Goal: Task Accomplishment & Management: Manage account settings

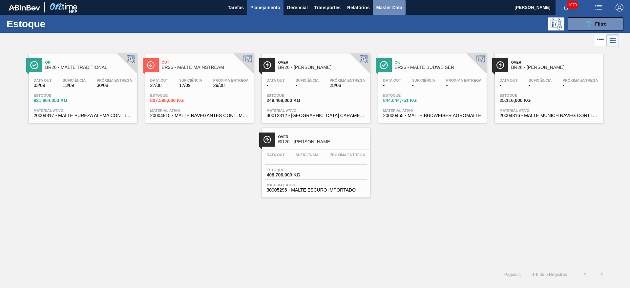
click at [388, 5] on span "Master Data" at bounding box center [389, 8] width 26 height 8
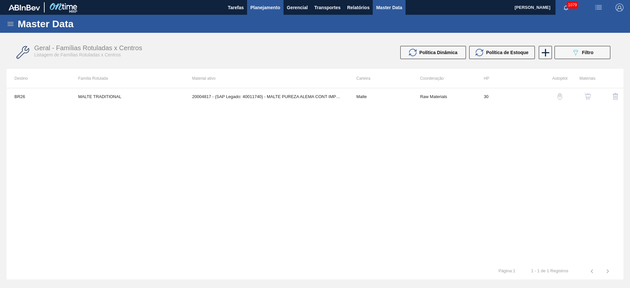
click at [256, 1] on button "Planejamento" at bounding box center [265, 7] width 36 height 15
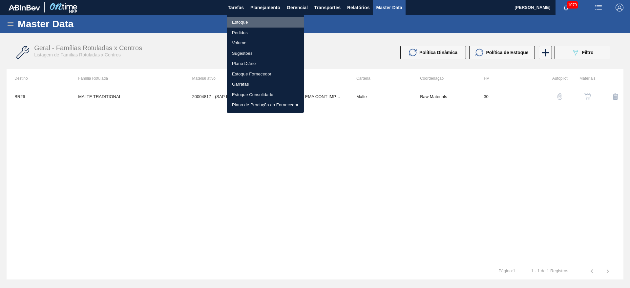
click at [242, 18] on li "Estoque" at bounding box center [265, 22] width 77 height 10
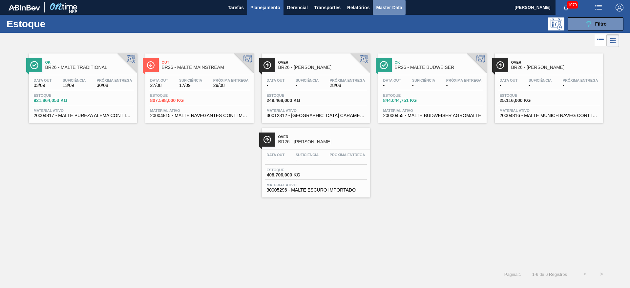
click at [386, 10] on span "Master Data" at bounding box center [389, 8] width 26 height 8
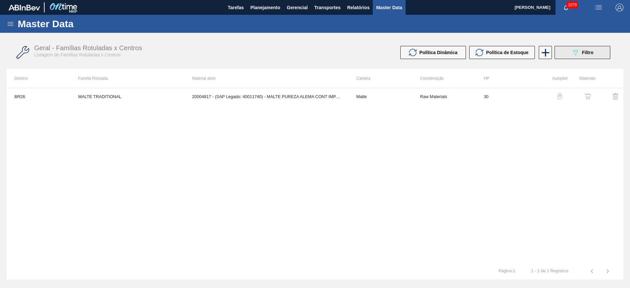
click at [571, 52] on button "089F7B8B-B2A5-4AFE-B5C0-19BA573D28AC Filtro" at bounding box center [582, 52] width 56 height 13
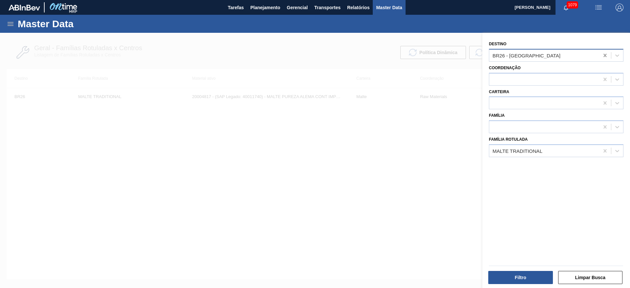
click at [602, 55] on icon at bounding box center [605, 55] width 7 height 7
click at [602, 150] on icon at bounding box center [605, 151] width 7 height 7
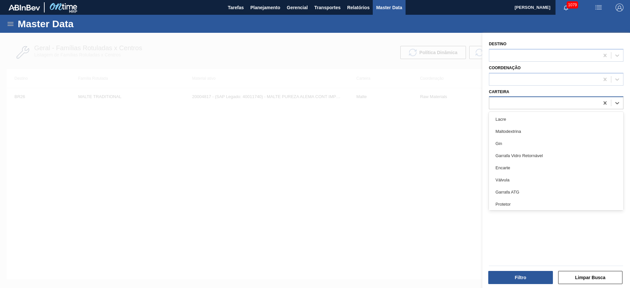
click at [503, 101] on div at bounding box center [544, 103] width 110 height 10
type input "malte"
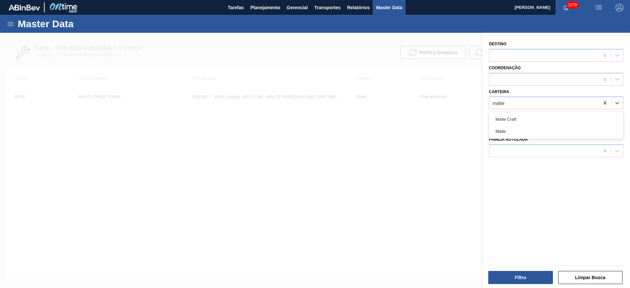
drag, startPoint x: 506, startPoint y: 130, endPoint x: 504, endPoint y: 138, distance: 8.5
click at [506, 130] on div "Malte" at bounding box center [556, 131] width 134 height 12
click at [529, 277] on button "Filtro" at bounding box center [520, 277] width 65 height 13
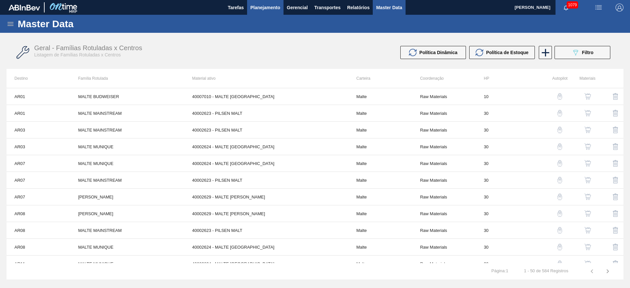
click at [273, 4] on span "Planejamento" at bounding box center [265, 8] width 30 height 8
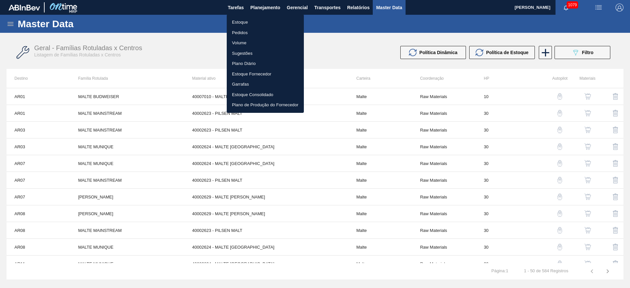
click at [237, 22] on li "Estoque" at bounding box center [265, 22] width 77 height 10
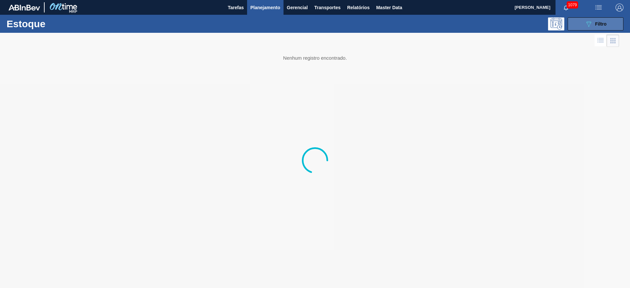
click at [589, 25] on icon "089F7B8B-B2A5-4AFE-B5C0-19BA573D28AC" at bounding box center [589, 24] width 8 height 8
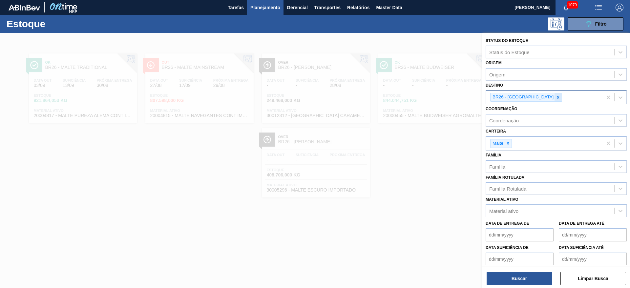
click at [556, 97] on icon at bounding box center [558, 97] width 5 height 5
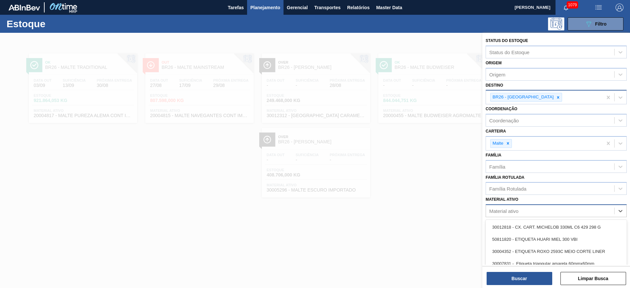
click at [511, 210] on div "Material ativo" at bounding box center [503, 211] width 29 height 6
paste ativo "20000369"
type ativo "20000369"
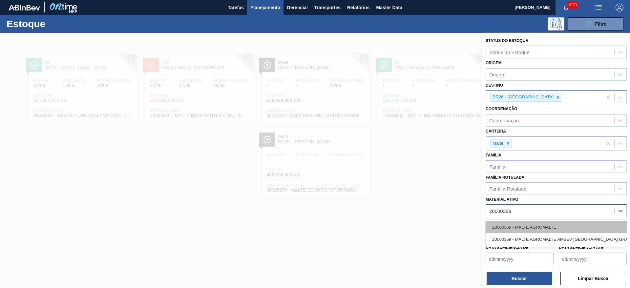
click at [507, 224] on div "20000369 - MALTE AGROMALTE" at bounding box center [556, 227] width 141 height 12
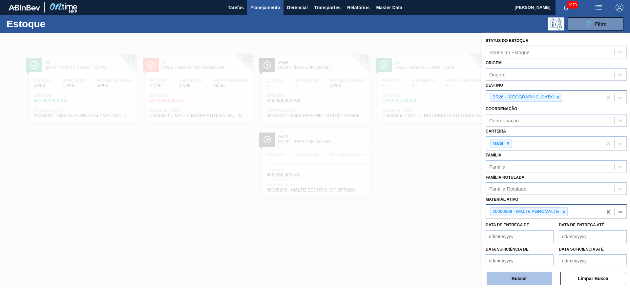
click at [511, 277] on button "Buscar" at bounding box center [519, 278] width 66 height 13
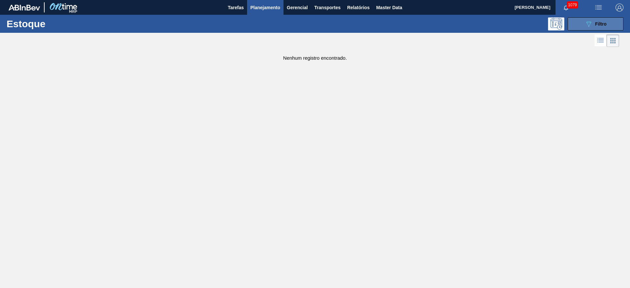
click at [587, 27] on icon "089F7B8B-B2A5-4AFE-B5C0-19BA573D28AC" at bounding box center [589, 24] width 8 height 8
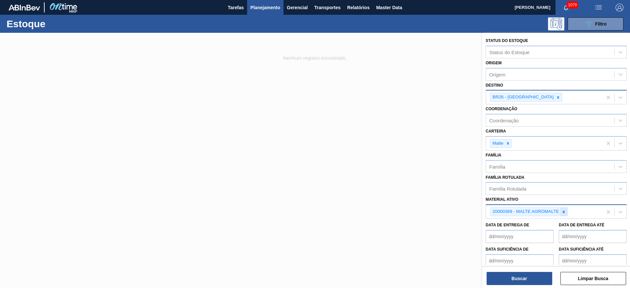
click at [564, 212] on icon at bounding box center [564, 212] width 2 height 2
paste ativo "20000455"
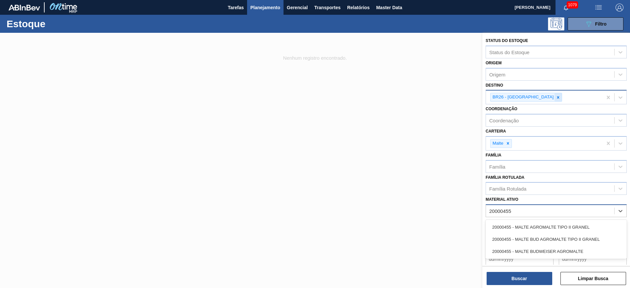
click at [556, 98] on icon at bounding box center [558, 97] width 5 height 5
type ativo "20000455"
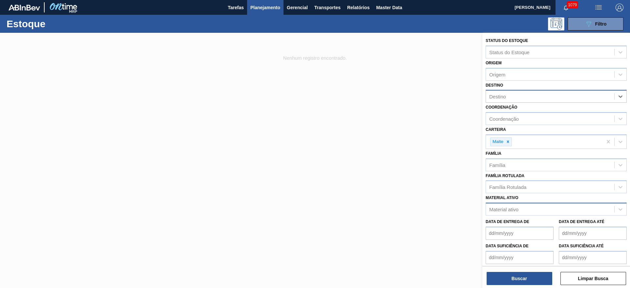
click at [505, 210] on div "Material ativo" at bounding box center [503, 210] width 29 height 6
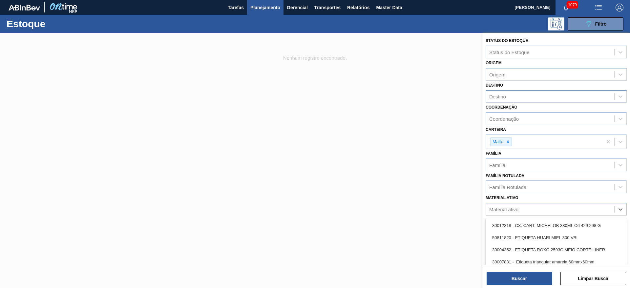
paste ativo "20000369"
type ativo "20000369"
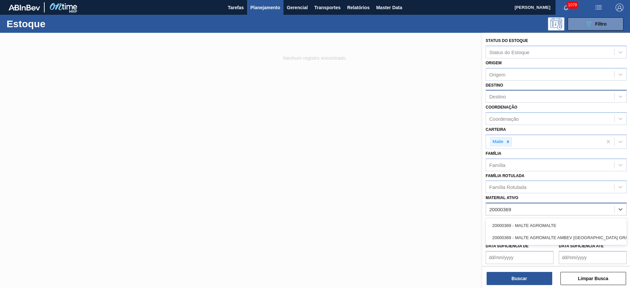
drag, startPoint x: 521, startPoint y: 224, endPoint x: 496, endPoint y: 154, distance: 74.7
click at [520, 217] on div "Status do Estoque Status do Estoque Origem Origem Destino Destino Coordenação C…" at bounding box center [556, 162] width 148 height 259
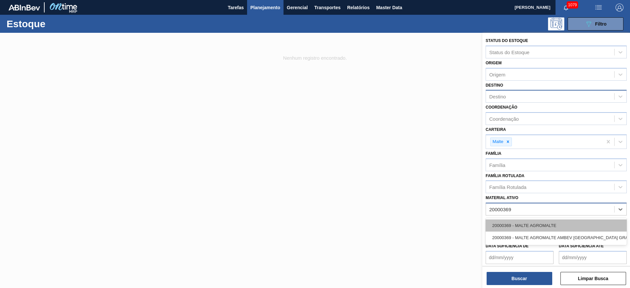
click at [524, 225] on div "20000369 - MALTE AGROMALTE" at bounding box center [556, 225] width 141 height 12
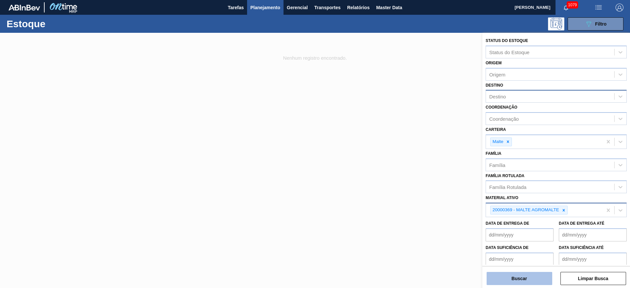
click at [530, 277] on button "Buscar" at bounding box center [519, 278] width 66 height 13
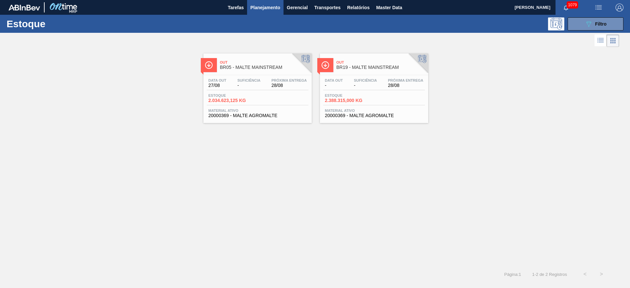
click at [247, 96] on span "Estoque" at bounding box center [231, 95] width 46 height 4
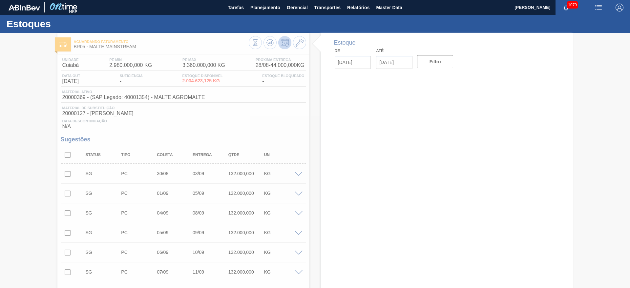
type input "[DATE]"
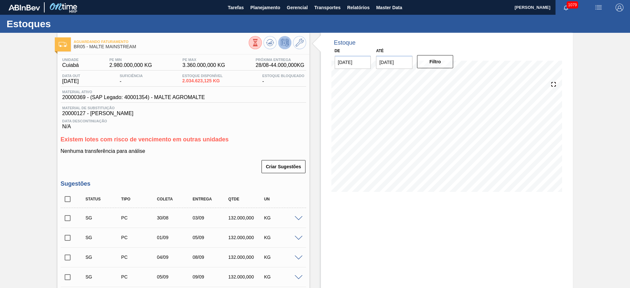
click at [308, 37] on div "Aguardando Faturamento BR05 - MALTE MAINSTREAM" at bounding box center [183, 43] width 252 height 15
click at [300, 40] on icon at bounding box center [300, 43] width 8 height 8
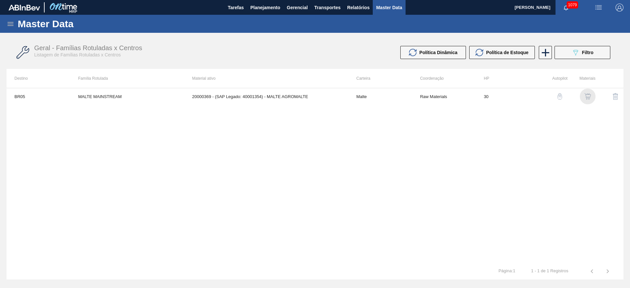
click at [587, 96] on img "button" at bounding box center [587, 96] width 7 height 7
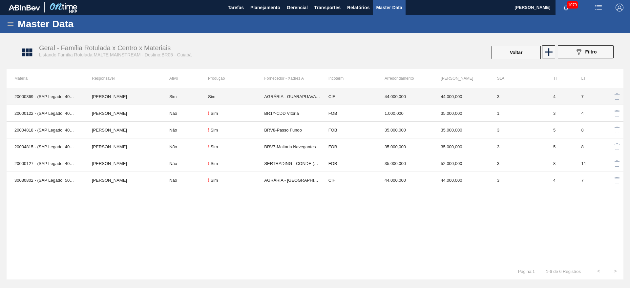
click at [292, 97] on td "AGRÁRIA - GUARAPUAVA (PR)" at bounding box center [292, 96] width 56 height 17
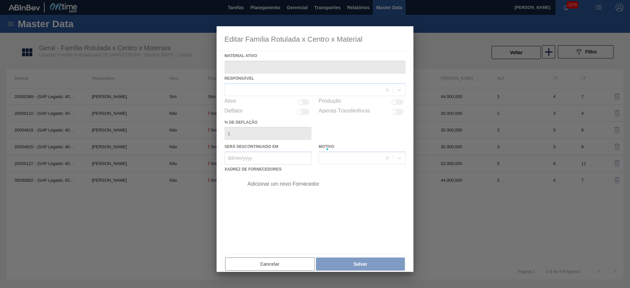
type ativo "20000369 - (SAP Legado: 40001354) - MALTE AGROMALTE"
checkbox input "true"
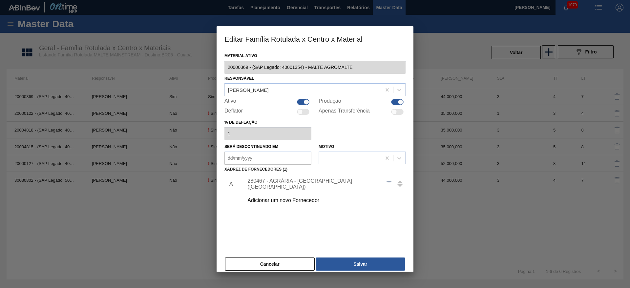
click at [263, 181] on div "280467 - AGRÁRIA - [GEOGRAPHIC_DATA] ([GEOGRAPHIC_DATA])" at bounding box center [311, 184] width 129 height 12
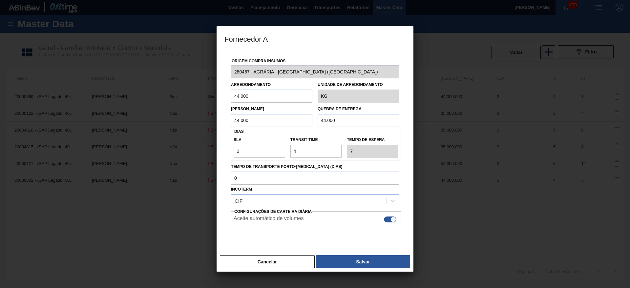
drag, startPoint x: 250, startPoint y: 97, endPoint x: 183, endPoint y: 95, distance: 66.6
click at [187, 94] on div "Fornecedor A Origem Compra Insumos 280467 - AGRÁRIA - GUARAPUAVA ([GEOGRAPHIC_D…" at bounding box center [315, 144] width 630 height 288
type input "35.000"
drag, startPoint x: 255, startPoint y: 92, endPoint x: 202, endPoint y: 94, distance: 53.2
click at [202, 94] on div "Fornecedor A Origem Compra Insumos 280467 - AGRÁRIA - GUARAPUAVA ([GEOGRAPHIC_D…" at bounding box center [315, 144] width 630 height 288
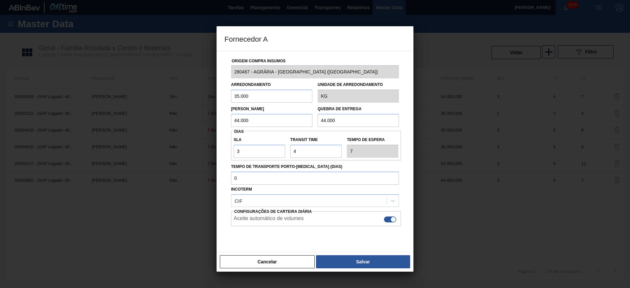
drag, startPoint x: 253, startPoint y: 119, endPoint x: 181, endPoint y: 127, distance: 72.9
click at [185, 126] on div "Fornecedor A Origem Compra Insumos 280467 - AGRÁRIA - GUARAPUAVA ([GEOGRAPHIC_D…" at bounding box center [315, 144] width 630 height 288
paste input "35"
type input "35.000"
drag, startPoint x: 330, startPoint y: 131, endPoint x: 255, endPoint y: 130, distance: 74.5
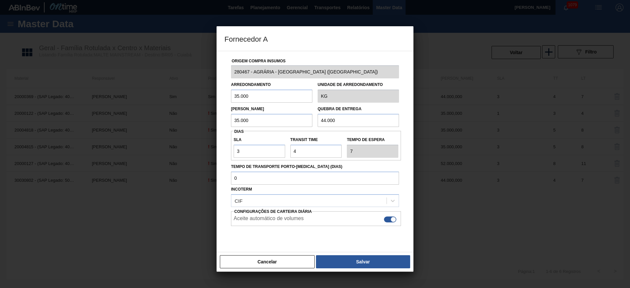
click at [258, 131] on div "Origem Compra Insumos 280467 - AGRÁRIA - [GEOGRAPHIC_DATA] (PR) Arredondamento …" at bounding box center [314, 155] width 181 height 208
paste input "35"
type input "35.000"
click at [352, 259] on button "Salvar" at bounding box center [363, 261] width 94 height 13
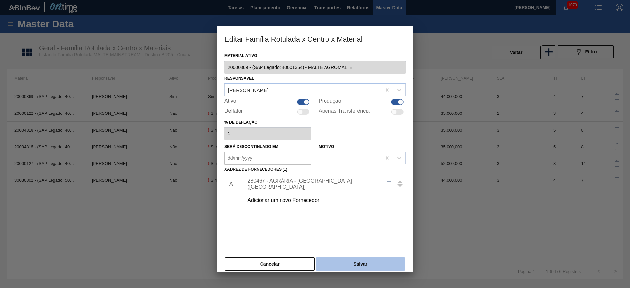
click at [362, 264] on button "Salvar" at bounding box center [360, 264] width 89 height 13
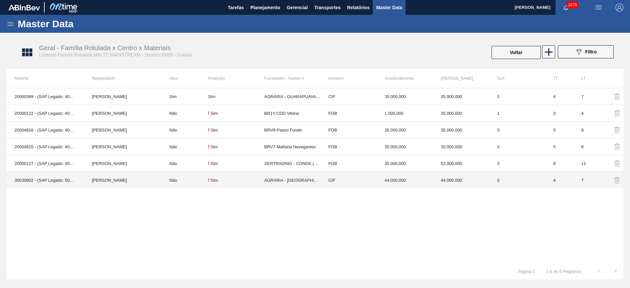
click at [271, 180] on td "AGRÁRIA - [GEOGRAPHIC_DATA] (PR)" at bounding box center [292, 180] width 56 height 17
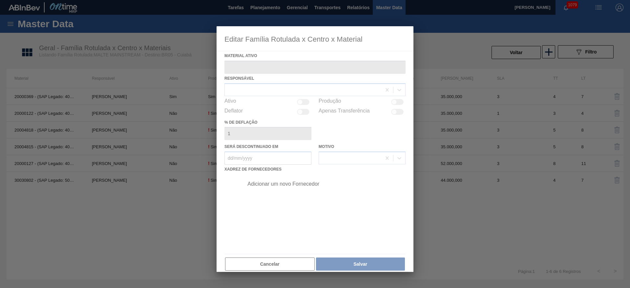
type ativo "30030802 - (SAP Legado: 50826780) - MALTE STANDARD AGRARIA [GEOGRAPHIC_DATA]"
checkbox input "true"
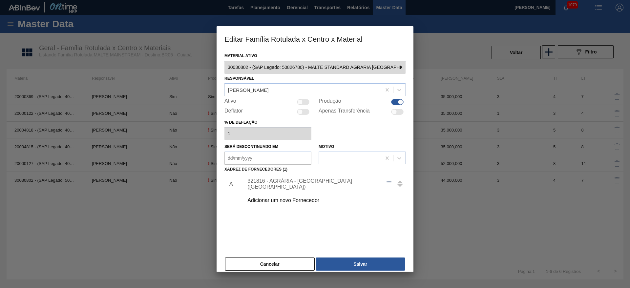
click at [267, 181] on div "321816 - AGRÁRIA - [GEOGRAPHIC_DATA] ([GEOGRAPHIC_DATA])" at bounding box center [311, 184] width 129 height 12
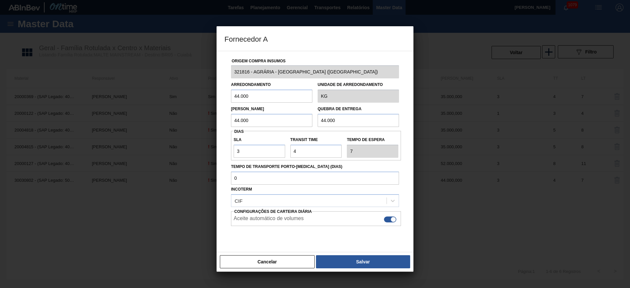
drag, startPoint x: 217, startPoint y: 99, endPoint x: 202, endPoint y: 100, distance: 14.5
click at [199, 100] on div "Fornecedor A Origem Compra Insumos 321816 - AGRÁRIA - [GEOGRAPHIC_DATA] ([GEOGR…" at bounding box center [315, 144] width 630 height 288
paste input "35"
type input "35.000"
drag, startPoint x: 262, startPoint y: 121, endPoint x: 194, endPoint y: 125, distance: 69.0
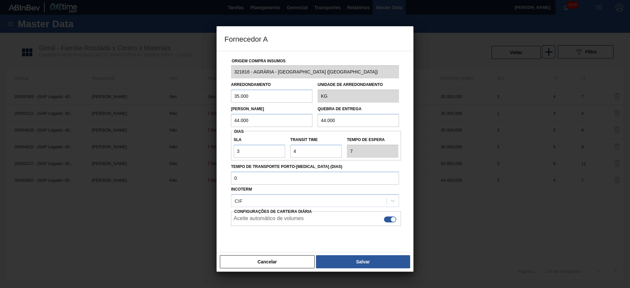
click at [195, 125] on div "Fornecedor A Origem Compra Insumos 321816 - AGRÁRIA - [GEOGRAPHIC_DATA] (PR) Ar…" at bounding box center [315, 144] width 630 height 288
paste input "35"
type input "35.000"
drag, startPoint x: 278, startPoint y: 125, endPoint x: 250, endPoint y: 127, distance: 27.3
click at [251, 127] on div "Lote Mínimo 35.000 Quebra de entrega 44.000" at bounding box center [314, 115] width 173 height 24
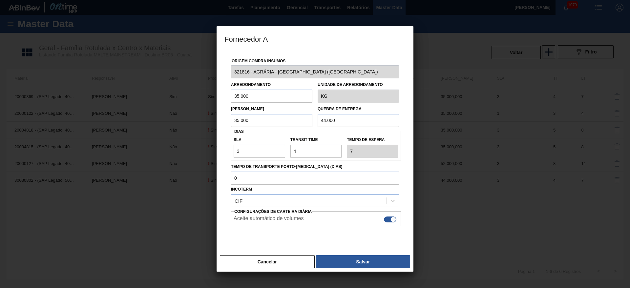
paste input "35"
type input "35.000"
click at [353, 263] on button "Salvar" at bounding box center [363, 261] width 94 height 13
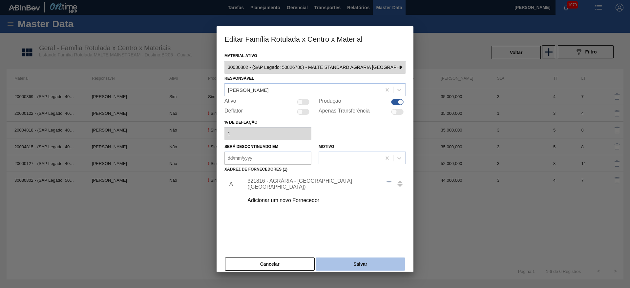
click at [358, 265] on button "Salvar" at bounding box center [360, 264] width 89 height 13
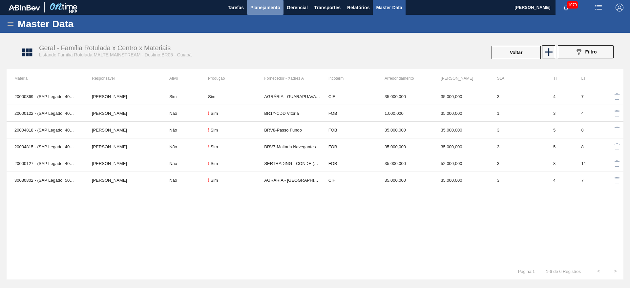
click at [260, 6] on span "Planejamento" at bounding box center [265, 8] width 30 height 8
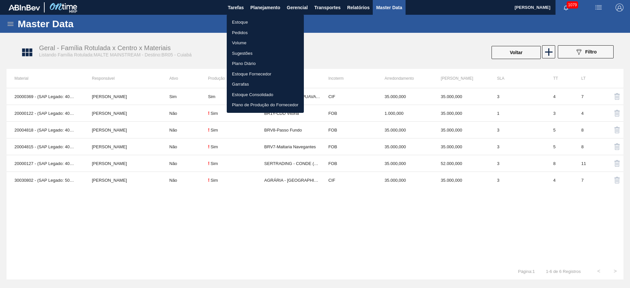
click at [240, 20] on li "Estoque" at bounding box center [265, 22] width 77 height 10
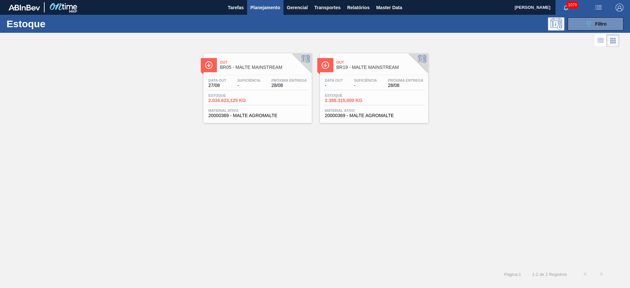
click at [357, 90] on div "Data out - Suficiência - Próxima Entrega 28/08" at bounding box center [374, 84] width 102 height 12
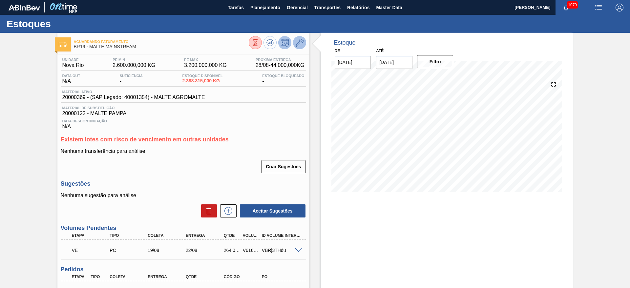
click at [299, 41] on icon at bounding box center [300, 43] width 8 height 8
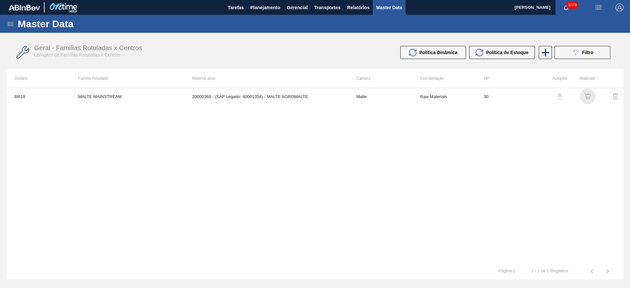
click at [587, 95] on img "button" at bounding box center [587, 96] width 7 height 7
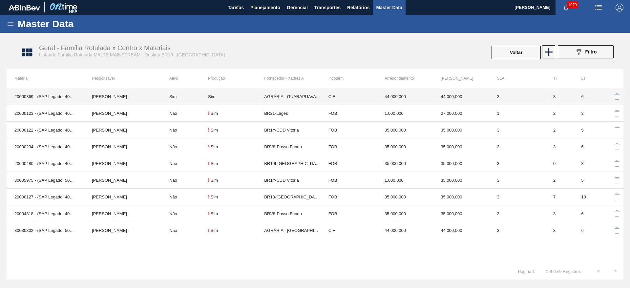
click at [243, 95] on div "Sim" at bounding box center [236, 96] width 56 height 5
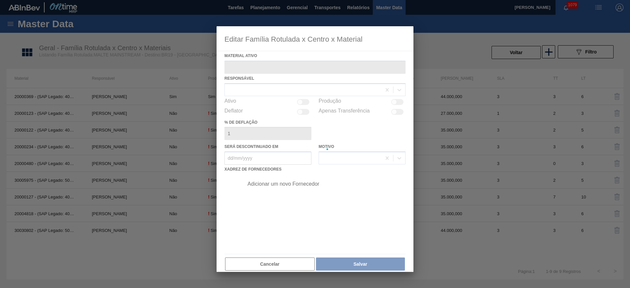
type ativo "20000369 - (SAP Legado: 40001354) - MALTE AGROMALTE"
checkbox input "true"
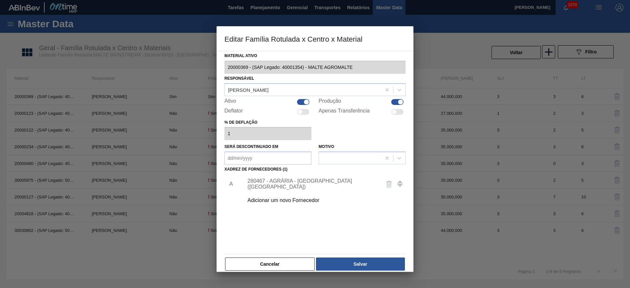
click at [265, 183] on div "280467 - AGRÁRIA - [GEOGRAPHIC_DATA] ([GEOGRAPHIC_DATA])" at bounding box center [311, 184] width 129 height 12
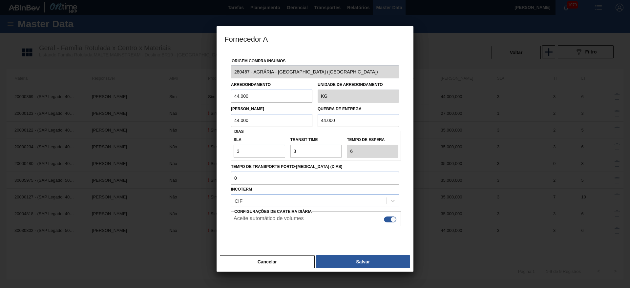
drag, startPoint x: 228, startPoint y: 101, endPoint x: 191, endPoint y: 107, distance: 37.5
click at [193, 107] on div "Fornecedor A Origem Compra Insumos 280467 - AGRÁRIA - GUARAPUAVA ([GEOGRAPHIC_D…" at bounding box center [315, 144] width 630 height 288
paste input "35"
type input "35.000"
drag, startPoint x: 261, startPoint y: 121, endPoint x: 164, endPoint y: 137, distance: 98.7
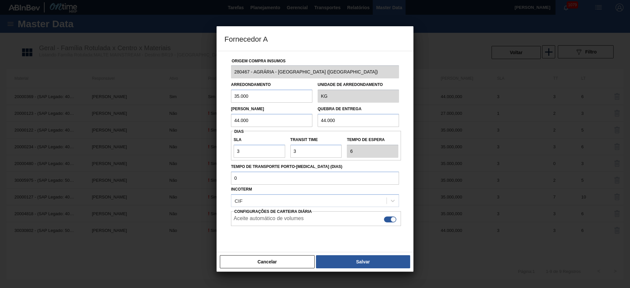
click at [166, 137] on div "Fornecedor A Origem Compra Insumos 280467 - AGRÁRIA - GUARAPUAVA ([GEOGRAPHIC_D…" at bounding box center [315, 144] width 630 height 288
paste input "35"
type input "35.000"
drag, startPoint x: 348, startPoint y: 121, endPoint x: 243, endPoint y: 129, distance: 104.6
click at [247, 128] on div "Origem Compra Insumos 280467 - AGRÁRIA - [GEOGRAPHIC_DATA] (PR) Arredondamento …" at bounding box center [314, 155] width 181 height 208
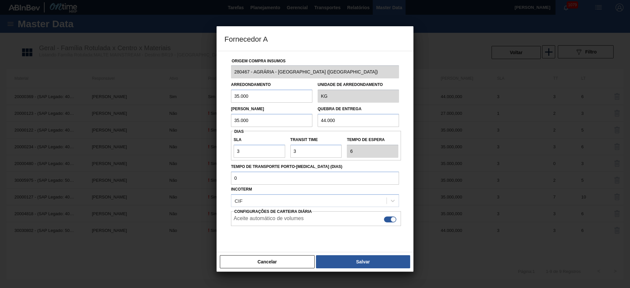
paste input "35"
type input "35.000"
click at [382, 262] on button "Salvar" at bounding box center [363, 261] width 94 height 13
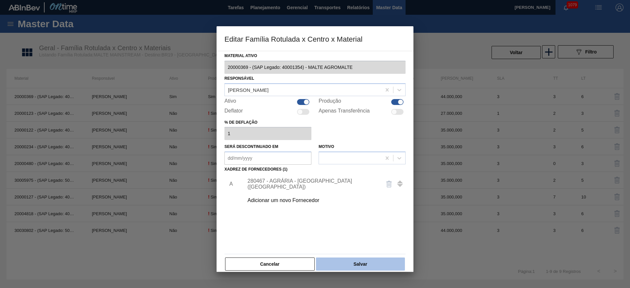
click at [362, 263] on button "Salvar" at bounding box center [360, 264] width 89 height 13
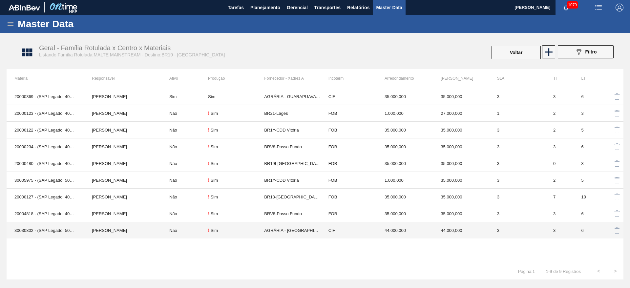
click at [211, 235] on td "! Sim" at bounding box center [236, 230] width 56 height 17
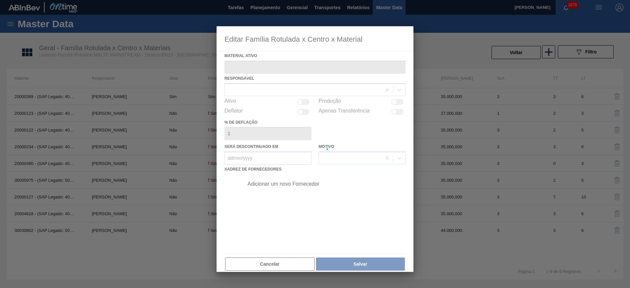
type ativo "30030802 - (SAP Legado: 50826780) - MALTE STANDARD AGRARIA [GEOGRAPHIC_DATA]"
checkbox input "true"
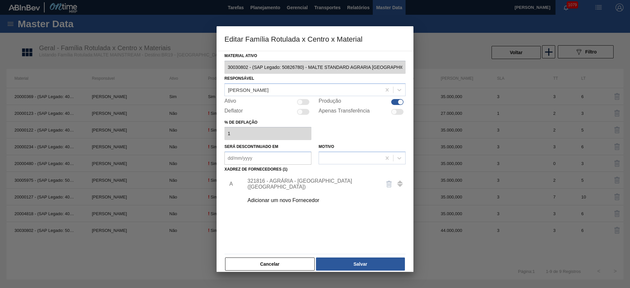
click at [261, 184] on div "321816 - AGRÁRIA - [GEOGRAPHIC_DATA] ([GEOGRAPHIC_DATA])" at bounding box center [311, 184] width 129 height 12
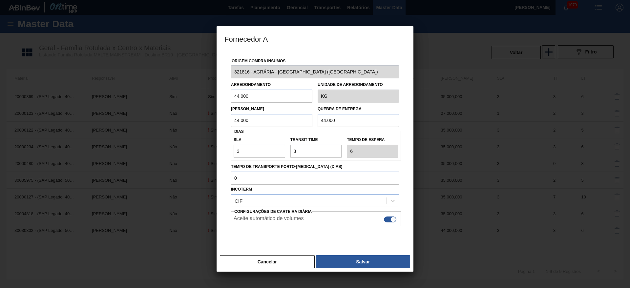
drag, startPoint x: 252, startPoint y: 102, endPoint x: 185, endPoint y: 103, distance: 67.6
click at [186, 103] on div "Fornecedor A Origem Compra Insumos 321816 - AGRÁRIA - [GEOGRAPHIC_DATA] ([GEOGR…" at bounding box center [315, 144] width 630 height 288
paste input "35"
type input "35.000"
drag, startPoint x: 266, startPoint y: 122, endPoint x: 184, endPoint y: 125, distance: 82.0
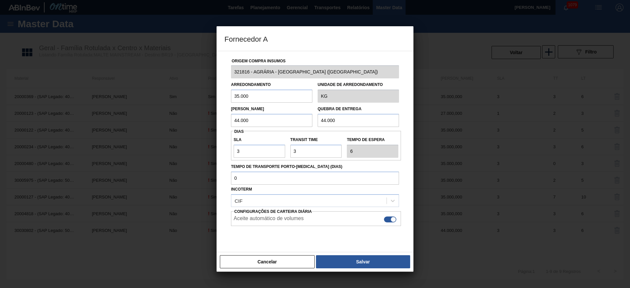
click at [184, 124] on div "Fornecedor A Origem Compra Insumos 321816 - AGRÁRIA - [GEOGRAPHIC_DATA] (PR) Ar…" at bounding box center [315, 144] width 630 height 288
paste input "35"
type input "35.000"
drag, startPoint x: 284, startPoint y: 126, endPoint x: 265, endPoint y: 127, distance: 19.1
click at [271, 126] on div "Lote Mínimo 35.000 Quebra de entrega 44.000" at bounding box center [314, 115] width 173 height 24
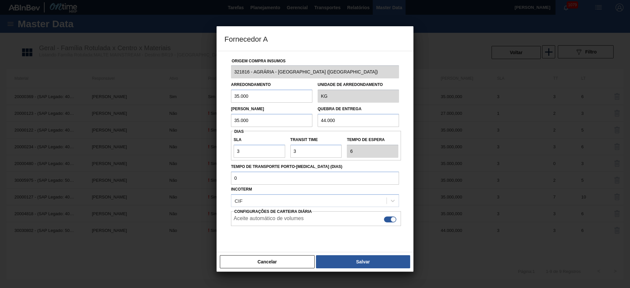
paste input "35"
type input "35.000"
click at [358, 264] on button "Salvar" at bounding box center [363, 261] width 94 height 13
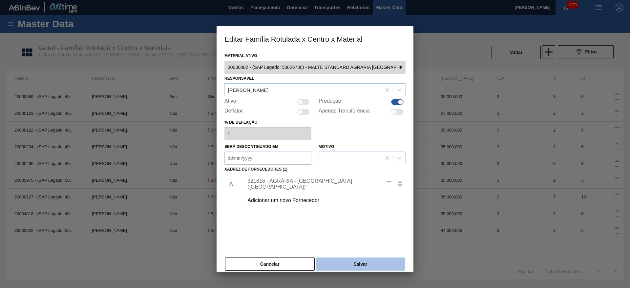
click at [361, 264] on button "Salvar" at bounding box center [360, 264] width 89 height 13
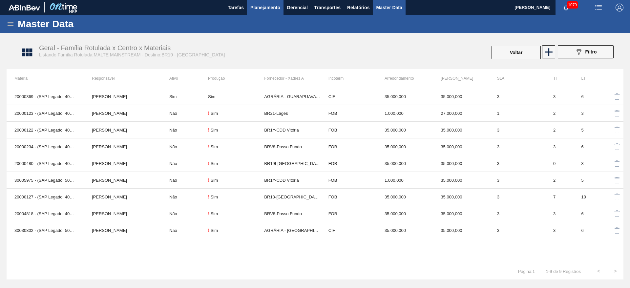
click at [269, 7] on span "Planejamento" at bounding box center [265, 8] width 30 height 8
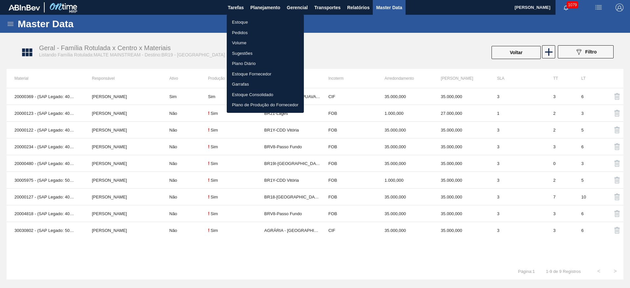
click at [585, 55] on div at bounding box center [315, 144] width 630 height 288
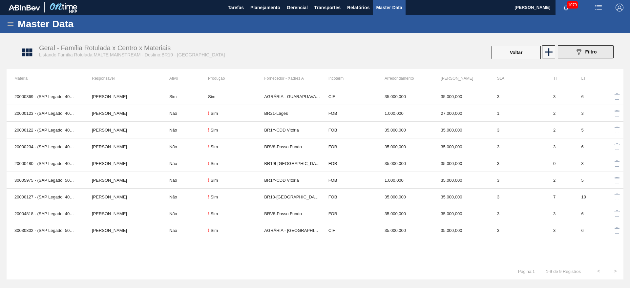
click at [584, 52] on div "089F7B8B-B2A5-4AFE-B5C0-19BA573D28AC Filtro" at bounding box center [586, 52] width 22 height 8
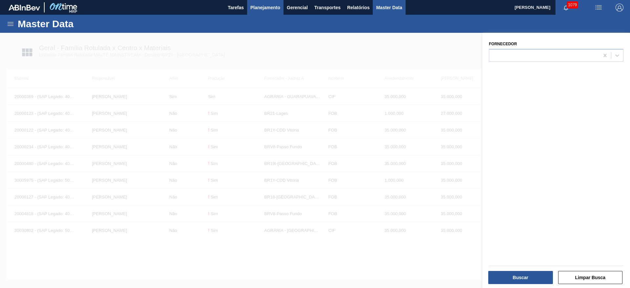
click at [267, 7] on span "Planejamento" at bounding box center [265, 8] width 30 height 8
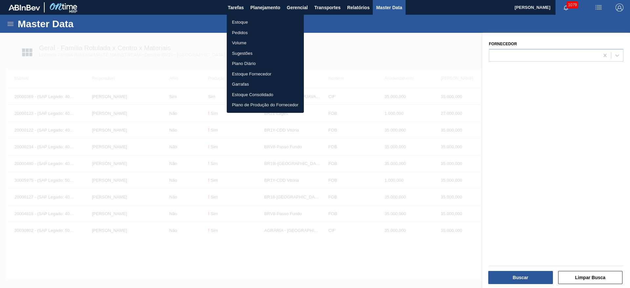
drag, startPoint x: 241, startPoint y: 19, endPoint x: 500, endPoint y: 41, distance: 259.7
click at [241, 19] on li "Estoque" at bounding box center [265, 22] width 77 height 10
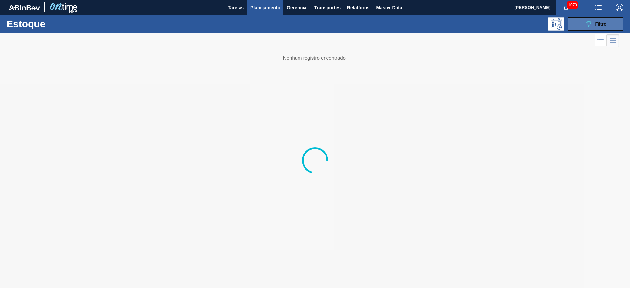
click at [602, 25] on span "Filtro" at bounding box center [600, 23] width 11 height 5
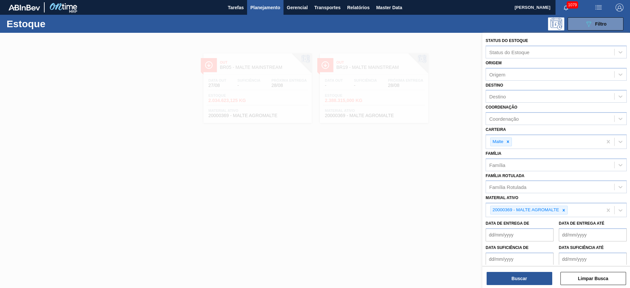
click at [563, 209] on icon at bounding box center [564, 210] width 2 height 2
paste ativo "20000455"
type ativo "20000455"
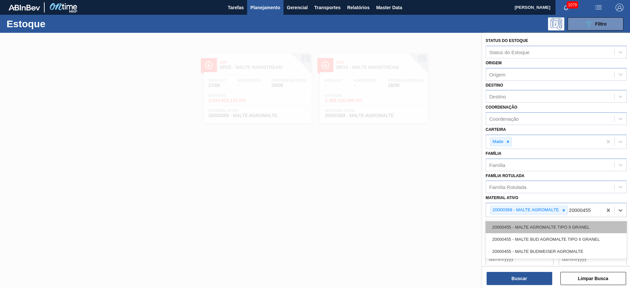
click at [531, 224] on div "20000455 - MALTE AGROMALTE TIPO II GRANEL" at bounding box center [556, 227] width 141 height 12
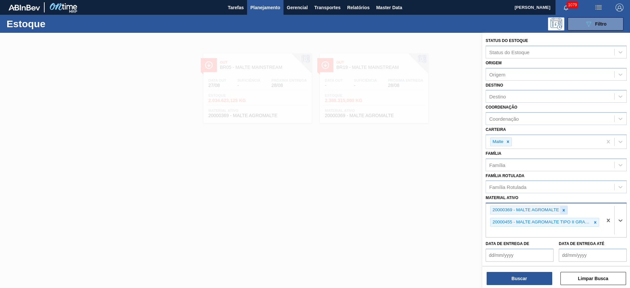
click at [563, 208] on icon at bounding box center [563, 210] width 5 height 5
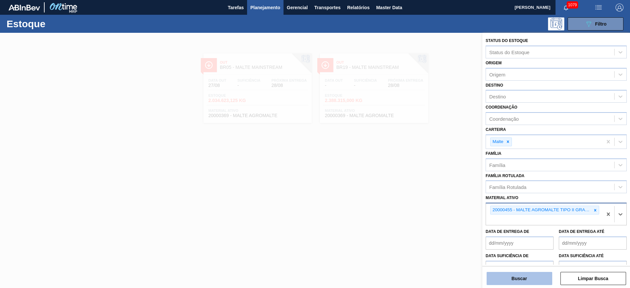
click at [517, 279] on button "Buscar" at bounding box center [519, 278] width 66 height 13
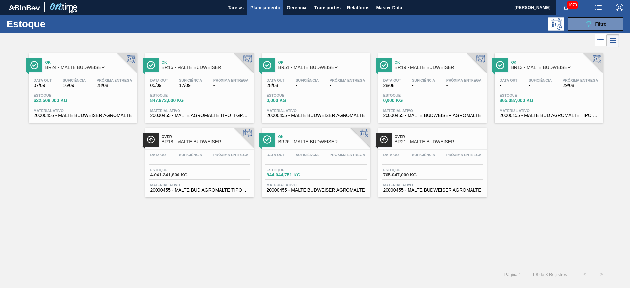
click at [193, 91] on div "Data [DATE] Suficiência 17/09 Próxima Entrega - [GEOGRAPHIC_DATA] 847.973,000 K…" at bounding box center [199, 97] width 108 height 45
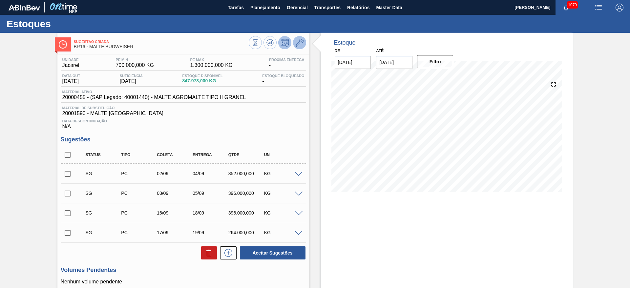
click at [302, 40] on icon at bounding box center [300, 43] width 8 height 8
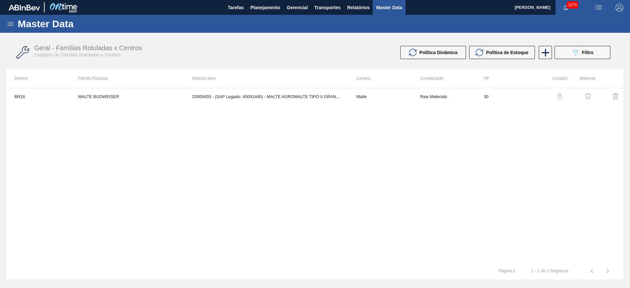
click at [585, 93] on img "button" at bounding box center [587, 96] width 7 height 7
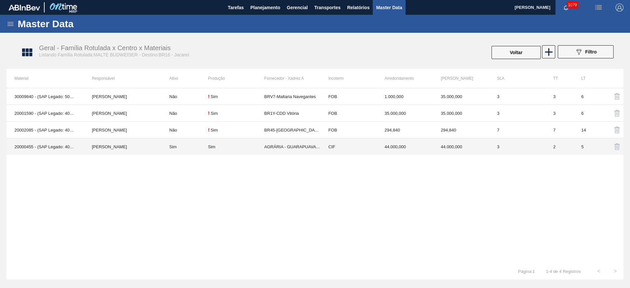
click at [210, 148] on div "Sim" at bounding box center [211, 146] width 7 height 5
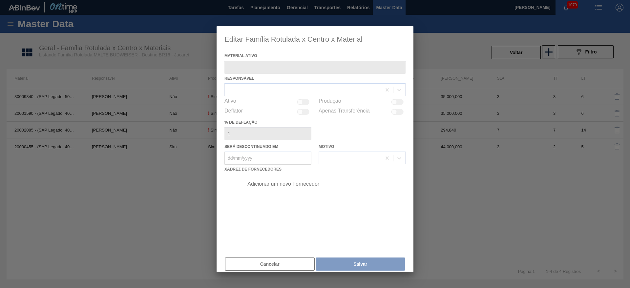
type ativo "20000455 - (SAP Legado: 40001440) - MALTE AGROMALTE TIPO II GRANEL"
checkbox input "true"
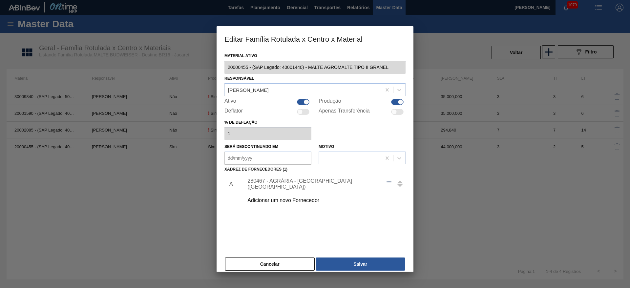
click at [271, 186] on div "280467 - AGRÁRIA - [GEOGRAPHIC_DATA] ([GEOGRAPHIC_DATA])" at bounding box center [311, 184] width 129 height 12
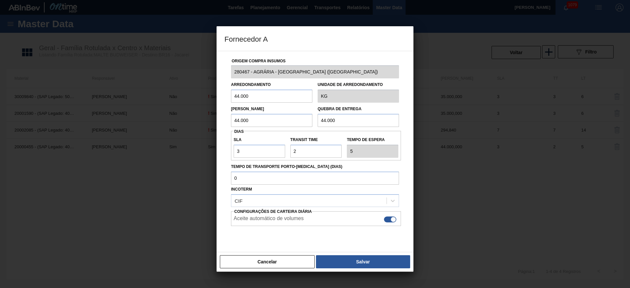
drag, startPoint x: 199, startPoint y: 122, endPoint x: 164, endPoint y: 120, distance: 35.2
click at [164, 120] on div "Fornecedor A Origem Compra Insumos 280467 - AGRÁRIA - GUARAPUAVA ([GEOGRAPHIC_D…" at bounding box center [315, 144] width 630 height 288
drag, startPoint x: 264, startPoint y: 120, endPoint x: 191, endPoint y: 125, distance: 73.0
click at [191, 125] on div "Fornecedor A Origem Compra Insumos 280467 - AGRÁRIA - GUARAPUAVA ([GEOGRAPHIC_D…" at bounding box center [315, 144] width 630 height 288
type input "35.000"
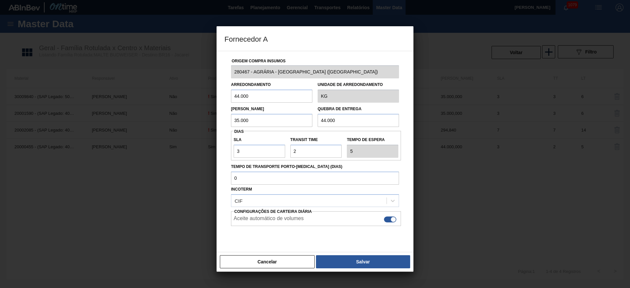
drag, startPoint x: 270, startPoint y: 86, endPoint x: 228, endPoint y: 93, distance: 43.1
click at [232, 93] on div "Arredondamento 44.000" at bounding box center [271, 91] width 81 height 23
paste input "35"
type input "35.000"
drag, startPoint x: 320, startPoint y: 119, endPoint x: 291, endPoint y: 124, distance: 29.8
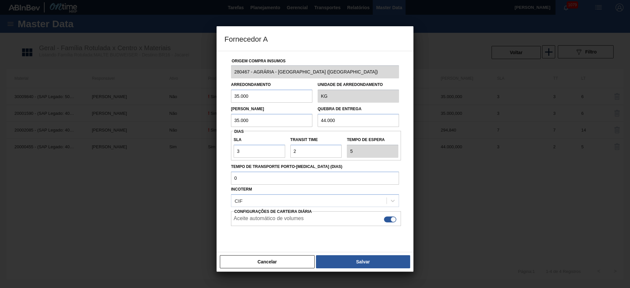
click at [293, 123] on div "Lote Mínimo 35.000 Quebra de entrega 44.000" at bounding box center [314, 115] width 173 height 24
paste input "35"
type input "35.000"
click at [372, 262] on button "Salvar" at bounding box center [363, 261] width 94 height 13
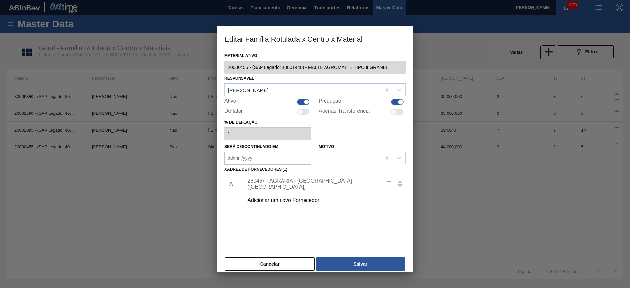
click at [372, 262] on button "Salvar" at bounding box center [360, 264] width 89 height 13
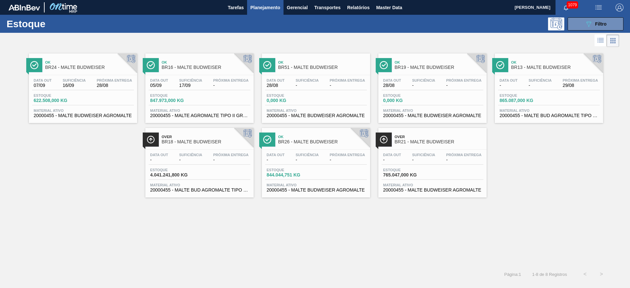
click at [307, 160] on span "-" at bounding box center [307, 159] width 23 height 5
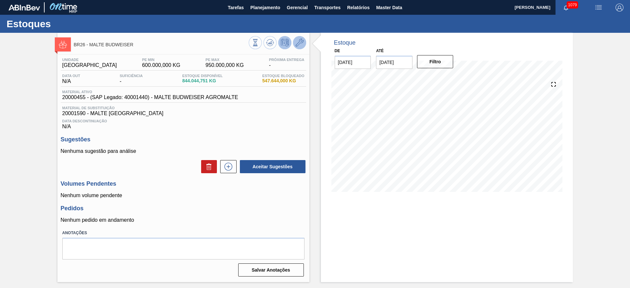
click at [298, 44] on icon at bounding box center [300, 43] width 8 height 8
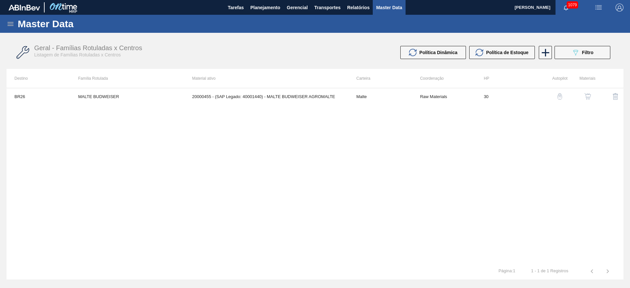
click at [590, 97] on img "button" at bounding box center [587, 96] width 7 height 7
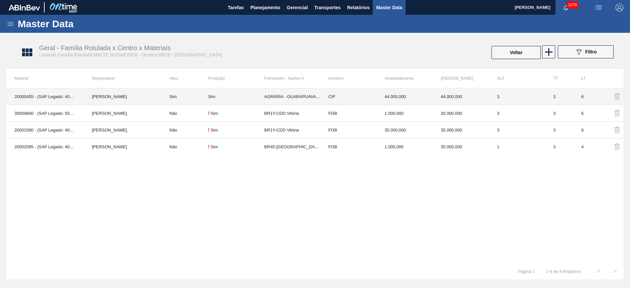
click at [237, 97] on div "Sim" at bounding box center [236, 96] width 56 height 5
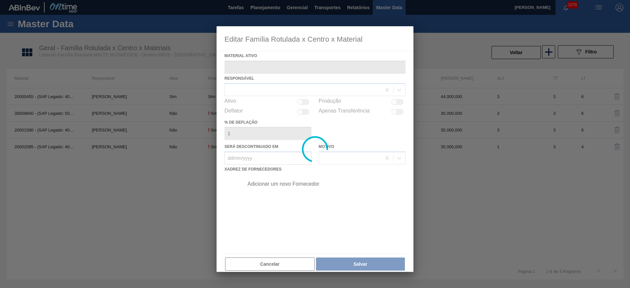
type ativo "20000455 - (SAP Legado: 40001440) - MALTE BUDWEISER AGROMALTE"
checkbox input "true"
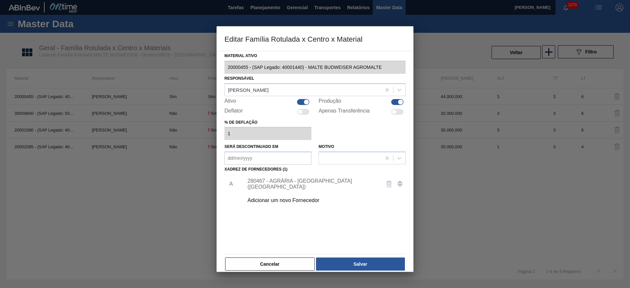
click at [262, 184] on div "280467 - AGRÁRIA - [GEOGRAPHIC_DATA] ([GEOGRAPHIC_DATA])" at bounding box center [311, 184] width 129 height 12
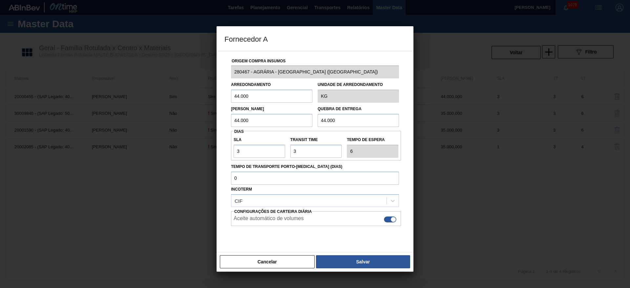
drag, startPoint x: 258, startPoint y: 118, endPoint x: 182, endPoint y: 125, distance: 76.1
click at [181, 125] on div "Fornecedor A Origem Compra Insumos 280467 - AGRÁRIA - GUARAPUAVA ([GEOGRAPHIC_D…" at bounding box center [315, 144] width 630 height 288
paste input "35"
type input "35.000"
drag, startPoint x: 352, startPoint y: 119, endPoint x: 256, endPoint y: 127, distance: 97.0
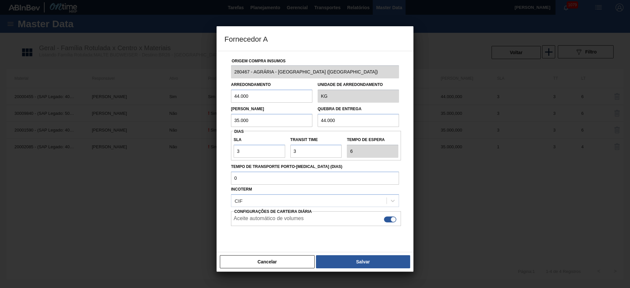
click at [256, 127] on div "Lote Mínimo 35.000 Quebra de entrega 44.000" at bounding box center [314, 115] width 173 height 24
paste input "35"
type input "35.000"
drag, startPoint x: 257, startPoint y: 98, endPoint x: 185, endPoint y: 107, distance: 72.1
click at [199, 104] on div "Fornecedor A Origem Compra Insumos 280467 - AGRÁRIA - GUARAPUAVA ([GEOGRAPHIC_D…" at bounding box center [315, 144] width 630 height 288
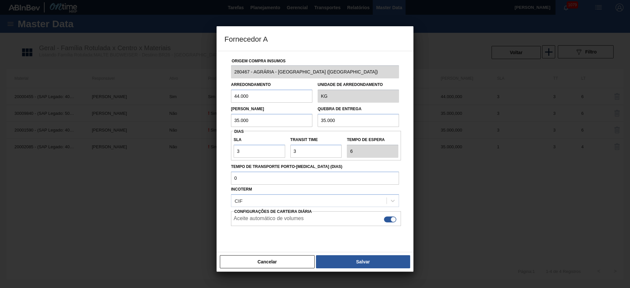
paste input "35"
type input "35.000"
click at [352, 261] on button "Salvar" at bounding box center [363, 261] width 94 height 13
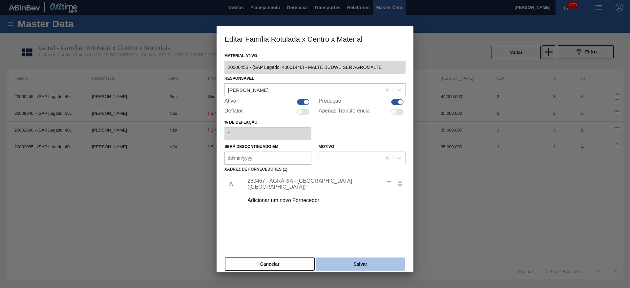
click at [363, 263] on button "Salvar" at bounding box center [360, 264] width 89 height 13
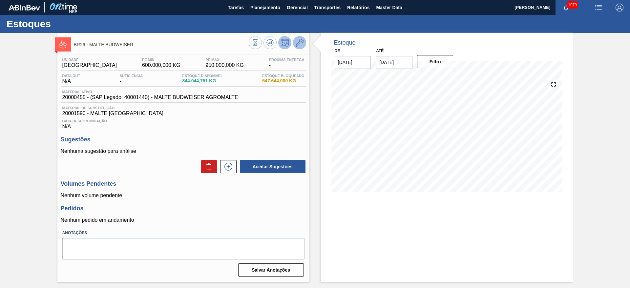
click at [298, 42] on icon at bounding box center [300, 43] width 8 height 8
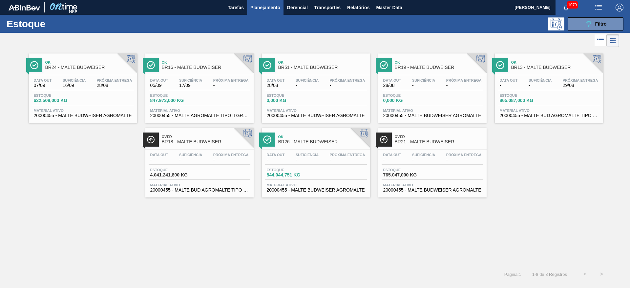
click at [528, 79] on span "Suficiência" at bounding box center [539, 80] width 23 height 4
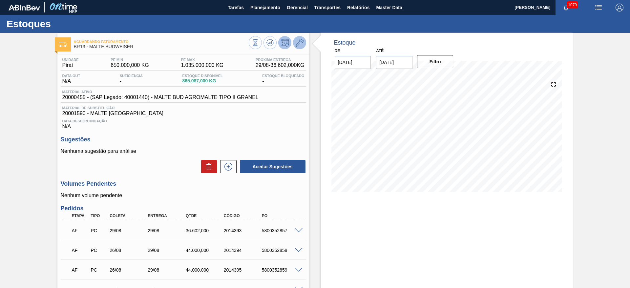
click at [301, 44] on icon at bounding box center [300, 43] width 8 height 8
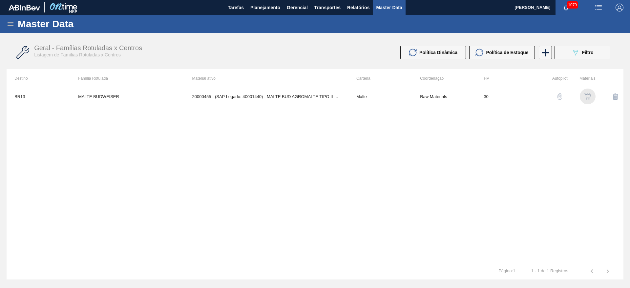
click at [590, 96] on img "button" at bounding box center [587, 96] width 7 height 7
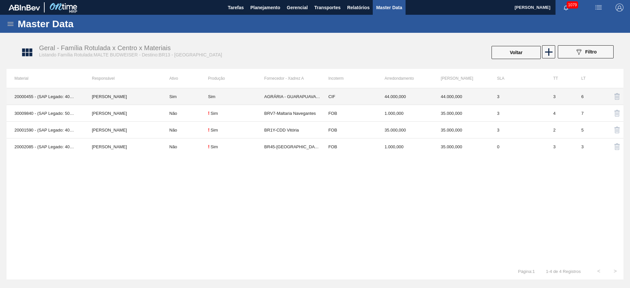
click at [192, 96] on td "Sim" at bounding box center [184, 96] width 47 height 17
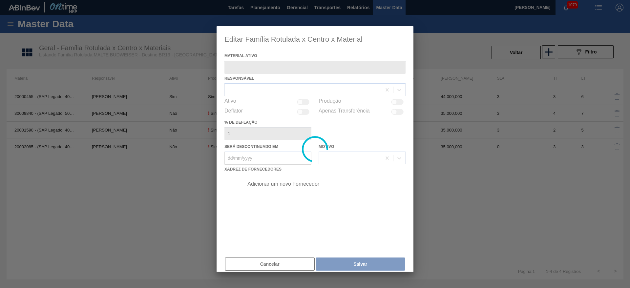
type ativo "20000455 - (SAP Legado: 40001440) - MALTE BUD AGROMALTE TIPO II GRANEL"
checkbox input "true"
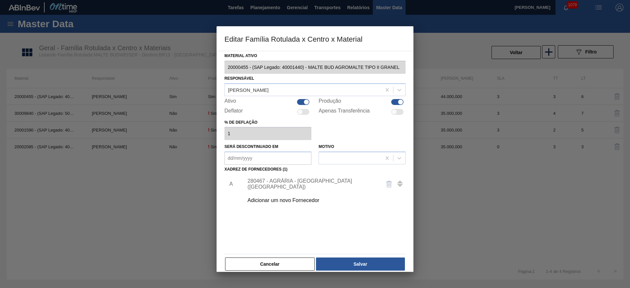
click at [258, 184] on div "280467 - AGRÁRIA - [GEOGRAPHIC_DATA] ([GEOGRAPHIC_DATA])" at bounding box center [311, 184] width 129 height 12
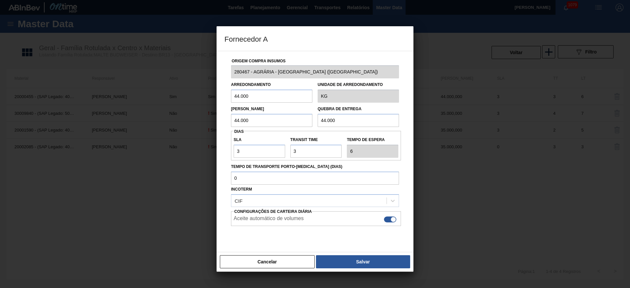
drag, startPoint x: 258, startPoint y: 97, endPoint x: 194, endPoint y: 105, distance: 64.1
click at [195, 105] on div "Fornecedor A Origem Compra Insumos 280467 - AGRÁRIA - GUARAPUAVA ([GEOGRAPHIC_D…" at bounding box center [315, 144] width 630 height 288
paste input "35"
type input "35.000"
drag, startPoint x: 264, startPoint y: 121, endPoint x: 144, endPoint y: 135, distance: 120.2
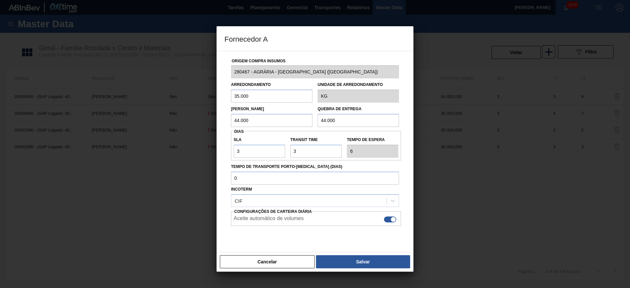
click at [144, 135] on div "Fornecedor A Origem Compra Insumos 280467 - AGRÁRIA - GUARAPUAVA ([GEOGRAPHIC_D…" at bounding box center [315, 144] width 630 height 288
paste input "35"
type input "35.000"
drag, startPoint x: 268, startPoint y: 130, endPoint x: 259, endPoint y: 132, distance: 9.1
click at [260, 132] on div "Origem Compra Insumos 280467 - AGRÁRIA - [GEOGRAPHIC_DATA] (PR) Arredondamento …" at bounding box center [314, 155] width 181 height 208
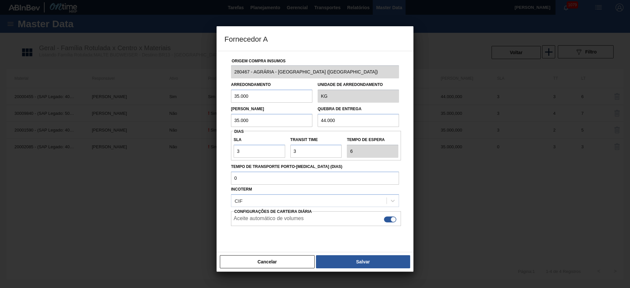
paste input "35"
type input "35.000"
click at [336, 265] on button "Salvar" at bounding box center [363, 261] width 94 height 13
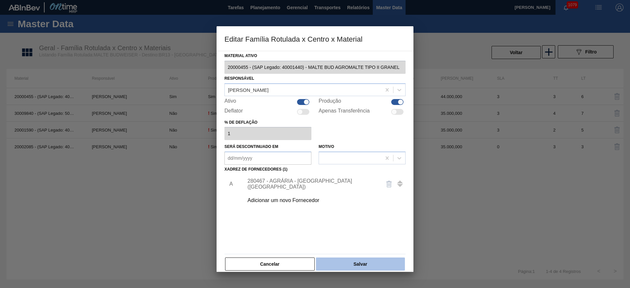
click at [350, 264] on button "Salvar" at bounding box center [360, 264] width 89 height 13
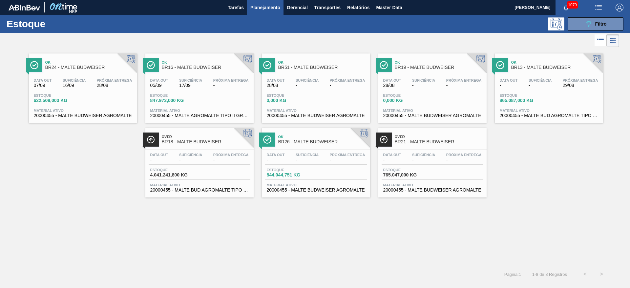
click at [394, 162] on span "-" at bounding box center [392, 159] width 18 height 5
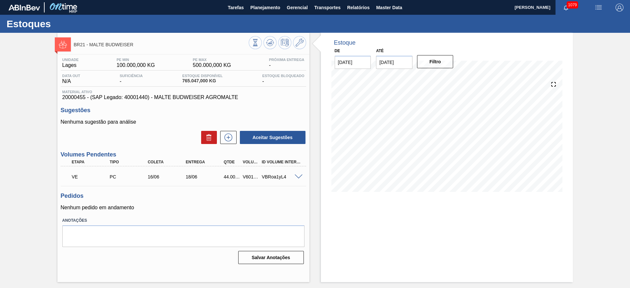
click at [298, 176] on span at bounding box center [299, 177] width 8 height 5
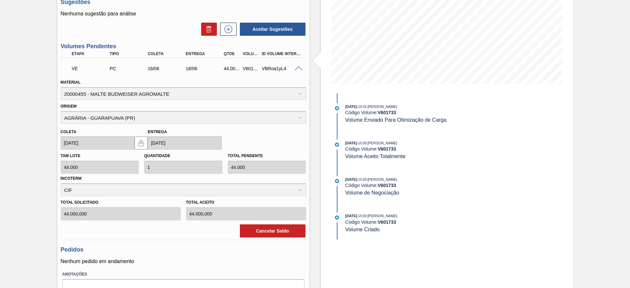
scroll to position [144, 0]
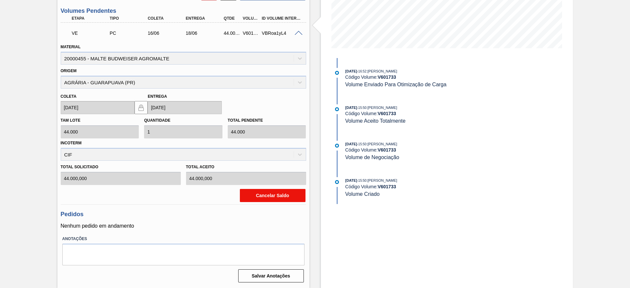
click at [267, 195] on button "Cancelar Saldo" at bounding box center [273, 195] width 66 height 13
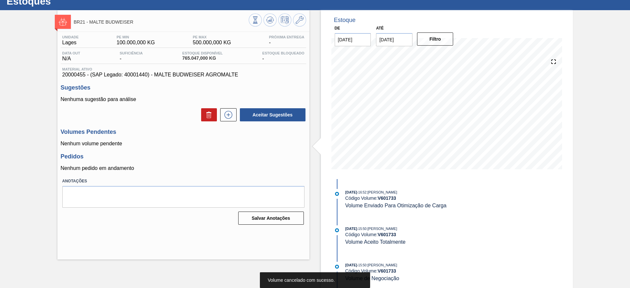
scroll to position [0, 0]
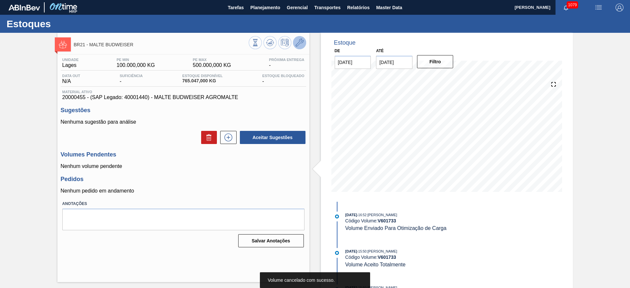
click at [299, 43] on icon at bounding box center [300, 43] width 8 height 8
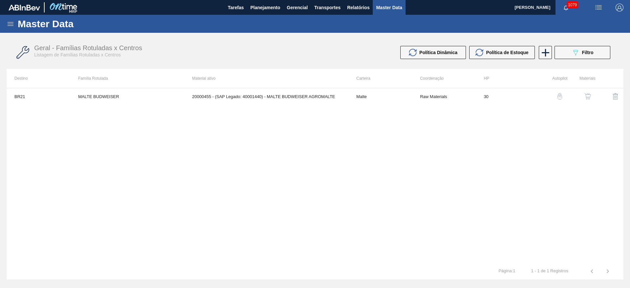
click at [587, 97] on img "button" at bounding box center [587, 96] width 7 height 7
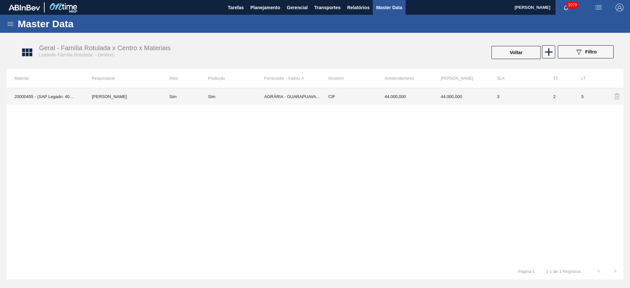
click at [252, 95] on div "Sim" at bounding box center [236, 96] width 56 height 5
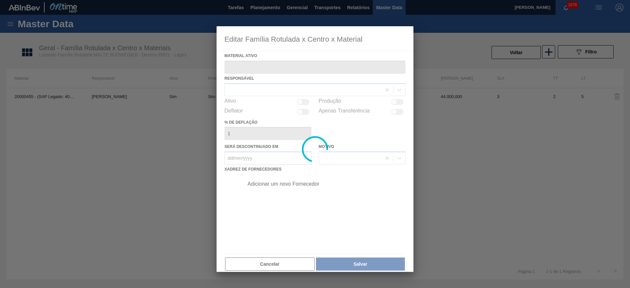
type ativo "20000455 - (SAP Legado: 40001440) - MALTE BUDWEISER AGROMALTE"
checkbox input "true"
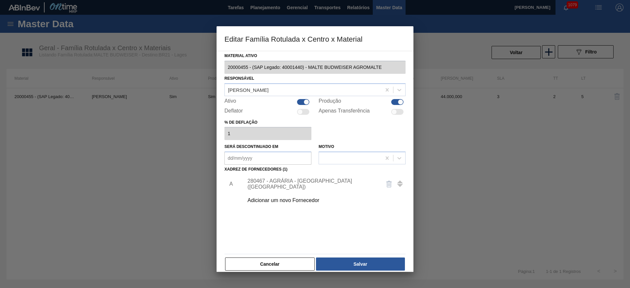
click at [268, 184] on div "280467 - AGRÁRIA - [GEOGRAPHIC_DATA] ([GEOGRAPHIC_DATA])" at bounding box center [311, 184] width 129 height 12
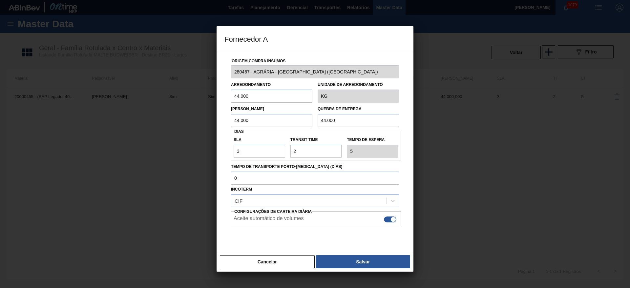
drag, startPoint x: 256, startPoint y: 98, endPoint x: 206, endPoint y: 97, distance: 49.9
click at [208, 96] on div "Fornecedor A Origem Compra Insumos 280467 - AGRÁRIA - GUARAPUAVA ([GEOGRAPHIC_D…" at bounding box center [315, 144] width 630 height 288
paste input "35"
type input "35.000"
drag, startPoint x: 267, startPoint y: 117, endPoint x: 194, endPoint y: 129, distance: 74.0
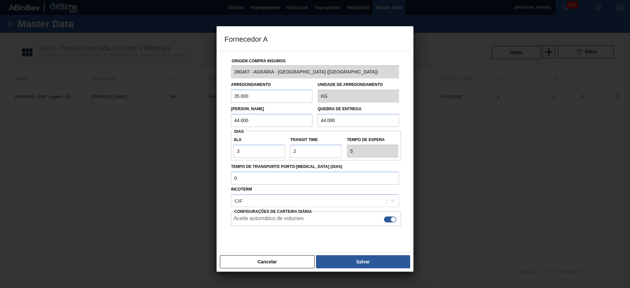
click at [195, 128] on div "Fornecedor A Origem Compra Insumos 280467 - AGRÁRIA - GUARAPUAVA ([GEOGRAPHIC_D…" at bounding box center [315, 144] width 630 height 288
paste input "35"
type input "35.000"
drag, startPoint x: 358, startPoint y: 117, endPoint x: 262, endPoint y: 123, distance: 96.3
click at [259, 120] on div "Lote Mínimo 35.000 Quebra de entrega 44.000" at bounding box center [314, 115] width 173 height 24
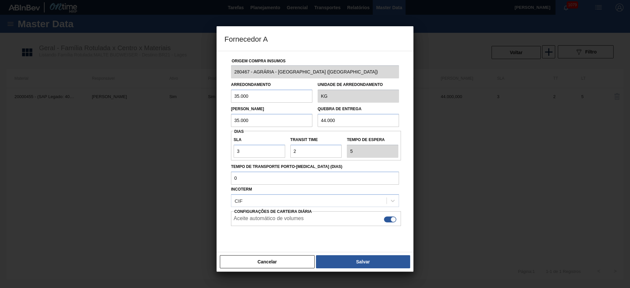
paste input "35"
type input "35.000"
click at [350, 263] on button "Salvar" at bounding box center [363, 261] width 94 height 13
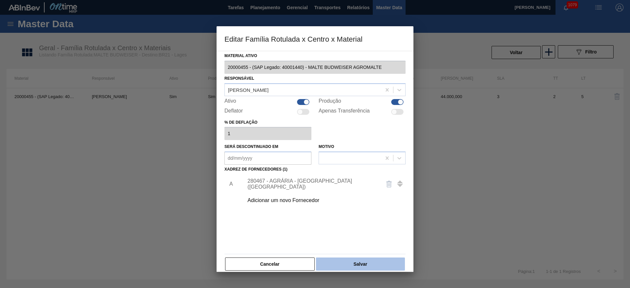
click at [357, 263] on button "Salvar" at bounding box center [360, 264] width 89 height 13
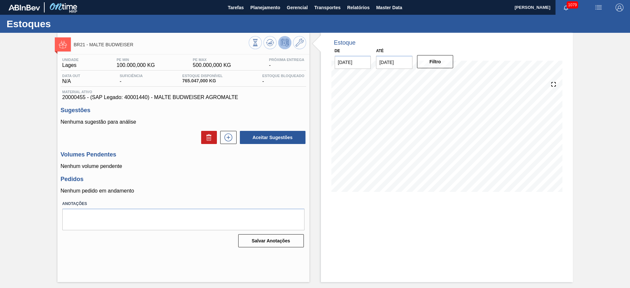
click at [283, 45] on icon at bounding box center [285, 43] width 8 height 8
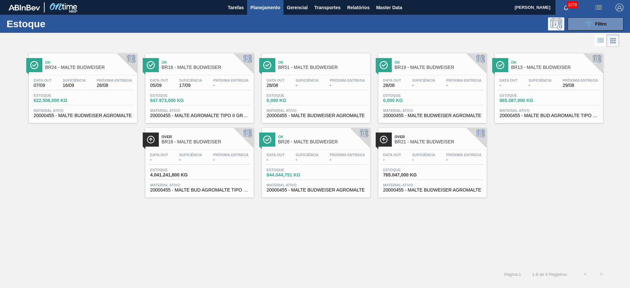
click at [78, 97] on span "Estoque" at bounding box center [57, 95] width 46 height 4
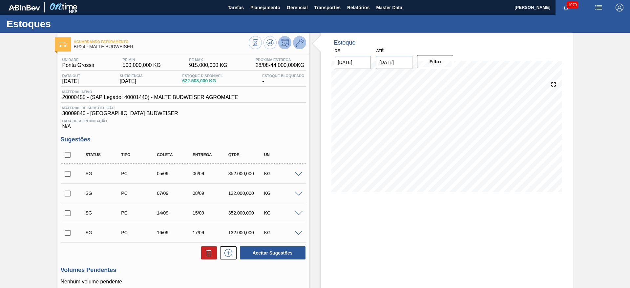
click at [300, 44] on icon at bounding box center [300, 43] width 8 height 8
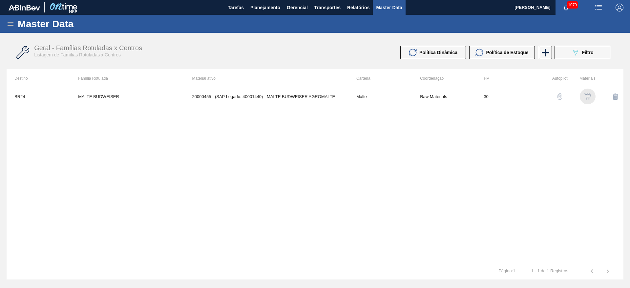
click at [589, 97] on img "button" at bounding box center [587, 96] width 7 height 7
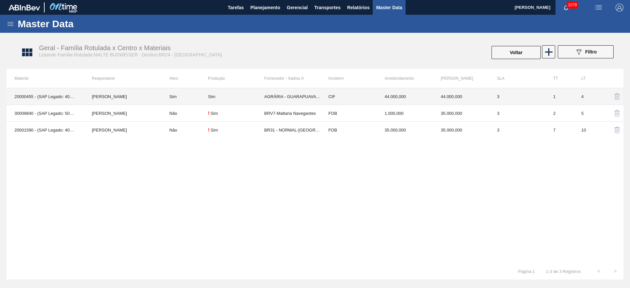
click at [213, 97] on div "Sim" at bounding box center [211, 96] width 7 height 5
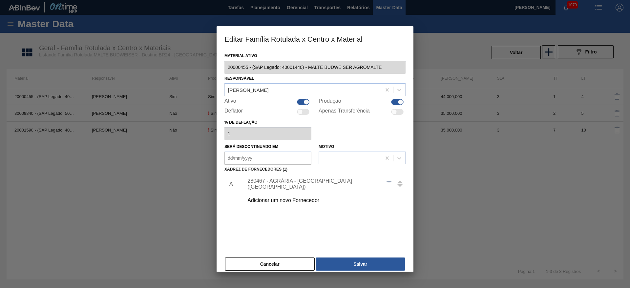
click at [278, 182] on div "280467 - AGRÁRIA - [GEOGRAPHIC_DATA] ([GEOGRAPHIC_DATA])" at bounding box center [311, 184] width 129 height 12
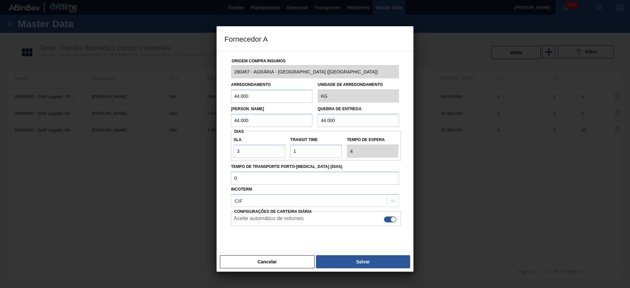
drag, startPoint x: 229, startPoint y: 99, endPoint x: 202, endPoint y: 101, distance: 27.6
click at [201, 100] on div "Fornecedor A Origem Compra Insumos 280467 - AGRÁRIA - GUARAPUAVA ([GEOGRAPHIC_D…" at bounding box center [315, 144] width 630 height 288
paste input "35"
type input "35.000"
click at [194, 125] on div "Fornecedor A Origem Compra Insumos 280467 - AGRÁRIA - GUARAPUAVA ([GEOGRAPHIC_D…" at bounding box center [315, 144] width 630 height 288
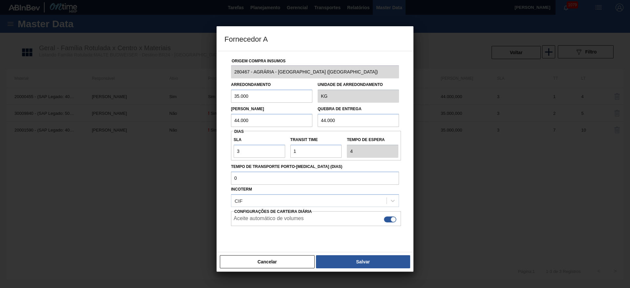
paste input "35"
type input "35.000"
drag, startPoint x: 344, startPoint y: 121, endPoint x: 264, endPoint y: 127, distance: 80.2
click at [268, 127] on div "Origem Compra Insumos 280467 - AGRÁRIA - [GEOGRAPHIC_DATA] (PR) Arredondamento …" at bounding box center [314, 155] width 181 height 208
paste input "35"
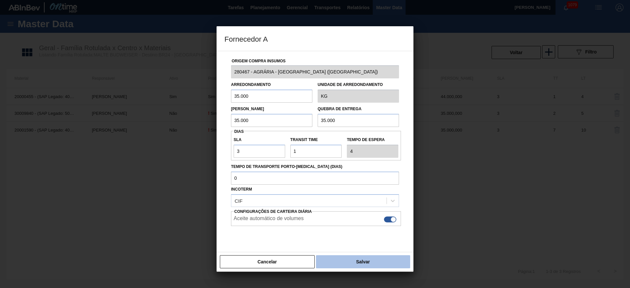
type input "35.000"
click at [373, 263] on button "Salvar" at bounding box center [363, 261] width 94 height 13
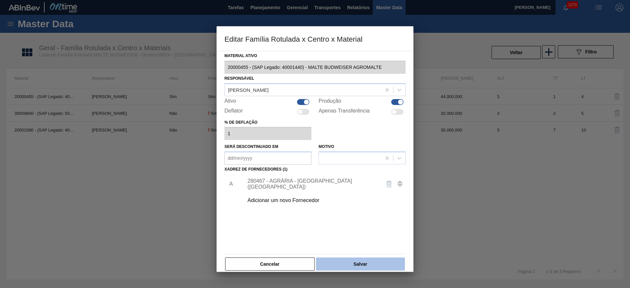
click at [373, 264] on button "Salvar" at bounding box center [360, 264] width 89 height 13
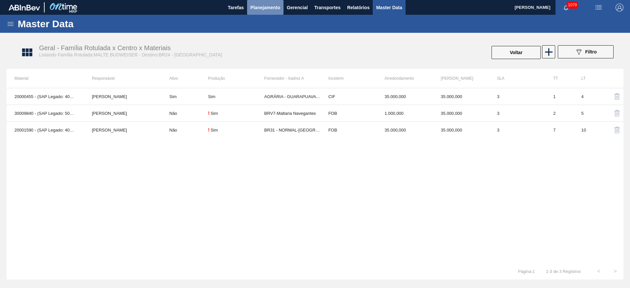
click at [258, 9] on span "Planejamento" at bounding box center [265, 8] width 30 height 8
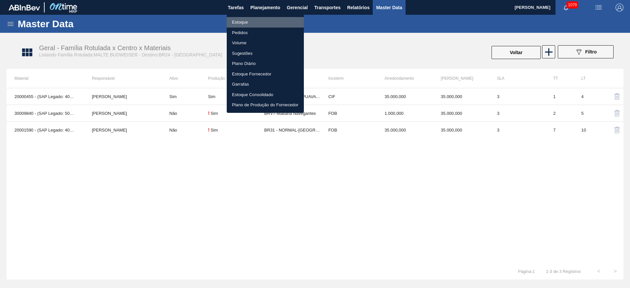
click at [240, 23] on li "Estoque" at bounding box center [265, 22] width 77 height 10
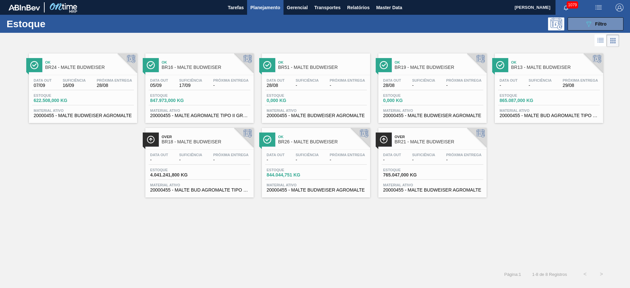
click at [186, 155] on span "Suficiência" at bounding box center [190, 155] width 23 height 4
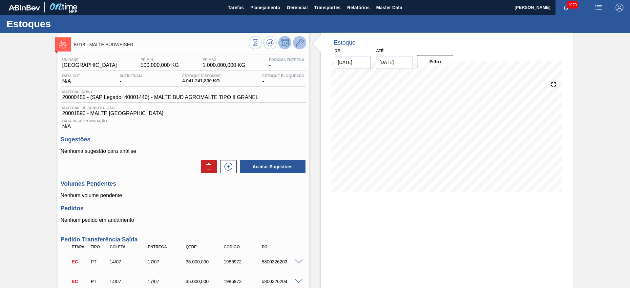
click at [299, 42] on icon at bounding box center [300, 43] width 8 height 8
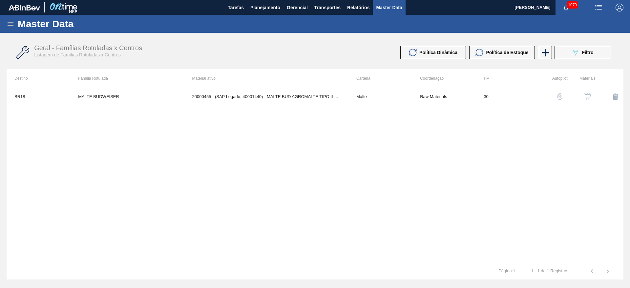
click at [589, 93] on img "button" at bounding box center [587, 96] width 7 height 7
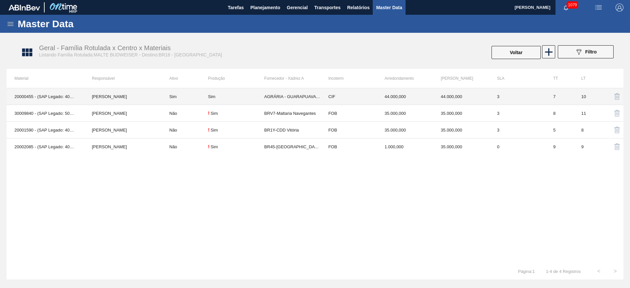
click at [198, 96] on td "Sim" at bounding box center [184, 96] width 47 height 17
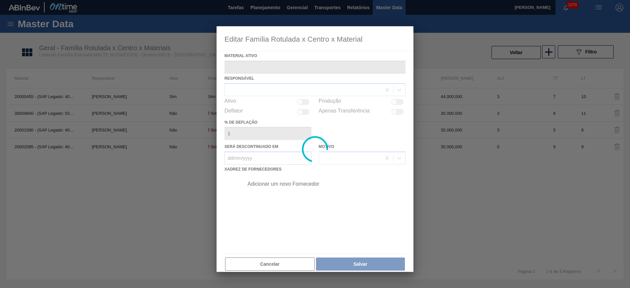
type ativo "20000455 - (SAP Legado: 40001440) - MALTE BUD AGROMALTE TIPO II GRANEL"
checkbox input "true"
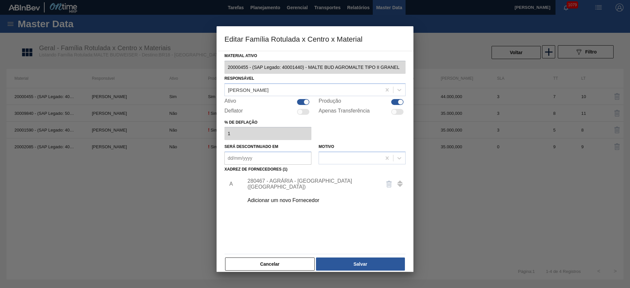
click at [270, 186] on div "280467 - AGRÁRIA - [GEOGRAPHIC_DATA] ([GEOGRAPHIC_DATA])" at bounding box center [311, 184] width 129 height 12
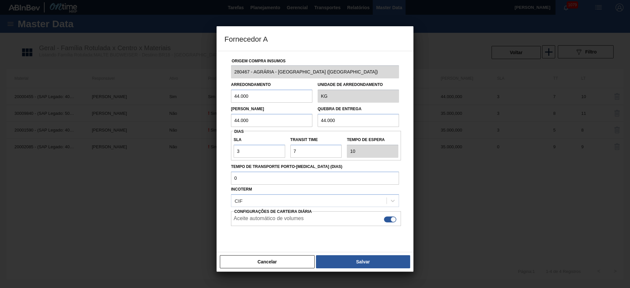
drag, startPoint x: 244, startPoint y: 119, endPoint x: 199, endPoint y: 117, distance: 44.7
click at [199, 117] on div "Fornecedor A Origem Compra Insumos 280467 - AGRÁRIA - GUARAPUAVA ([GEOGRAPHIC_D…" at bounding box center [315, 144] width 630 height 288
paste input "35"
type input "35.000"
drag, startPoint x: 217, startPoint y: 94, endPoint x: 191, endPoint y: 99, distance: 26.0
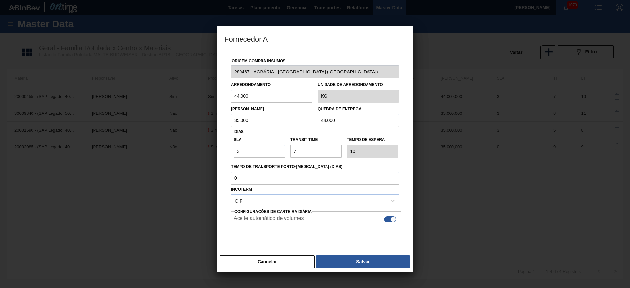
click at [187, 96] on div "Fornecedor A Origem Compra Insumos 280467 - AGRÁRIA - GUARAPUAVA ([GEOGRAPHIC_D…" at bounding box center [315, 144] width 630 height 288
paste input "35"
type input "35.000"
drag, startPoint x: 264, startPoint y: 123, endPoint x: 258, endPoint y: 132, distance: 10.1
click at [251, 126] on div "Lote Mínimo 35.000 Quebra de entrega 44.000" at bounding box center [314, 115] width 173 height 24
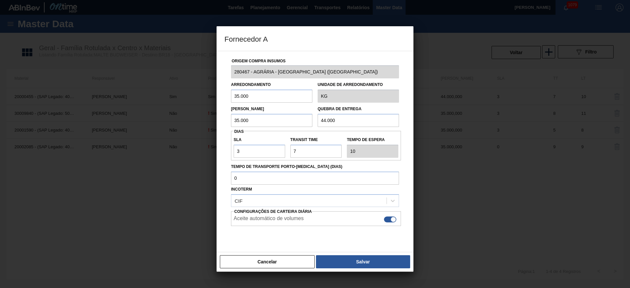
paste input "35"
type input "35.000"
click at [356, 266] on button "Salvar" at bounding box center [363, 261] width 94 height 13
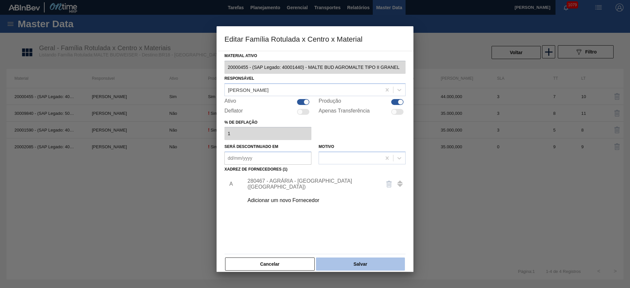
click at [354, 265] on button "Salvar" at bounding box center [360, 264] width 89 height 13
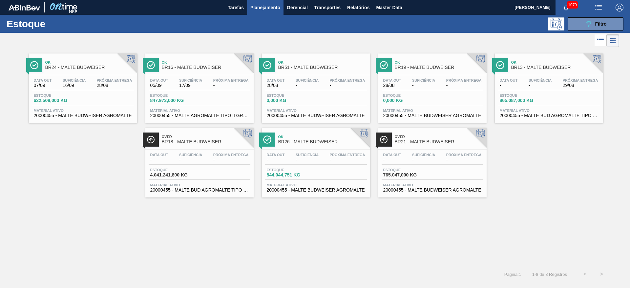
click at [285, 92] on div "Data [DATE] Suficiência - Próxima Entrega - Estoque 0,000 KG Material ativo 200…" at bounding box center [316, 97] width 108 height 45
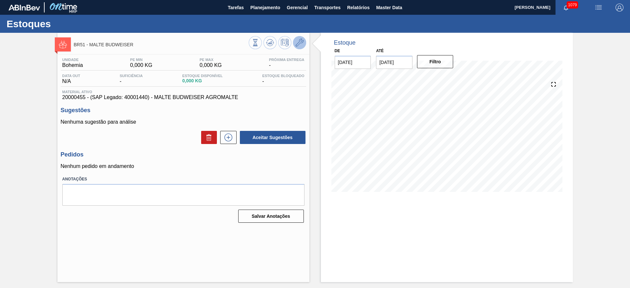
click at [298, 39] on icon at bounding box center [300, 43] width 8 height 8
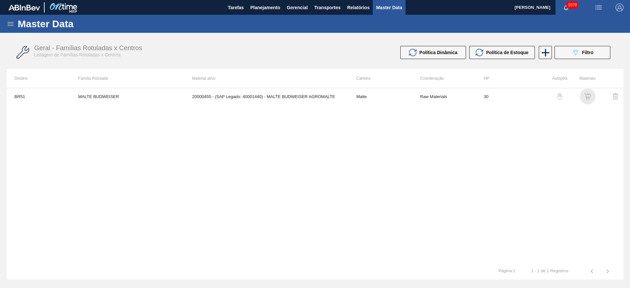
click at [586, 95] on img "button" at bounding box center [587, 96] width 7 height 7
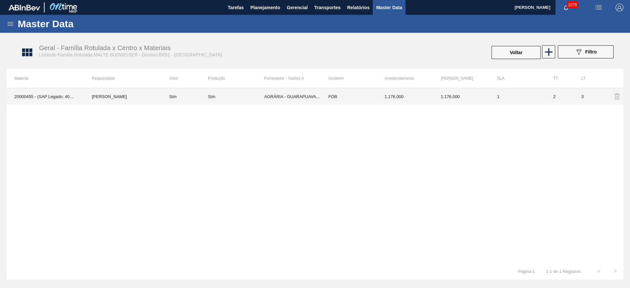
click at [296, 94] on td "AGRÁRIA - GUARAPUAVA (PR)" at bounding box center [292, 96] width 56 height 16
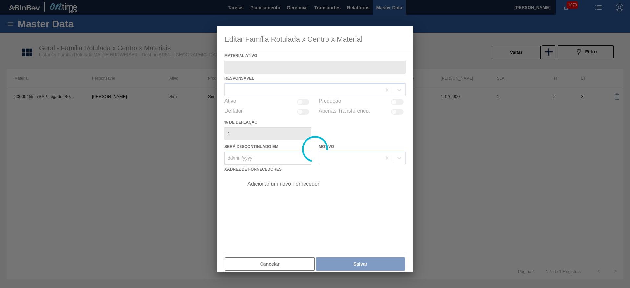
type ativo "20000455 - (SAP Legado: 40001440) - MALTE BUDWEISER AGROMALTE"
checkbox input "true"
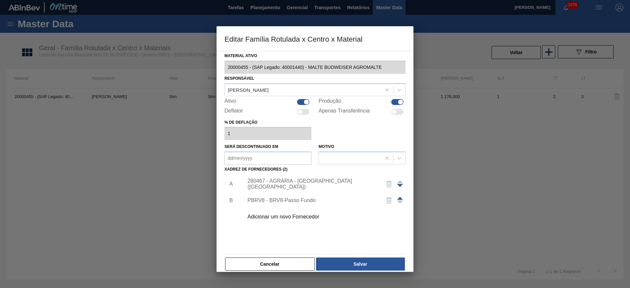
click at [267, 184] on div "280467 - AGRÁRIA - [GEOGRAPHIC_DATA] ([GEOGRAPHIC_DATA])" at bounding box center [311, 184] width 129 height 12
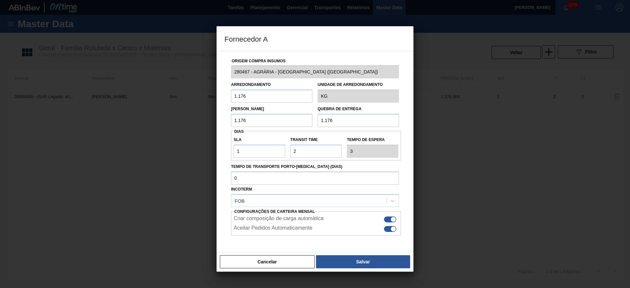
drag, startPoint x: 255, startPoint y: 123, endPoint x: 194, endPoint y: 125, distance: 61.4
click at [194, 125] on div "Fornecedor A Origem Compra Insumos 280467 - AGRÁRIA - GUARAPUAVA ([GEOGRAPHIC_D…" at bounding box center [315, 144] width 630 height 288
paste input "35.000"
type input "35.000"
click at [265, 125] on div "Lote Mínimo 35.000 Quebra de entrega 1.176" at bounding box center [314, 115] width 173 height 24
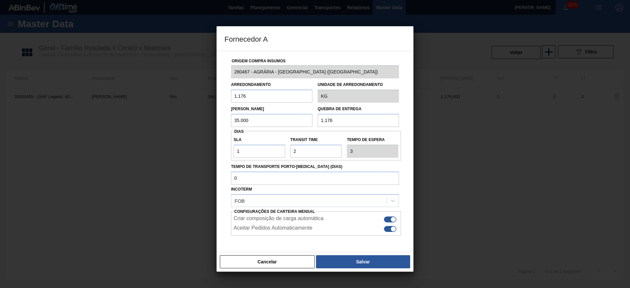
paste input "35.000"
type input "35.000"
drag, startPoint x: 256, startPoint y: 95, endPoint x: 175, endPoint y: 100, distance: 81.5
click at [178, 99] on div "Fornecedor A Origem Compra Insumos 280467 - AGRÁRIA - GUARAPUAVA ([GEOGRAPHIC_D…" at bounding box center [315, 144] width 630 height 288
paste input "35.000"
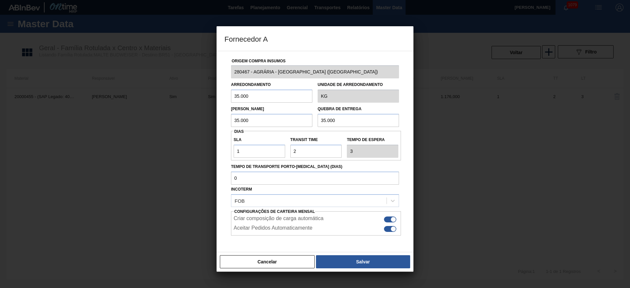
type input "35.000"
drag, startPoint x: 209, startPoint y: 153, endPoint x: 191, endPoint y: 154, distance: 18.1
click at [192, 154] on div "Fornecedor A Origem Compra Insumos 280467 - AGRÁRIA - GUARAPUAVA ([GEOGRAPHIC_D…" at bounding box center [315, 144] width 630 height 288
type input "3"
type input "5"
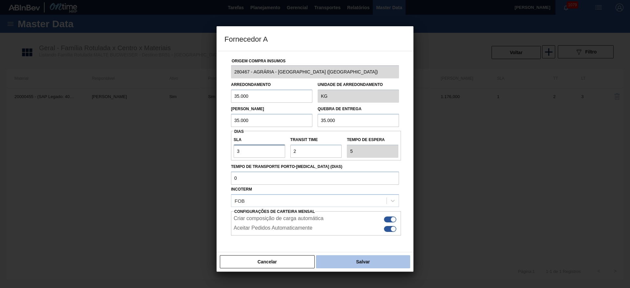
type input "3"
click at [372, 263] on button "Salvar" at bounding box center [363, 261] width 94 height 13
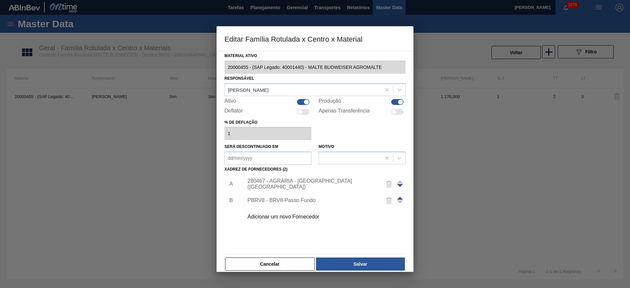
click at [284, 181] on div "280467 - AGRÁRIA - [GEOGRAPHIC_DATA] ([GEOGRAPHIC_DATA])" at bounding box center [311, 184] width 129 height 12
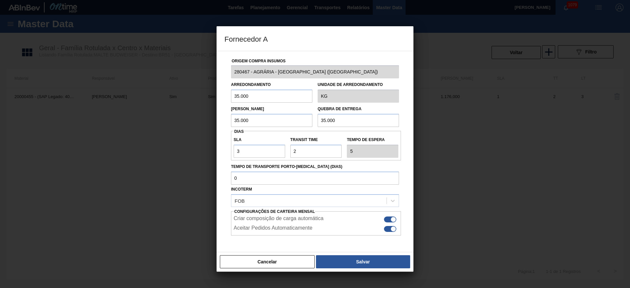
click at [387, 230] on div at bounding box center [390, 229] width 12 height 6
checkbox input "false"
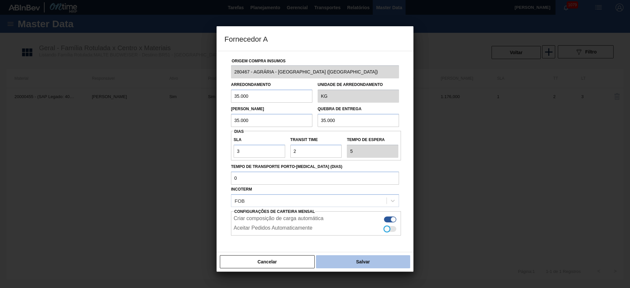
click at [362, 261] on button "Salvar" at bounding box center [363, 261] width 94 height 13
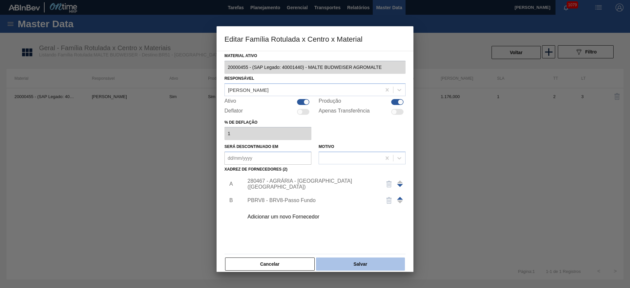
click at [365, 262] on button "Salvar" at bounding box center [360, 264] width 89 height 13
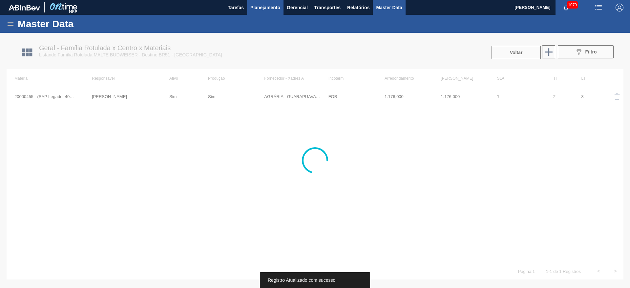
click at [266, 10] on span "Planejamento" at bounding box center [265, 8] width 30 height 8
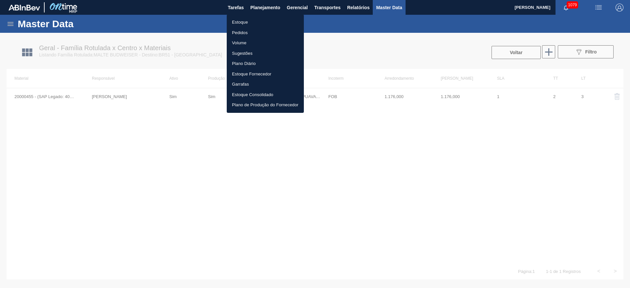
click at [240, 21] on li "Estoque" at bounding box center [265, 22] width 77 height 10
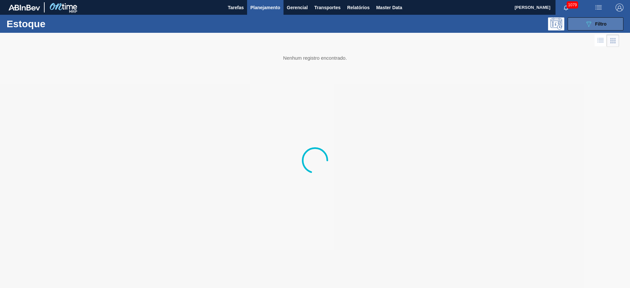
click at [591, 27] on icon "089F7B8B-B2A5-4AFE-B5C0-19BA573D28AC" at bounding box center [589, 24] width 8 height 8
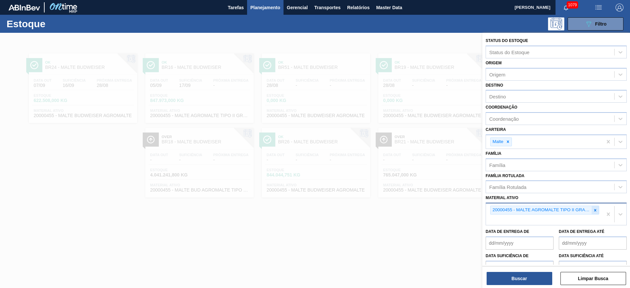
click at [595, 208] on icon at bounding box center [595, 210] width 5 height 5
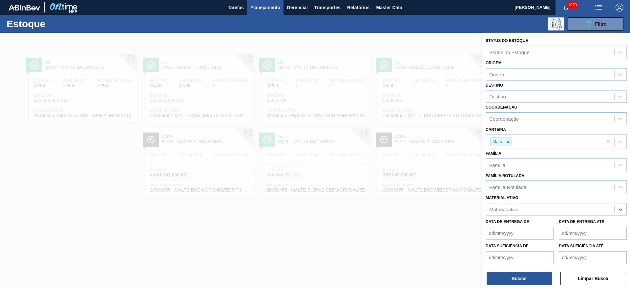
paste ativo "30008579"
type ativo "30008579"
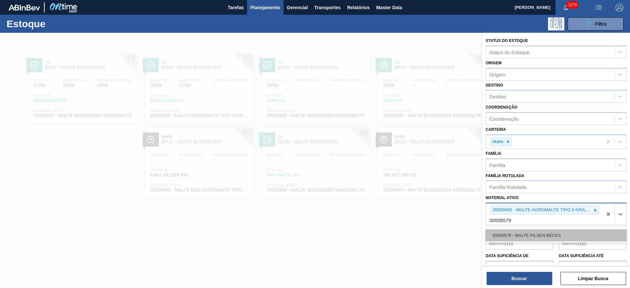
drag, startPoint x: 528, startPoint y: 235, endPoint x: 613, endPoint y: 209, distance: 88.5
click at [532, 233] on div "30008579 - MALTE PILSEN BECKS" at bounding box center [556, 235] width 141 height 12
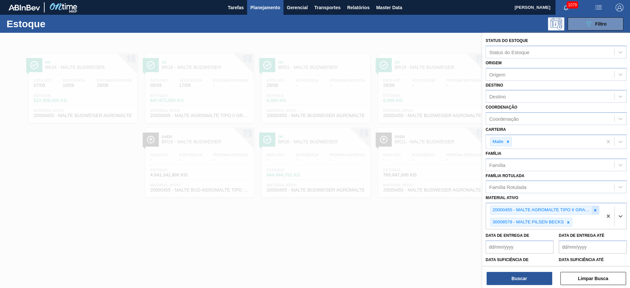
click at [594, 210] on icon at bounding box center [595, 210] width 2 height 2
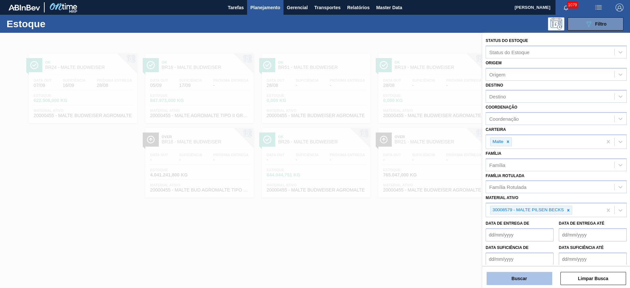
click at [519, 281] on button "Buscar" at bounding box center [519, 278] width 66 height 13
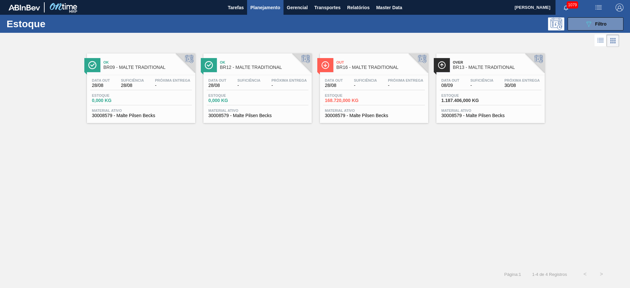
click at [123, 90] on div "Data [DATE] Suficiência 28/08 Próxima Entrega -" at bounding box center [141, 84] width 102 height 12
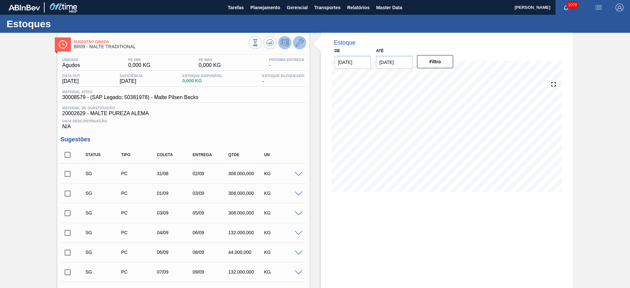
click at [301, 41] on icon at bounding box center [300, 43] width 8 height 8
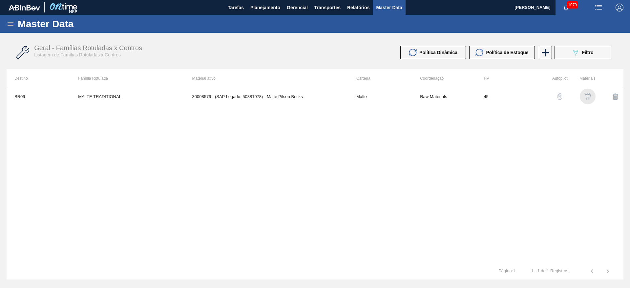
click at [587, 95] on img "button" at bounding box center [587, 96] width 7 height 7
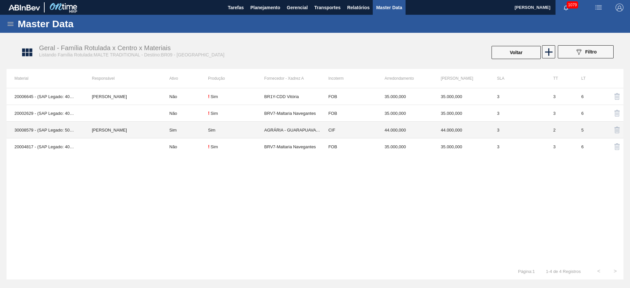
click at [215, 132] on td "Sim" at bounding box center [236, 130] width 56 height 17
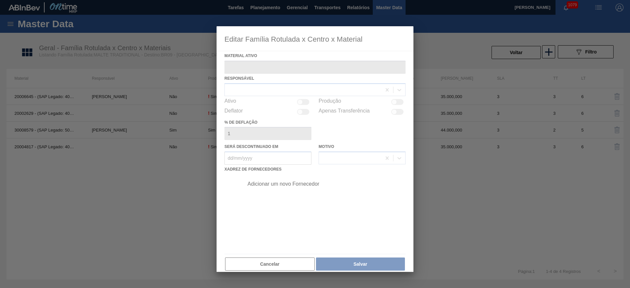
type ativo "30008579 - (SAP Legado: 50381978) - Malte Pilsen Becks"
checkbox input "true"
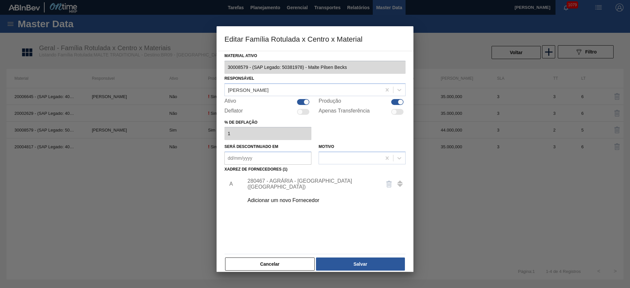
click at [280, 180] on div "280467 - AGRÁRIA - [GEOGRAPHIC_DATA] ([GEOGRAPHIC_DATA])" at bounding box center [323, 184] width 166 height 16
click at [267, 184] on div "280467 - AGRÁRIA - [GEOGRAPHIC_DATA] ([GEOGRAPHIC_DATA])" at bounding box center [311, 184] width 129 height 12
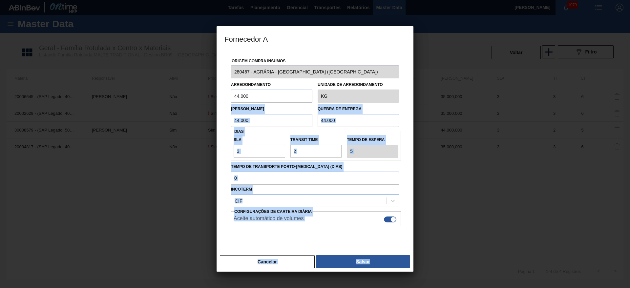
drag, startPoint x: 257, startPoint y: 103, endPoint x: 197, endPoint y: 95, distance: 60.3
click at [198, 95] on div "Fornecedor A Origem Compra Insumos 280467 - AGRÁRIA - GUARAPUAVA ([GEOGRAPHIC_D…" at bounding box center [315, 144] width 630 height 288
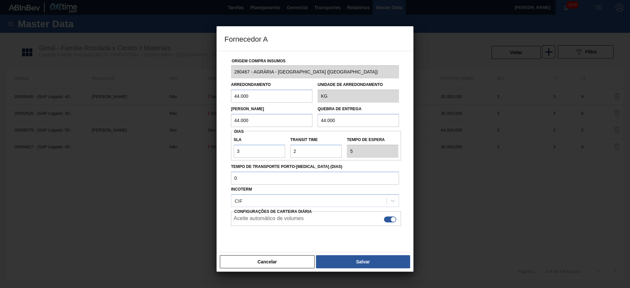
click at [266, 99] on input "44.000" at bounding box center [271, 96] width 81 height 13
drag, startPoint x: 263, startPoint y: 96, endPoint x: 196, endPoint y: 97, distance: 66.3
click at [200, 96] on div "Fornecedor A Origem Compra Insumos 280467 - AGRÁRIA - GUARAPUAVA ([GEOGRAPHIC_D…" at bounding box center [315, 144] width 630 height 288
paste input "text"
type input "35.000"
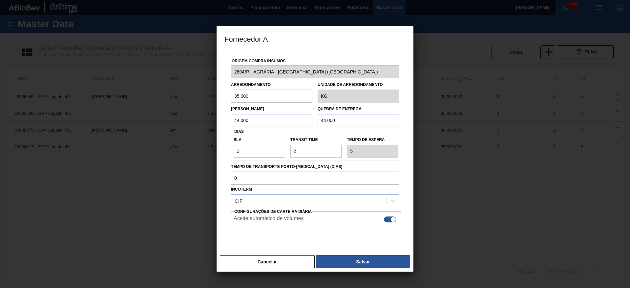
drag, startPoint x: 249, startPoint y: 95, endPoint x: 182, endPoint y: 100, distance: 67.2
click at [188, 100] on div "Fornecedor A Origem Compra Insumos 280467 - AGRÁRIA - GUARAPUAVA ([GEOGRAPHIC_D…" at bounding box center [315, 144] width 630 height 288
click at [191, 125] on div "Fornecedor A Origem Compra Insumos 280467 - AGRÁRIA - GUARAPUAVA ([GEOGRAPHIC_D…" at bounding box center [315, 144] width 630 height 288
paste input "35"
type input "35.000"
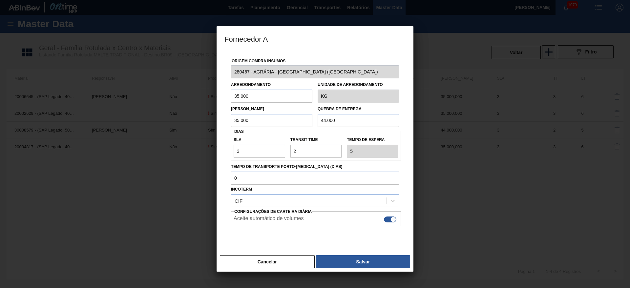
drag, startPoint x: 353, startPoint y: 120, endPoint x: 220, endPoint y: 130, distance: 133.5
click at [249, 127] on div "Origem Compra Insumos 280467 - AGRÁRIA - [GEOGRAPHIC_DATA] (PR) Arredondamento …" at bounding box center [314, 155] width 181 height 208
paste input "35"
type input "35.000"
click at [342, 258] on button "Salvar" at bounding box center [363, 261] width 94 height 13
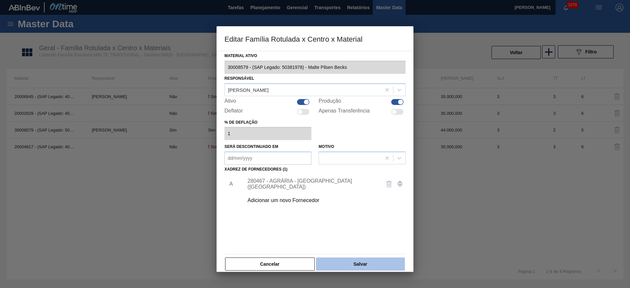
click at [367, 264] on button "Salvar" at bounding box center [360, 264] width 89 height 13
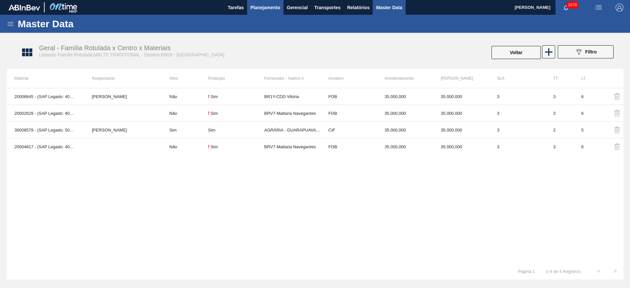
click at [258, 10] on span "Planejamento" at bounding box center [265, 8] width 30 height 8
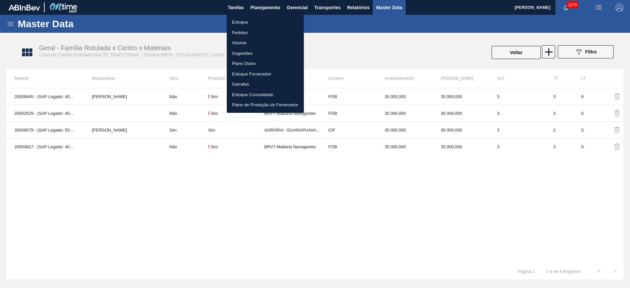
click at [238, 24] on li "Estoque" at bounding box center [265, 22] width 77 height 10
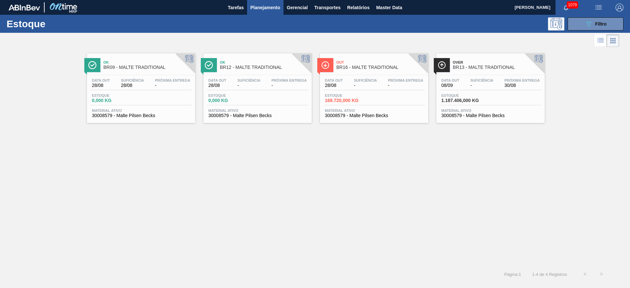
click at [360, 85] on span "-" at bounding box center [365, 85] width 23 height 5
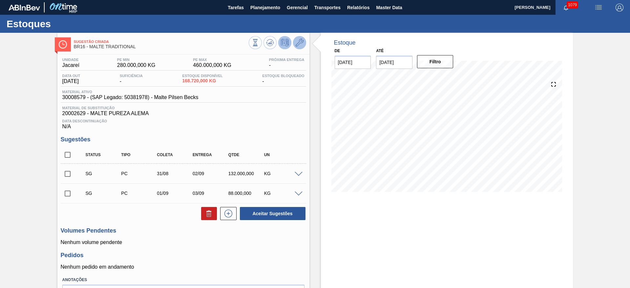
click at [299, 41] on icon at bounding box center [300, 43] width 8 height 8
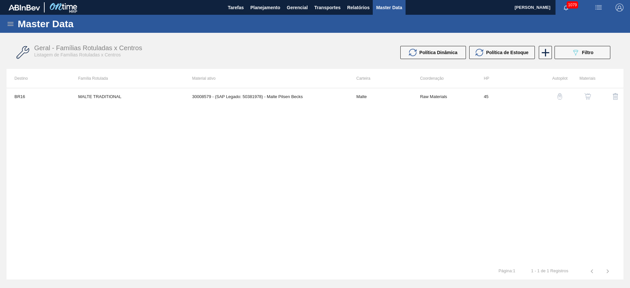
click at [588, 97] on img "button" at bounding box center [587, 96] width 7 height 7
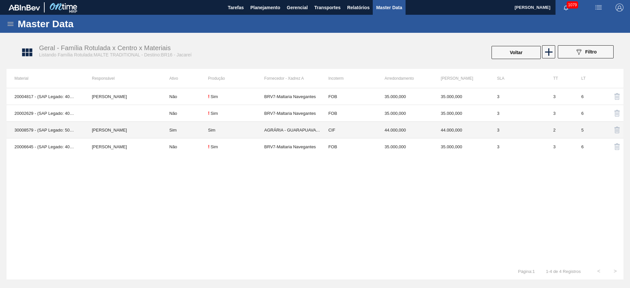
click at [208, 129] on div "Sim" at bounding box center [211, 130] width 7 height 5
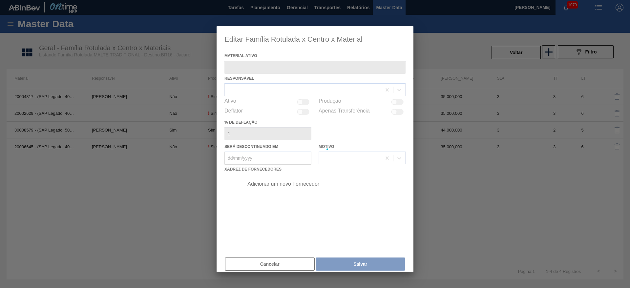
type ativo "30008579 - (SAP Legado: 50381978) - Malte Pilsen Becks"
checkbox input "true"
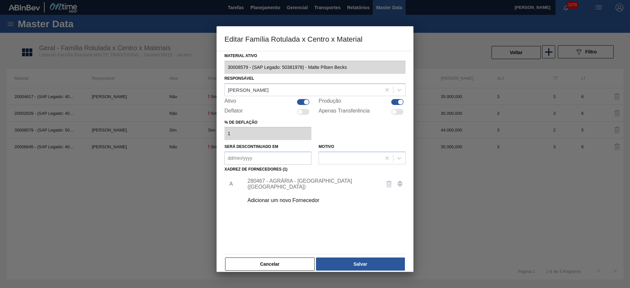
click at [282, 183] on div "280467 - AGRÁRIA - [GEOGRAPHIC_DATA] ([GEOGRAPHIC_DATA])" at bounding box center [311, 184] width 129 height 12
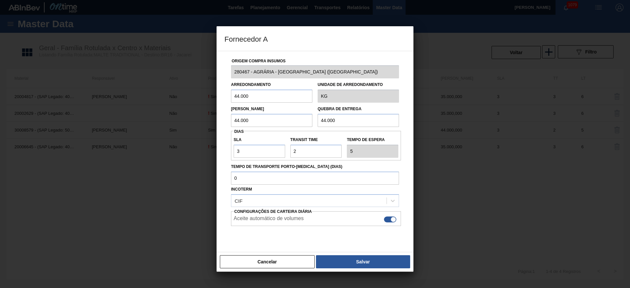
drag, startPoint x: 193, startPoint y: 88, endPoint x: 169, endPoint y: 92, distance: 23.6
click at [169, 92] on div "Fornecedor A Origem Compra Insumos 280467 - AGRÁRIA - GUARAPUAVA ([GEOGRAPHIC_D…" at bounding box center [315, 144] width 630 height 288
paste input "35"
type input "35.000"
drag, startPoint x: 270, startPoint y: 120, endPoint x: 171, endPoint y: 124, distance: 98.8
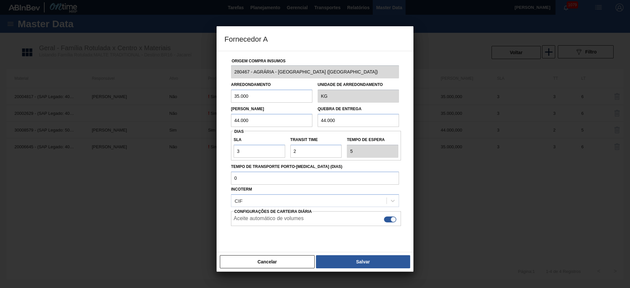
click at [174, 121] on div "Fornecedor A Origem Compra Insumos 280467 - AGRÁRIA - GUARAPUAVA ([GEOGRAPHIC_D…" at bounding box center [315, 144] width 630 height 288
paste input "35"
type input "35.000"
drag, startPoint x: 303, startPoint y: 113, endPoint x: 233, endPoint y: 115, distance: 70.2
click at [233, 115] on div "Lote Mínimo 35.000 Quebra de entrega 44.000" at bounding box center [314, 115] width 173 height 24
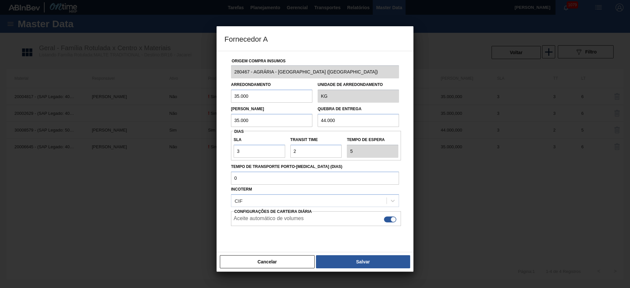
paste input "35"
type input "35.000"
click at [345, 262] on button "Salvar" at bounding box center [363, 261] width 94 height 13
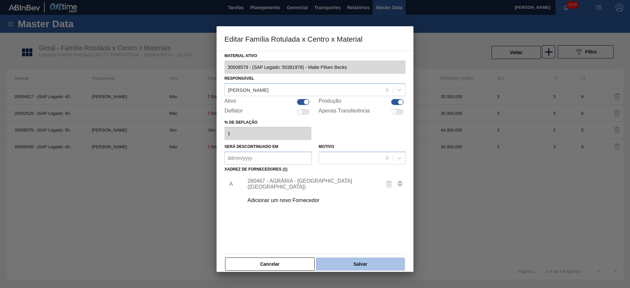
click at [351, 261] on button "Salvar" at bounding box center [360, 264] width 89 height 13
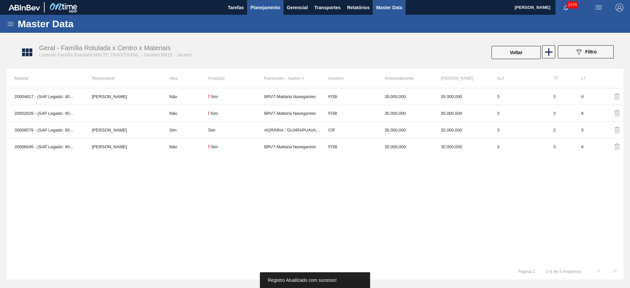
click at [266, 9] on span "Planejamento" at bounding box center [265, 8] width 30 height 8
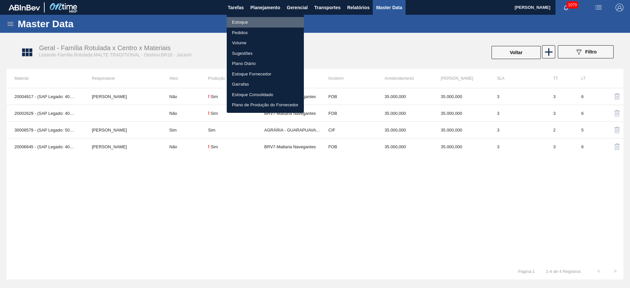
click at [241, 22] on li "Estoque" at bounding box center [265, 22] width 77 height 10
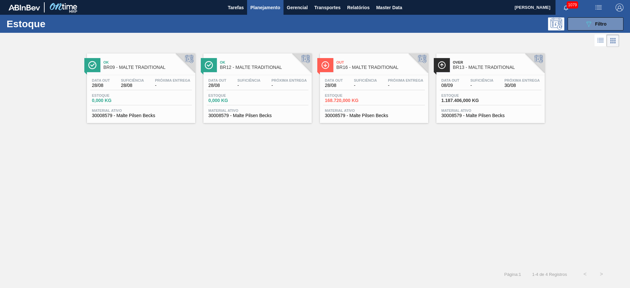
click at [497, 92] on div "Data [DATE] Suficiência - Próxima Entrega 30/08 Estoque 1.187.406,000 KG Materi…" at bounding box center [490, 97] width 108 height 45
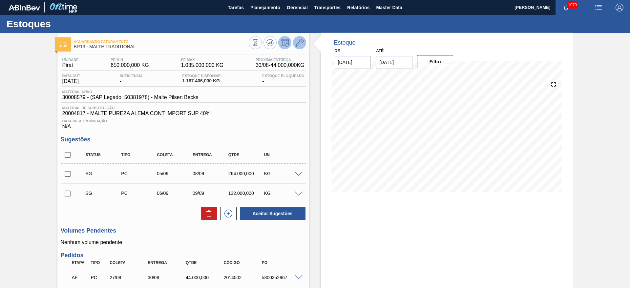
click at [298, 43] on icon at bounding box center [300, 43] width 8 height 8
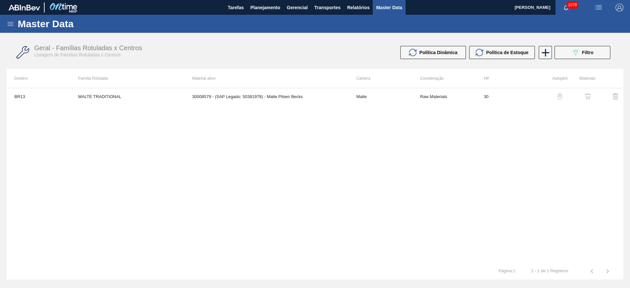
click at [585, 97] on img "button" at bounding box center [587, 96] width 7 height 7
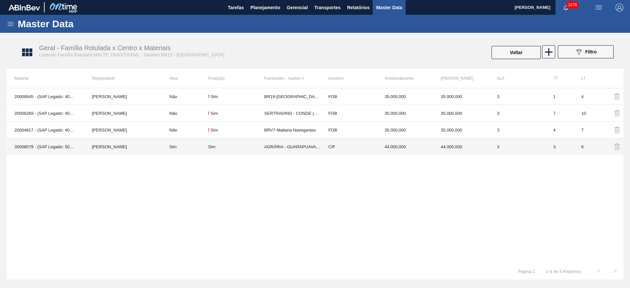
click at [228, 150] on td "Sim" at bounding box center [236, 146] width 56 height 17
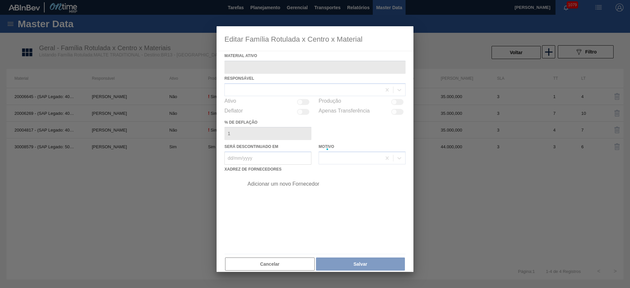
type ativo "30008579 - (SAP Legado: 50381978) - Malte Pilsen Becks"
checkbox input "true"
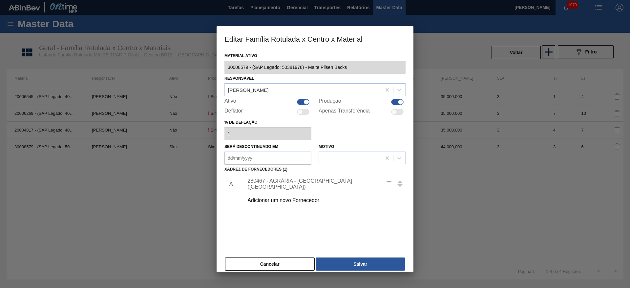
click at [279, 182] on div "280467 - AGRÁRIA - [GEOGRAPHIC_DATA] ([GEOGRAPHIC_DATA])" at bounding box center [311, 184] width 129 height 12
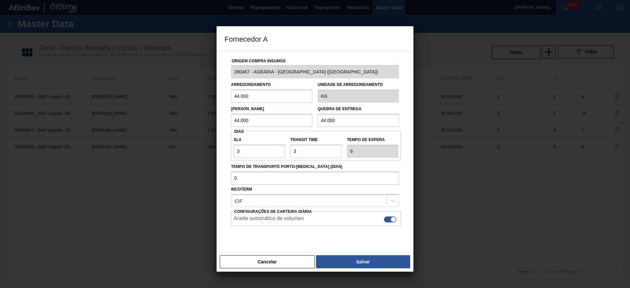
drag, startPoint x: 259, startPoint y: 94, endPoint x: 203, endPoint y: 104, distance: 57.3
click at [204, 104] on div "Fornecedor A Origem Compra Insumos 280467 - AGRÁRIA - GUARAPUAVA ([GEOGRAPHIC_D…" at bounding box center [315, 144] width 630 height 288
paste input "35"
type input "35.000"
drag, startPoint x: 175, startPoint y: 129, endPoint x: 193, endPoint y: 130, distance: 18.0
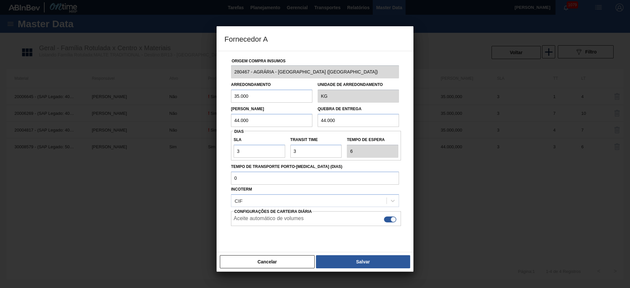
click at [170, 130] on div "Fornecedor A Origem Compra Insumos 280467 - AGRÁRIA - GUARAPUAVA ([GEOGRAPHIC_D…" at bounding box center [315, 144] width 630 height 288
paste input "35"
type input "35.000"
drag, startPoint x: 348, startPoint y: 120, endPoint x: 260, endPoint y: 132, distance: 88.4
click at [271, 128] on div "Origem Compra Insumos 280467 - AGRÁRIA - [GEOGRAPHIC_DATA] (PR) Arredondamento …" at bounding box center [314, 155] width 181 height 208
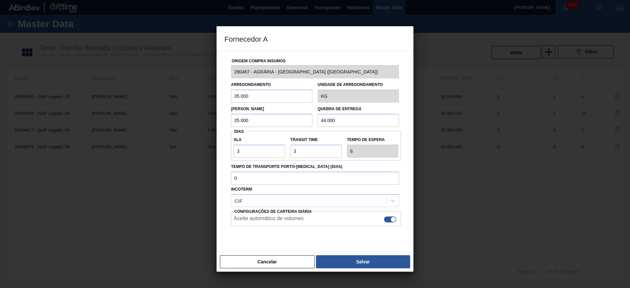
paste input "35"
type input "35.000"
click at [360, 258] on button "Salvar" at bounding box center [363, 261] width 94 height 13
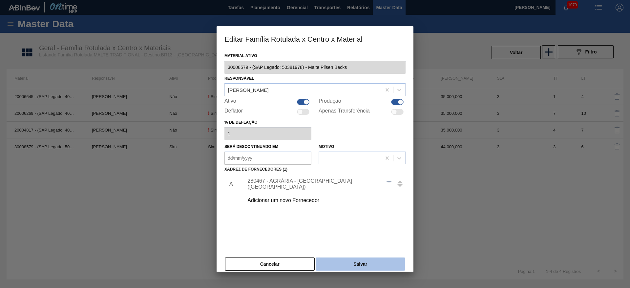
click at [361, 265] on button "Salvar" at bounding box center [360, 264] width 89 height 13
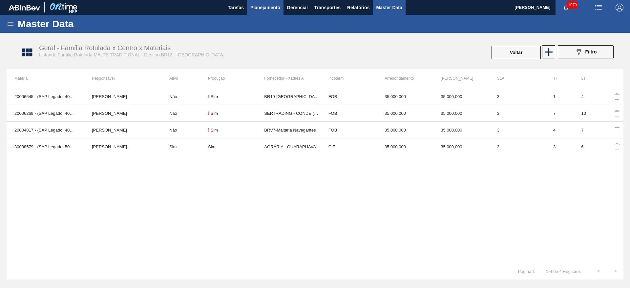
click at [258, 8] on span "Planejamento" at bounding box center [265, 8] width 30 height 8
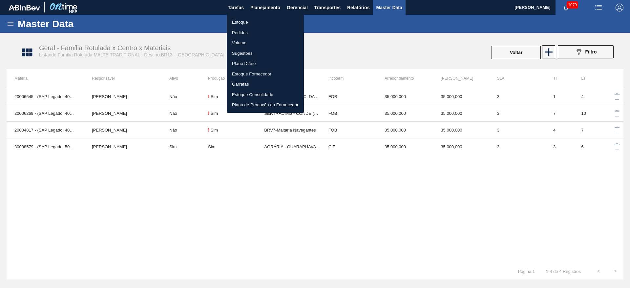
click at [242, 20] on li "Estoque" at bounding box center [265, 22] width 77 height 10
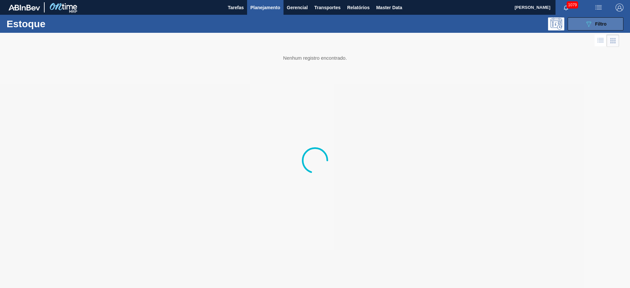
click at [581, 21] on button "089F7B8B-B2A5-4AFE-B5C0-19BA573D28AC Filtro" at bounding box center [596, 23] width 56 height 13
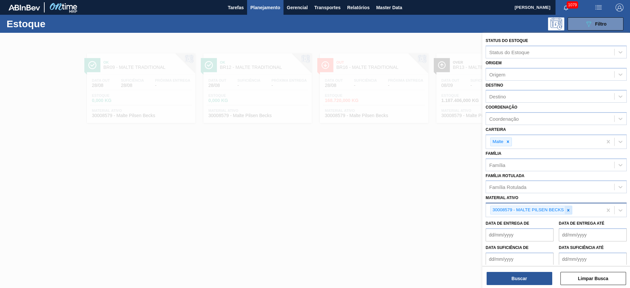
click at [567, 210] on icon at bounding box center [568, 210] width 5 height 5
click at [505, 97] on div "Destino" at bounding box center [497, 97] width 17 height 6
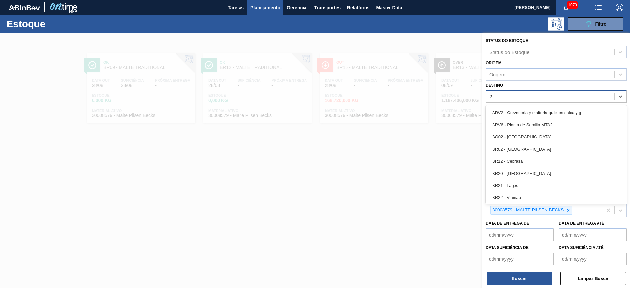
type input "28"
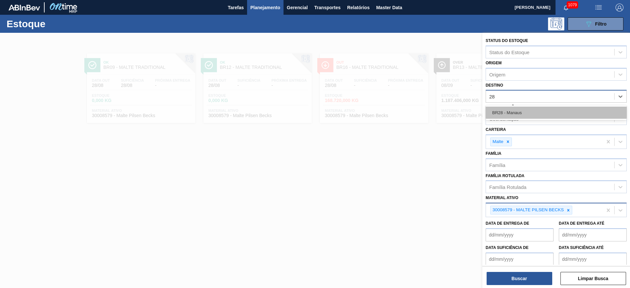
click at [498, 116] on div "BR28 - Manaus" at bounding box center [556, 113] width 141 height 12
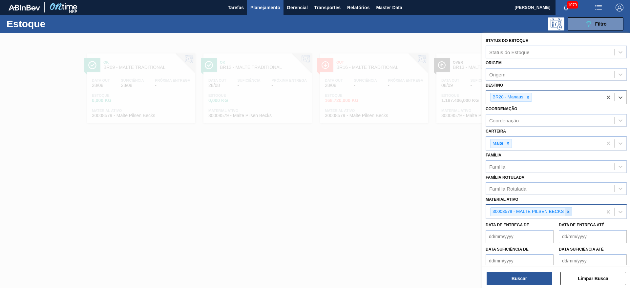
click at [568, 210] on icon at bounding box center [568, 212] width 5 height 5
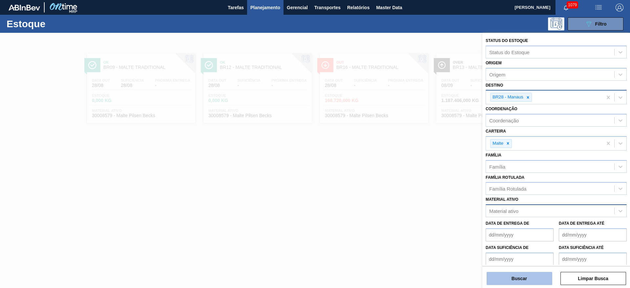
click at [531, 279] on button "Buscar" at bounding box center [519, 278] width 66 height 13
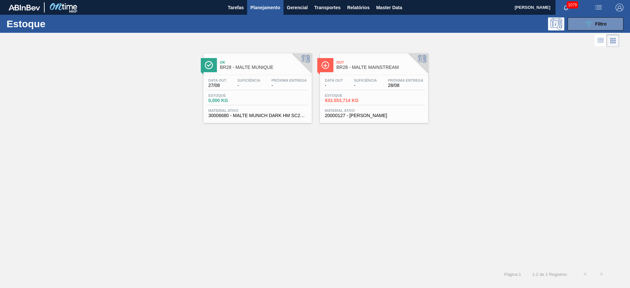
click at [246, 91] on div "Data [DATE] Suficiência - Próxima Entrega - Estoque 0,000 KG Material ativo 300…" at bounding box center [257, 97] width 108 height 45
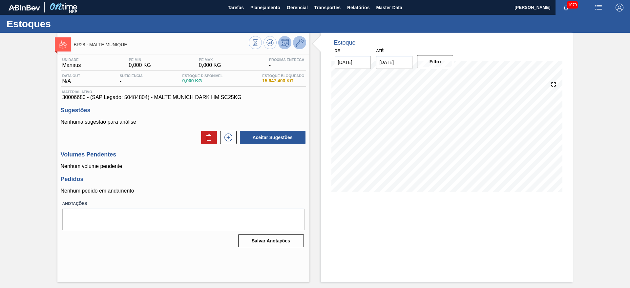
click at [296, 41] on icon at bounding box center [300, 43] width 8 height 8
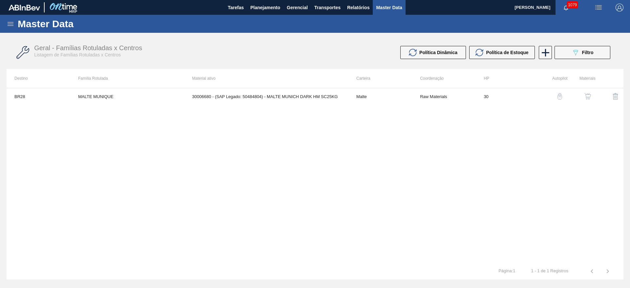
click at [588, 98] on img "button" at bounding box center [587, 96] width 7 height 7
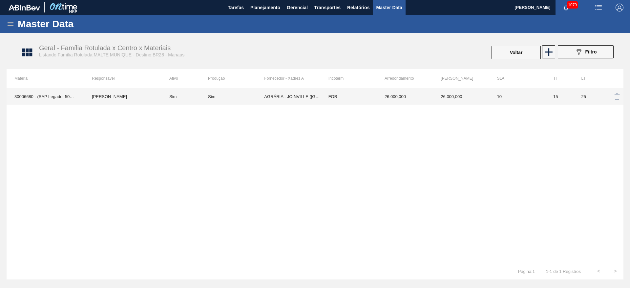
click at [366, 96] on td "FOB" at bounding box center [348, 96] width 56 height 16
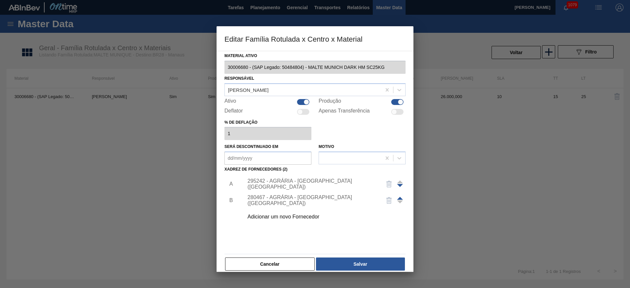
click at [288, 182] on div "295242 - AGRÁRIA - [GEOGRAPHIC_DATA] ([GEOGRAPHIC_DATA])" at bounding box center [311, 184] width 129 height 12
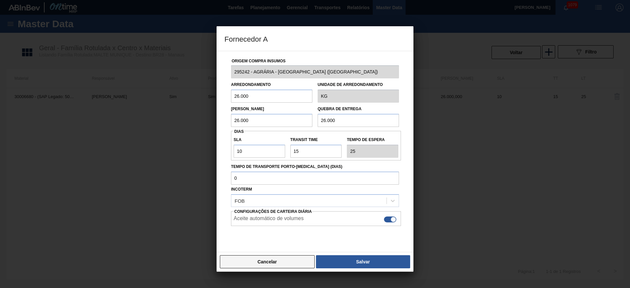
click at [256, 262] on button "Cancelar" at bounding box center [267, 261] width 95 height 13
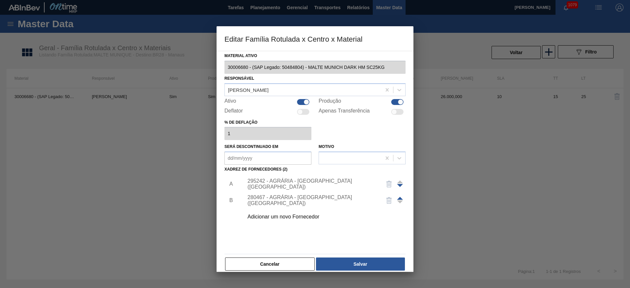
click at [272, 199] on div "280467 - AGRÁRIA - [GEOGRAPHIC_DATA] ([GEOGRAPHIC_DATA])" at bounding box center [311, 201] width 129 height 12
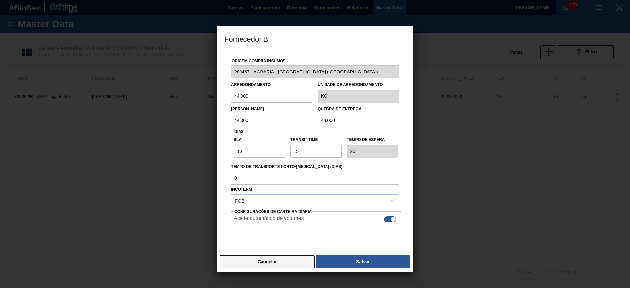
click at [272, 261] on button "Cancelar" at bounding box center [267, 261] width 95 height 13
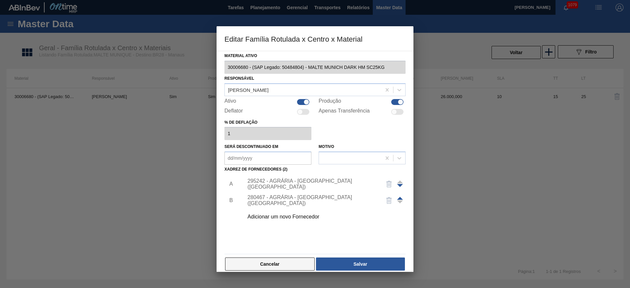
click at [273, 263] on button "Cancelar" at bounding box center [270, 264] width 90 height 13
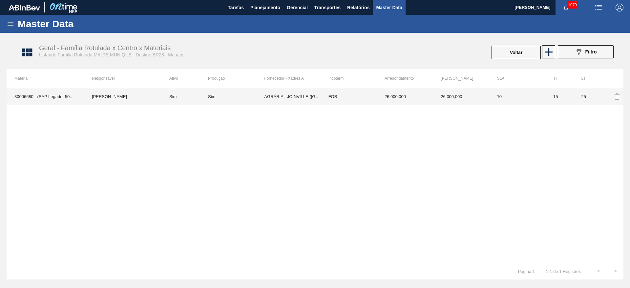
click at [344, 98] on td "FOB" at bounding box center [348, 96] width 56 height 16
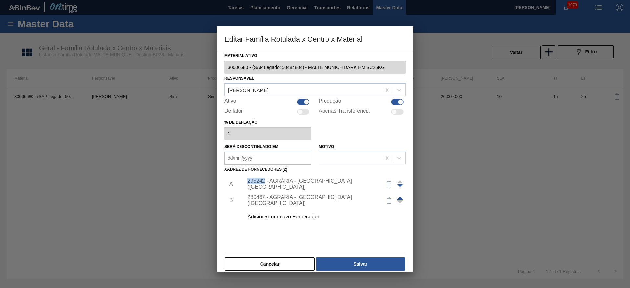
drag, startPoint x: 262, startPoint y: 182, endPoint x: 246, endPoint y: 182, distance: 15.4
click at [246, 182] on div "295242 - AGRÁRIA - [GEOGRAPHIC_DATA] ([GEOGRAPHIC_DATA])" at bounding box center [312, 184] width 134 height 12
copy div "295242"
drag, startPoint x: 286, startPoint y: 268, endPoint x: 284, endPoint y: 265, distance: 3.7
click at [286, 268] on button "Cancelar" at bounding box center [270, 264] width 90 height 13
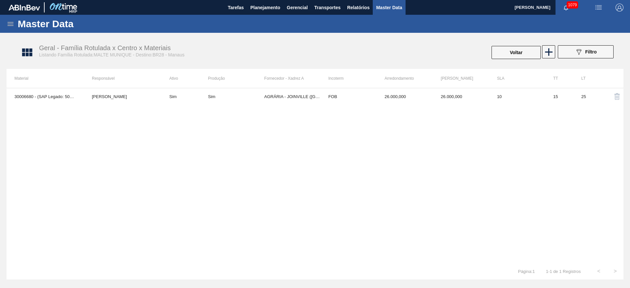
click at [9, 25] on icon at bounding box center [11, 24] width 8 height 8
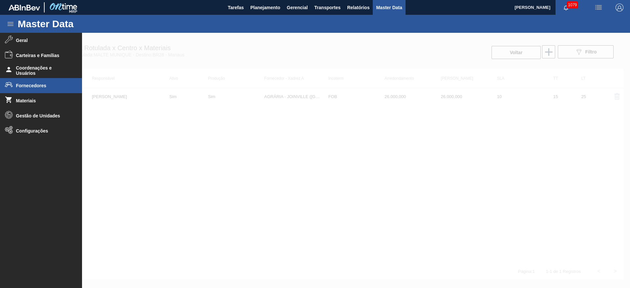
click at [31, 86] on span "Fornecedores" at bounding box center [43, 85] width 54 height 5
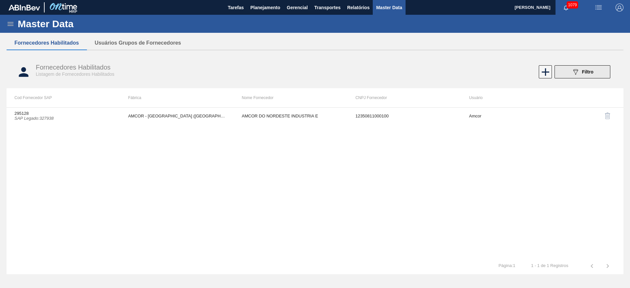
click at [572, 72] on icon "089F7B8B-B2A5-4AFE-B5C0-19BA573D28AC" at bounding box center [575, 72] width 8 height 8
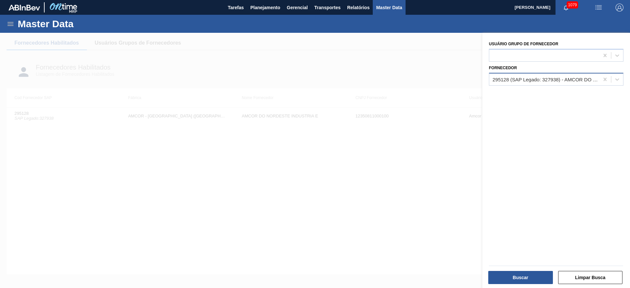
click at [508, 81] on div "295128 (SAP Legado: 327938) - AMCOR DO NORDESTE INDUSTRIA E" at bounding box center [545, 79] width 107 height 6
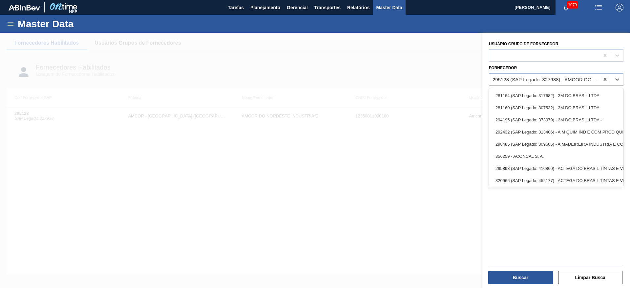
paste input "295242"
type input "295242"
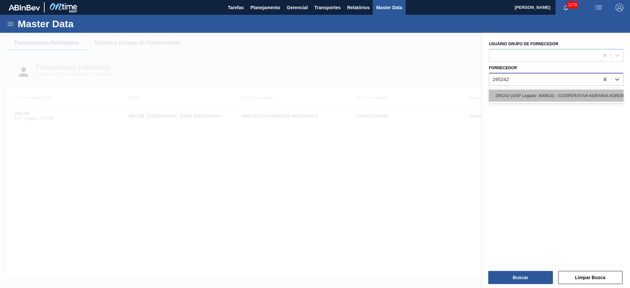
click at [521, 97] on div "295242 (SAP Legado: 406814) - COOPERATIVA AGRARIA AGROINDUSTRIAL" at bounding box center [556, 96] width 134 height 12
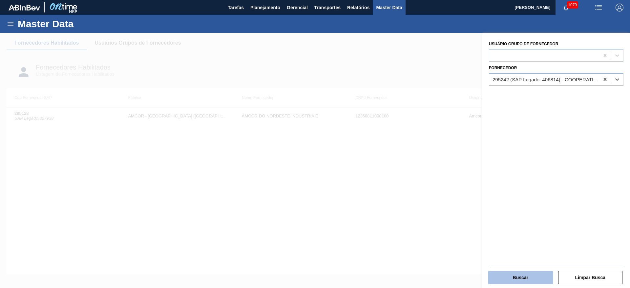
click at [509, 278] on button "Buscar" at bounding box center [520, 277] width 65 height 13
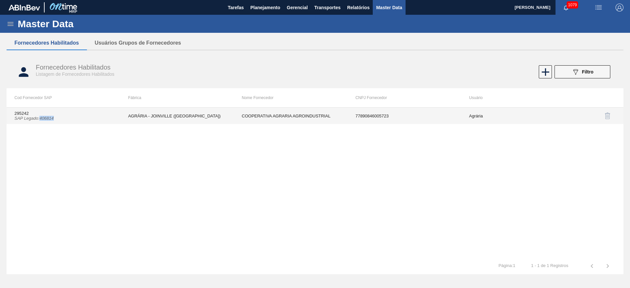
drag, startPoint x: 50, startPoint y: 116, endPoint x: 41, endPoint y: 118, distance: 8.8
click at [41, 118] on icon "SAP Legado : 406814" at bounding box center [33, 118] width 39 height 5
copy icon "406814"
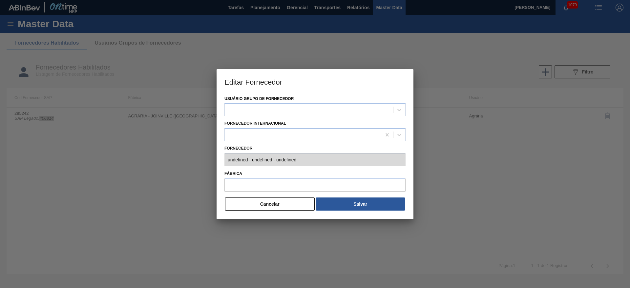
type input "295242 (SAP Legado: 406814) - COOPERATIVA AGRARIA AGROINDUSTRIAL - 778908460057…"
type input "AGRÁRIA - JOINVILLE ([GEOGRAPHIC_DATA])"
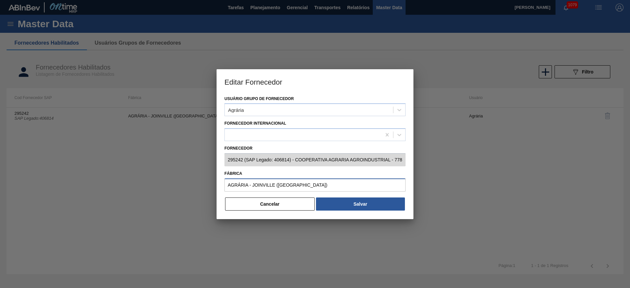
drag, startPoint x: 287, startPoint y: 184, endPoint x: 220, endPoint y: 187, distance: 66.3
click at [220, 187] on div "Usuário Grupo de Fornecedor Agrária Fornecedor Internacional Fornecedor 295242 …" at bounding box center [315, 156] width 197 height 125
drag, startPoint x: 282, startPoint y: 208, endPoint x: 279, endPoint y: 203, distance: 5.7
click at [282, 207] on button "Cancelar" at bounding box center [270, 203] width 90 height 13
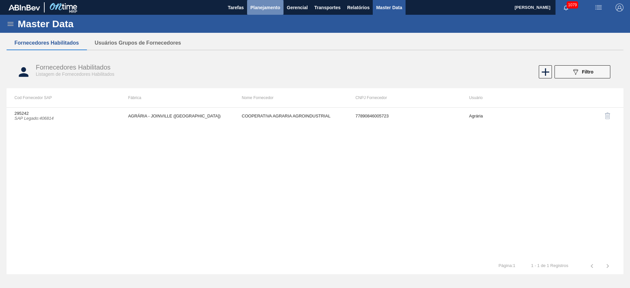
click at [260, 9] on span "Planejamento" at bounding box center [265, 8] width 30 height 8
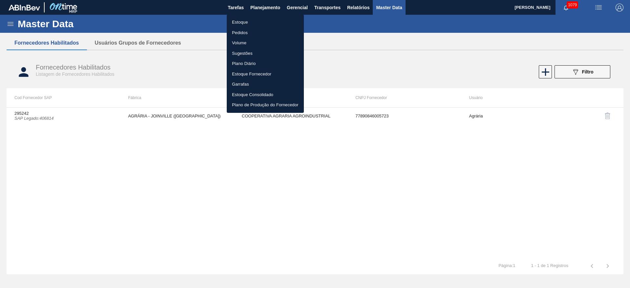
drag, startPoint x: 233, startPoint y: 23, endPoint x: 240, endPoint y: 23, distance: 7.2
click at [233, 23] on li "Estoque" at bounding box center [265, 22] width 77 height 10
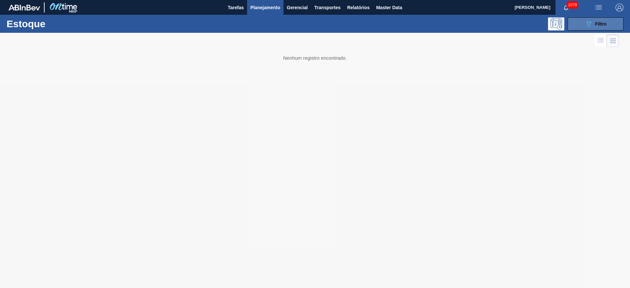
click at [585, 26] on icon "089F7B8B-B2A5-4AFE-B5C0-19BA573D28AC" at bounding box center [589, 24] width 8 height 8
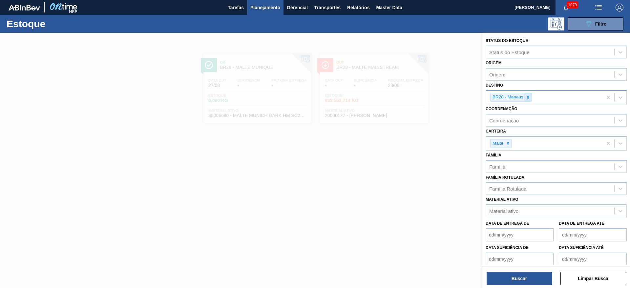
click at [528, 98] on icon at bounding box center [528, 97] width 2 height 2
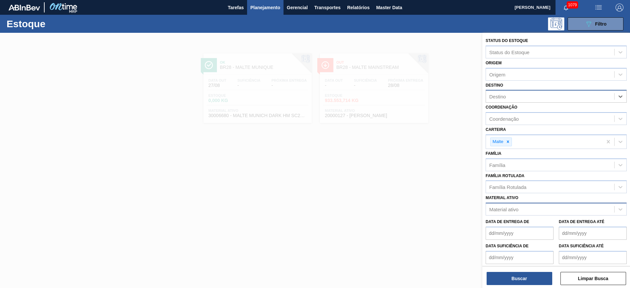
click at [512, 209] on div "Material ativo" at bounding box center [503, 210] width 29 height 6
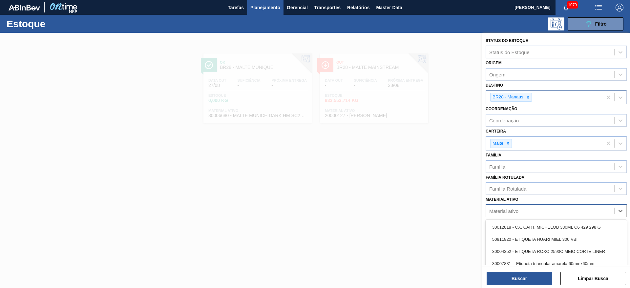
paste ativo "30012312"
type ativo "30012312"
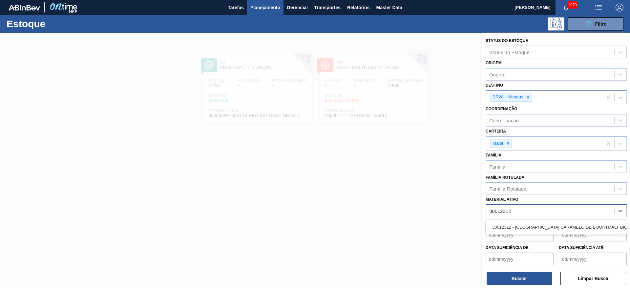
click at [515, 227] on div "30012312 - [GEOGRAPHIC_DATA] CARAMELO DE BOORTMALT BIG BAG" at bounding box center [556, 227] width 141 height 12
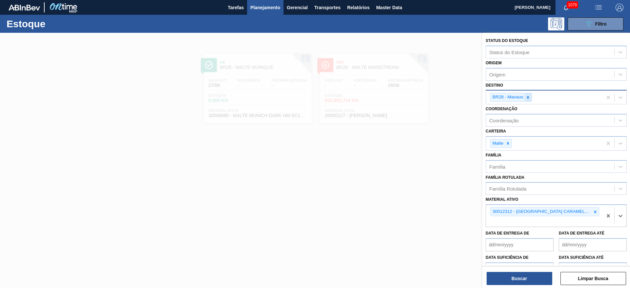
click at [527, 97] on icon at bounding box center [528, 97] width 5 height 5
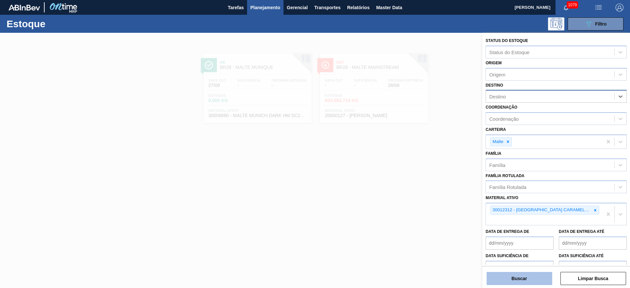
click at [521, 276] on button "Buscar" at bounding box center [519, 278] width 66 height 13
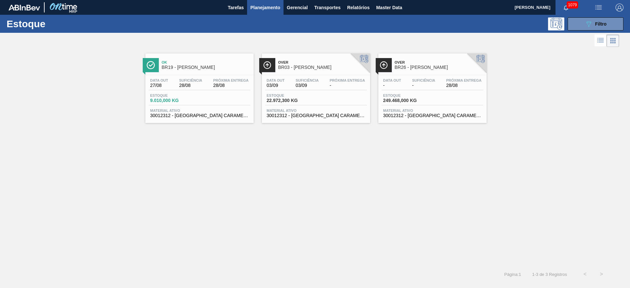
click at [183, 95] on span "Estoque" at bounding box center [173, 95] width 46 height 4
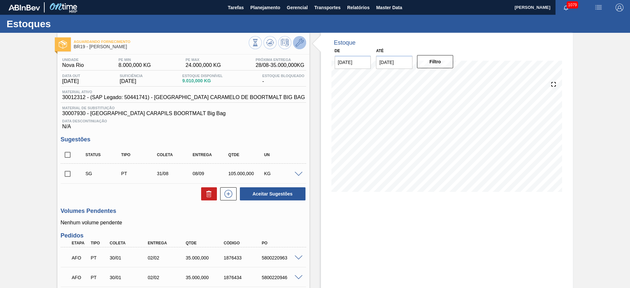
click at [299, 40] on icon at bounding box center [300, 43] width 8 height 8
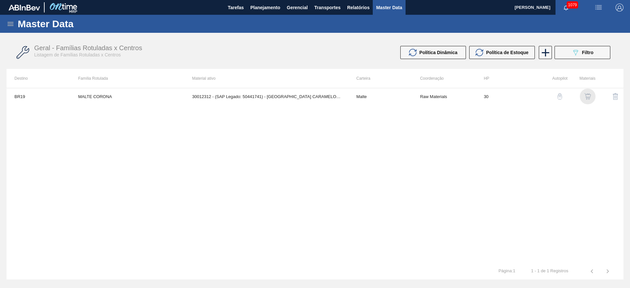
click at [589, 94] on img "button" at bounding box center [587, 96] width 7 height 7
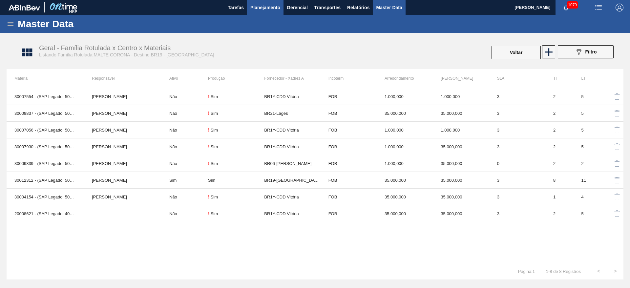
click at [264, 7] on span "Planejamento" at bounding box center [265, 8] width 30 height 8
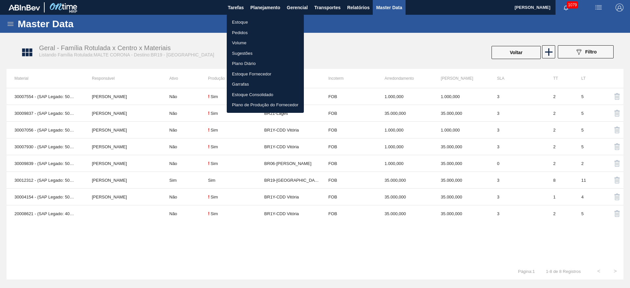
click at [243, 23] on li "Estoque" at bounding box center [265, 22] width 77 height 10
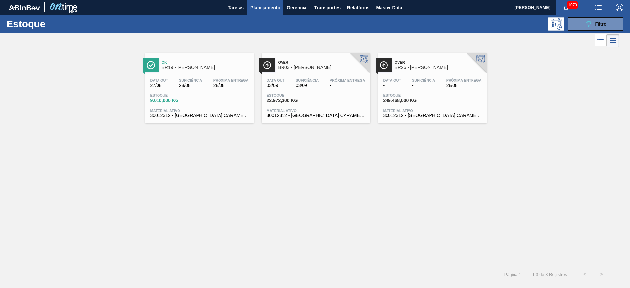
click at [582, 30] on div "Estoque 089F7B8B-B2A5-4AFE-B5C0-19BA573D28AC Filtro" at bounding box center [315, 24] width 630 height 18
click at [590, 21] on icon at bounding box center [588, 24] width 5 height 6
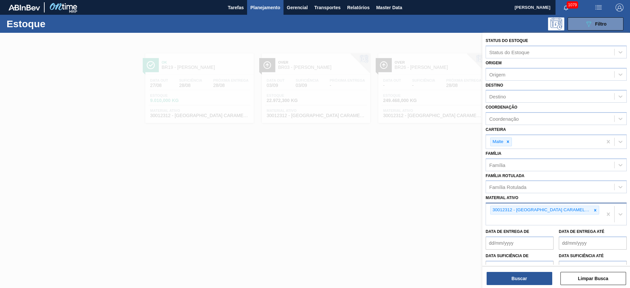
click at [593, 211] on icon at bounding box center [595, 210] width 5 height 5
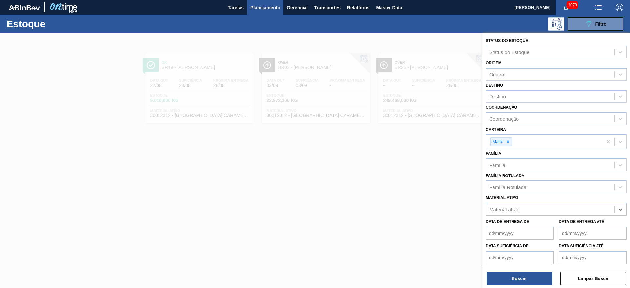
paste ativo "30002929"
type ativo "30002929"
click at [535, 223] on div "30002929 - MALTE MUNIQUE BIG BAG 1T" at bounding box center [556, 225] width 141 height 12
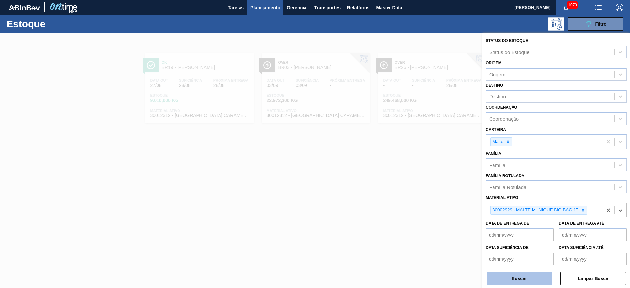
click at [529, 276] on button "Buscar" at bounding box center [519, 278] width 66 height 13
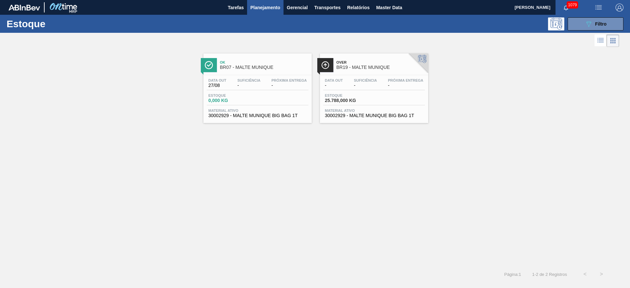
click at [350, 87] on div "Data out - Suficiência - Próxima Entrega -" at bounding box center [374, 84] width 102 height 12
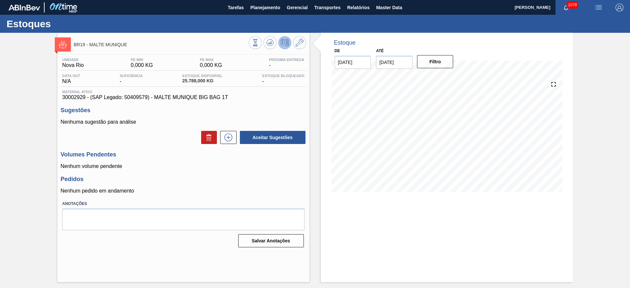
click at [301, 35] on div "BR19 - MALTE MUNIQUE" at bounding box center [183, 42] width 252 height 18
click at [301, 41] on icon at bounding box center [300, 43] width 8 height 8
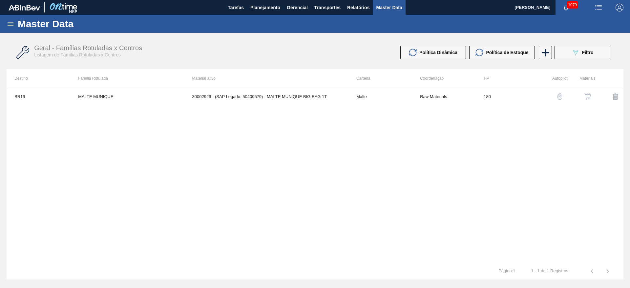
click at [586, 98] on img "button" at bounding box center [587, 96] width 7 height 7
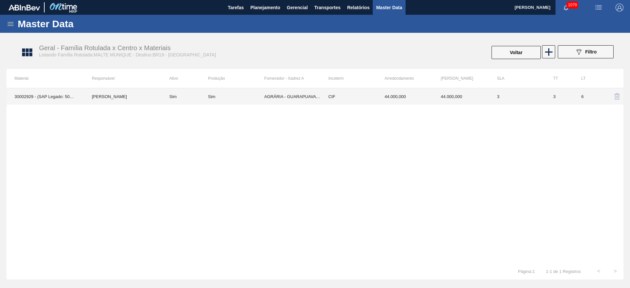
click at [313, 100] on td "AGRÁRIA - GUARAPUAVA (PR)" at bounding box center [292, 96] width 56 height 16
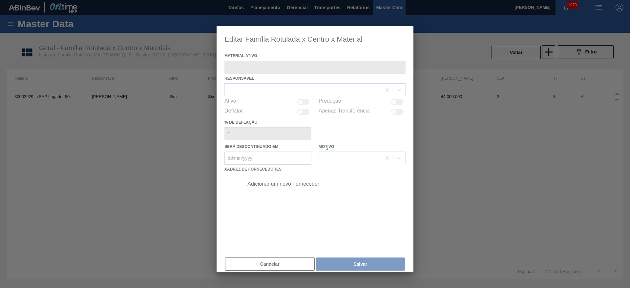
type ativo "30002929 - (SAP Legado: 50409579) - MALTE MUNIQUE BIG BAG 1T"
checkbox input "true"
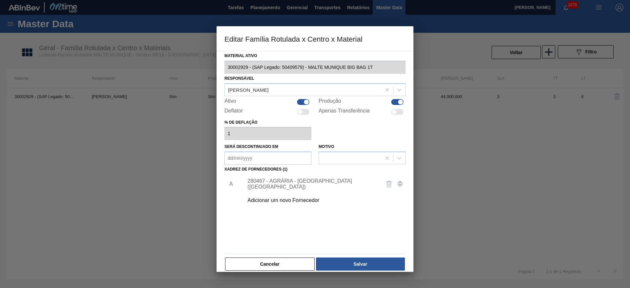
click at [264, 182] on div "280467 - AGRÁRIA - [GEOGRAPHIC_DATA] ([GEOGRAPHIC_DATA])" at bounding box center [311, 184] width 129 height 12
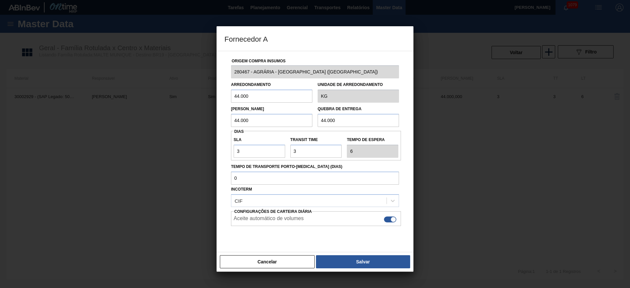
drag, startPoint x: 252, startPoint y: 96, endPoint x: 210, endPoint y: 99, distance: 42.1
click at [210, 99] on div "Fornecedor A Origem Compra Insumos 280467 - AGRÁRIA - GUARAPUAVA ([GEOGRAPHIC_D…" at bounding box center [315, 144] width 630 height 288
type input "35.000"
drag, startPoint x: 191, startPoint y: 93, endPoint x: 191, endPoint y: 97, distance: 3.3
click at [186, 93] on div "Fornecedor A Origem Compra Insumos 280467 - AGRÁRIA - GUARAPUAVA ([GEOGRAPHIC_D…" at bounding box center [315, 144] width 630 height 288
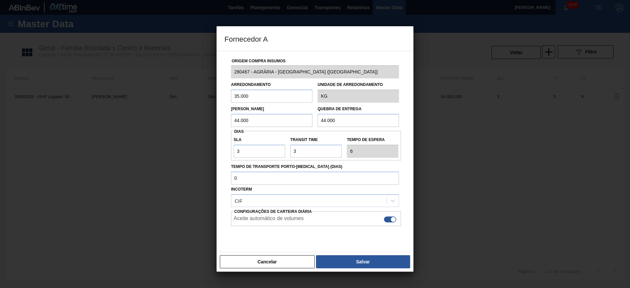
drag, startPoint x: 209, startPoint y: 122, endPoint x: 171, endPoint y: 122, distance: 37.7
click at [169, 122] on div "Fornecedor A Origem Compra Insumos 280467 - AGRÁRIA - GUARAPUAVA ([GEOGRAPHIC_D…" at bounding box center [315, 144] width 630 height 288
paste input "35"
type input "35.000"
drag, startPoint x: 339, startPoint y: 120, endPoint x: 251, endPoint y: 124, distance: 88.0
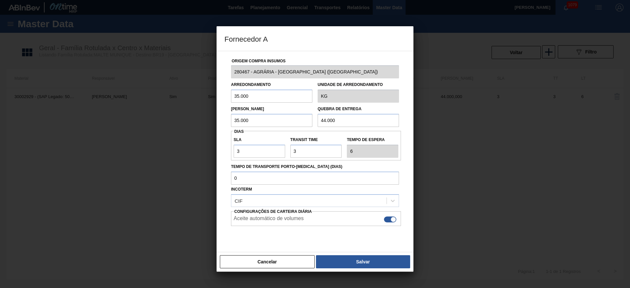
click at [286, 120] on div "Lote Mínimo 35.000 Quebra de entrega 44.000" at bounding box center [314, 115] width 173 height 24
paste input "35"
type input "35.000"
click at [365, 264] on button "Salvar" at bounding box center [363, 261] width 94 height 13
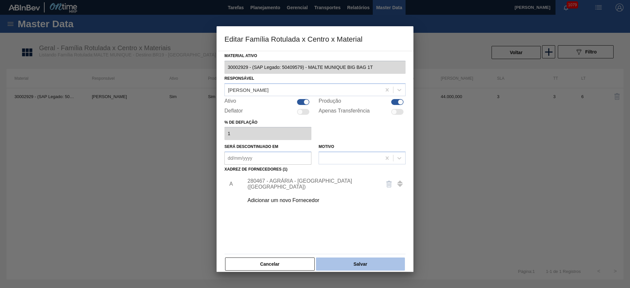
click at [370, 262] on button "Salvar" at bounding box center [360, 264] width 89 height 13
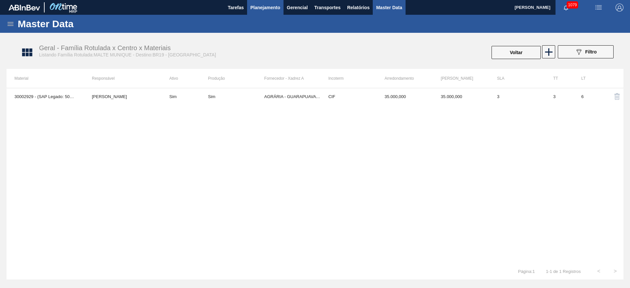
click at [264, 7] on span "Planejamento" at bounding box center [265, 8] width 30 height 8
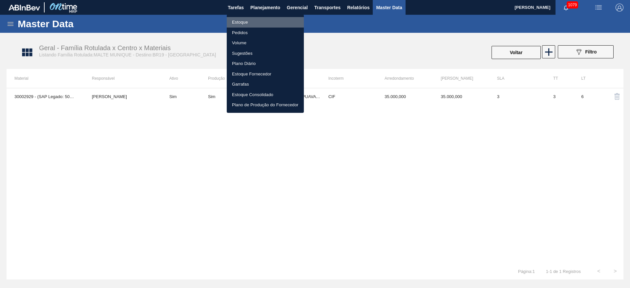
click at [238, 22] on li "Estoque" at bounding box center [265, 22] width 77 height 10
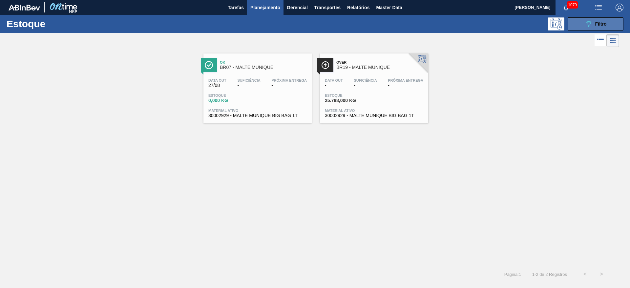
drag, startPoint x: 595, startPoint y: 29, endPoint x: 588, endPoint y: 28, distance: 7.2
click at [595, 29] on button "089F7B8B-B2A5-4AFE-B5C0-19BA573D28AC Filtro" at bounding box center [596, 23] width 56 height 13
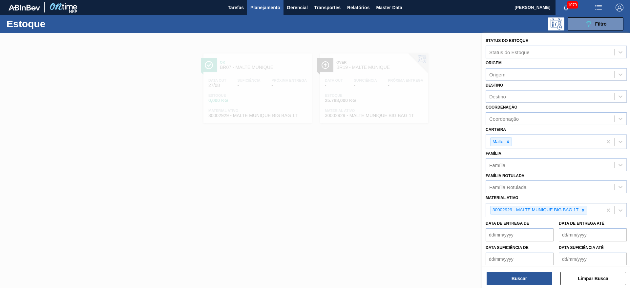
click at [586, 209] on div at bounding box center [582, 210] width 7 height 8
paste ativo "30030802"
type ativo "30030802"
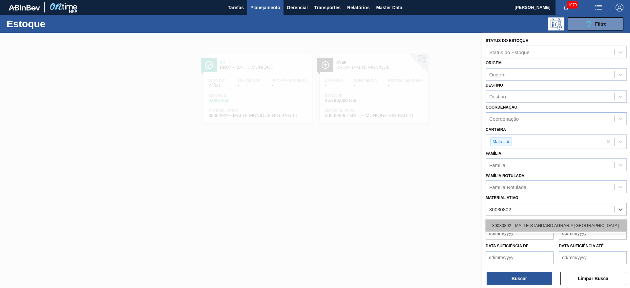
click at [517, 224] on div "30030802 - MALTE STANDARD AGRARIA [GEOGRAPHIC_DATA]" at bounding box center [556, 225] width 141 height 12
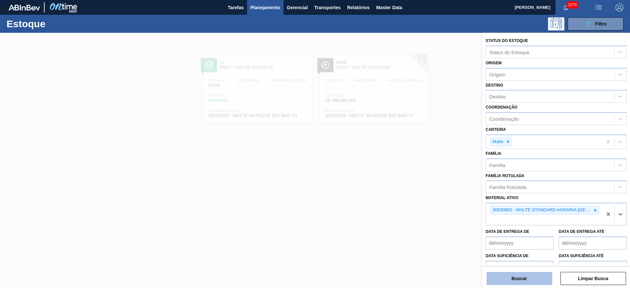
click at [522, 278] on button "Buscar" at bounding box center [519, 278] width 66 height 13
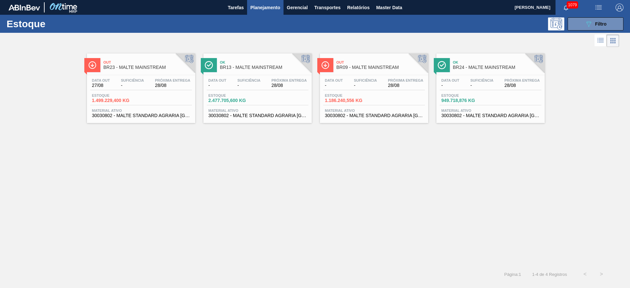
click at [157, 94] on div "Estoque 1.499.229,400 KG" at bounding box center [141, 99] width 102 height 12
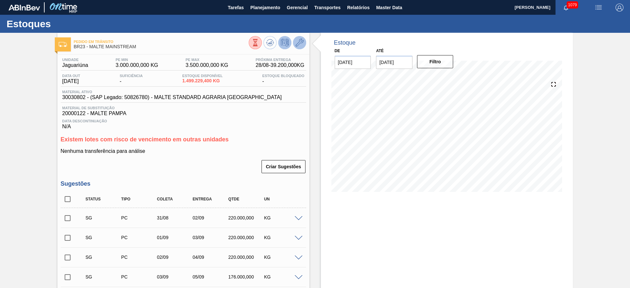
click at [300, 43] on icon at bounding box center [300, 43] width 8 height 8
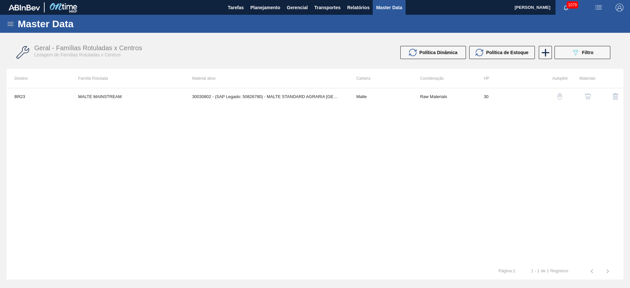
click at [589, 93] on img "button" at bounding box center [587, 96] width 7 height 7
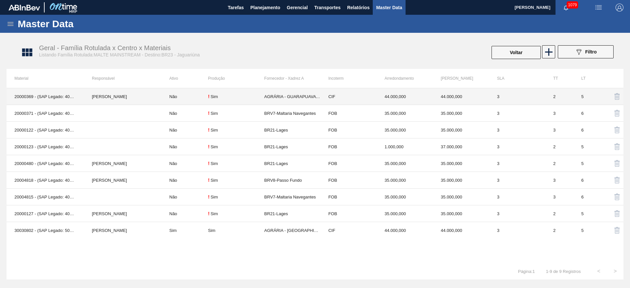
click at [192, 97] on td "Não" at bounding box center [184, 96] width 47 height 17
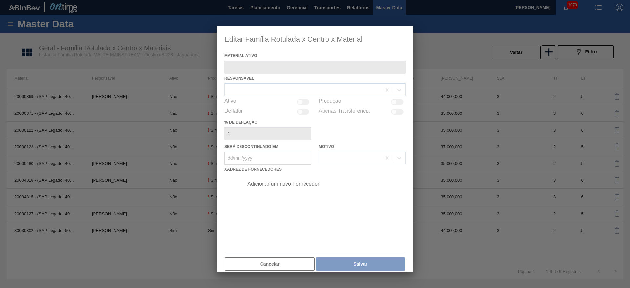
type ativo "20000369 - (SAP Legado: 40001354) - MALTE AGROMALTE"
checkbox input "true"
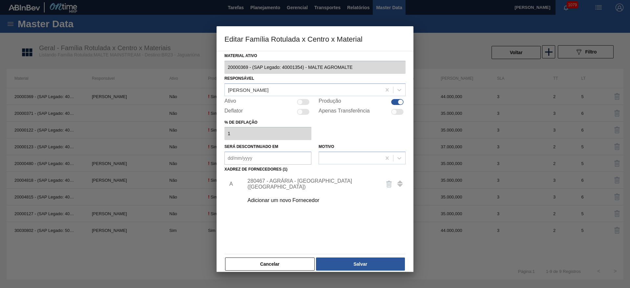
click at [276, 183] on div "280467 - AGRÁRIA - [GEOGRAPHIC_DATA] ([GEOGRAPHIC_DATA])" at bounding box center [311, 184] width 129 height 12
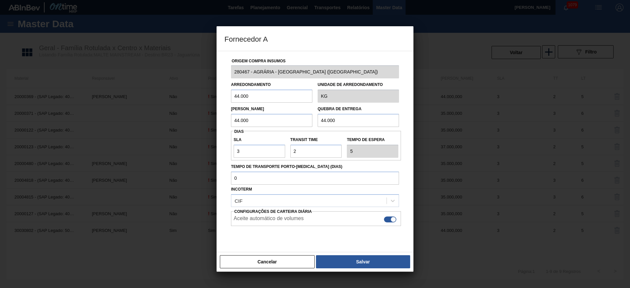
drag, startPoint x: 255, startPoint y: 96, endPoint x: 187, endPoint y: 95, distance: 67.6
click at [191, 94] on div "Fornecedor A Origem Compra Insumos 280467 - AGRÁRIA - GUARAPUAVA ([GEOGRAPHIC_D…" at bounding box center [315, 144] width 630 height 288
paste input "30.030.802"
drag, startPoint x: 204, startPoint y: 108, endPoint x: 151, endPoint y: 114, distance: 53.3
click at [151, 114] on div "Fornecedor A Origem Compra Insumos 280467 - AGRÁRIA - GUARAPUAVA ([GEOGRAPHIC_D…" at bounding box center [315, 144] width 630 height 288
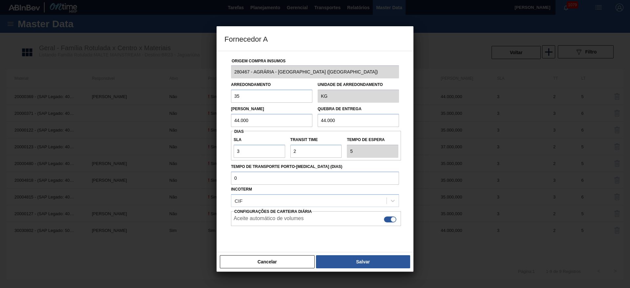
type input "35.000"
drag, startPoint x: 257, startPoint y: 93, endPoint x: 188, endPoint y: 101, distance: 69.7
click at [193, 99] on div "Fornecedor A Origem Compra Insumos 280467 - AGRÁRIA - GUARAPUAVA ([GEOGRAPHIC_D…" at bounding box center [315, 144] width 630 height 288
drag, startPoint x: 253, startPoint y: 120, endPoint x: 187, endPoint y: 121, distance: 65.3
click at [206, 120] on div "Fornecedor A Origem Compra Insumos 280467 - AGRÁRIA - GUARAPUAVA ([GEOGRAPHIC_D…" at bounding box center [315, 144] width 630 height 288
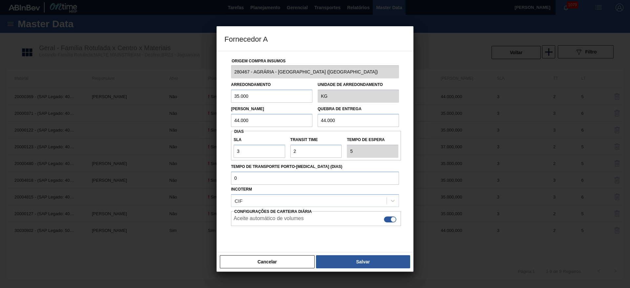
paste input "35"
type input "35.000"
drag, startPoint x: 342, startPoint y: 120, endPoint x: 241, endPoint y: 128, distance: 101.0
click at [256, 125] on div "Lote Mínimo 35.000 Quebra de entrega 44.000" at bounding box center [314, 115] width 173 height 24
paste input "35"
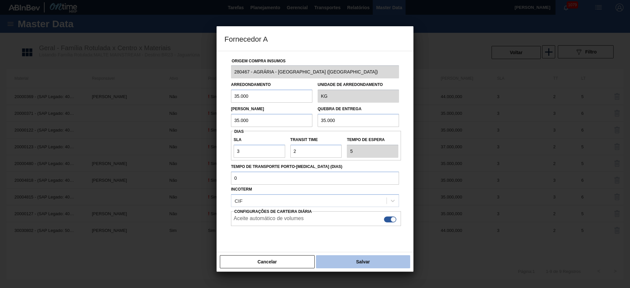
type input "35.000"
click at [358, 258] on button "Salvar" at bounding box center [363, 261] width 94 height 13
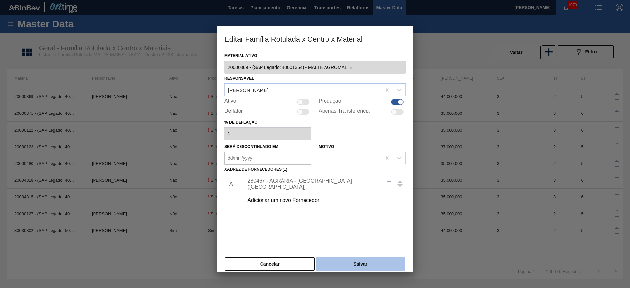
click at [363, 263] on button "Salvar" at bounding box center [360, 264] width 89 height 13
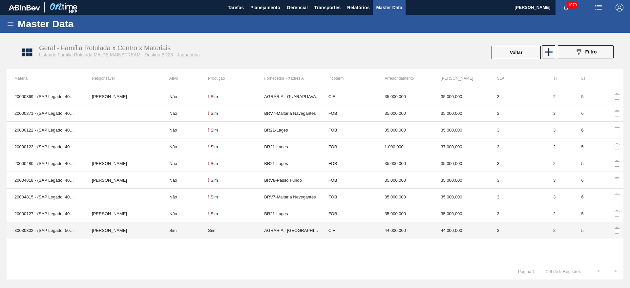
click at [270, 230] on td "AGRÁRIA - [GEOGRAPHIC_DATA] (PR)" at bounding box center [292, 230] width 56 height 17
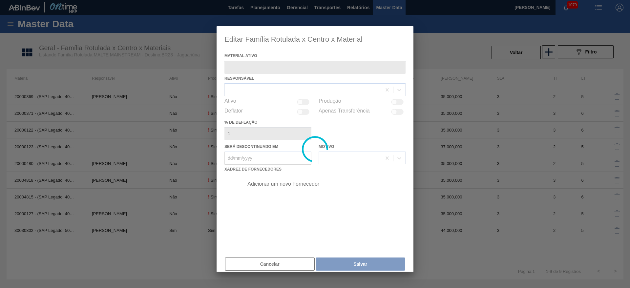
type ativo "30030802 - (SAP Legado: 50826780) - MALTE STANDARD AGRARIA [GEOGRAPHIC_DATA]"
checkbox input "true"
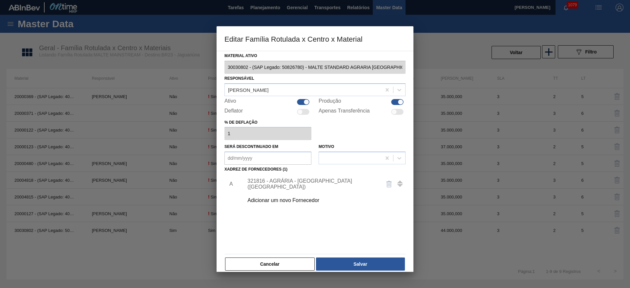
click at [263, 185] on div "321816 - AGRÁRIA - [GEOGRAPHIC_DATA] ([GEOGRAPHIC_DATA])" at bounding box center [311, 184] width 129 height 12
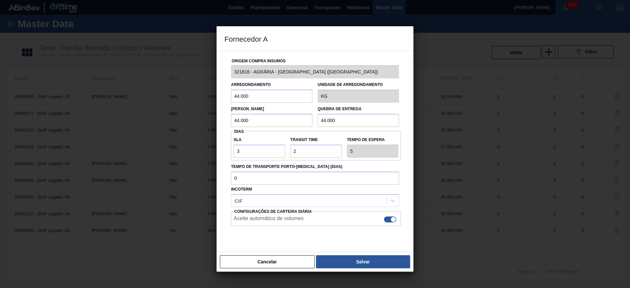
drag, startPoint x: 200, startPoint y: 97, endPoint x: 193, endPoint y: 97, distance: 7.9
click at [194, 97] on div "Fornecedor A Origem Compra Insumos 321816 - AGRÁRIA - [GEOGRAPHIC_DATA] ([GEOGR…" at bounding box center [315, 144] width 630 height 288
paste input "35"
type input "35.000"
drag, startPoint x: 271, startPoint y: 115, endPoint x: 200, endPoint y: 117, distance: 71.2
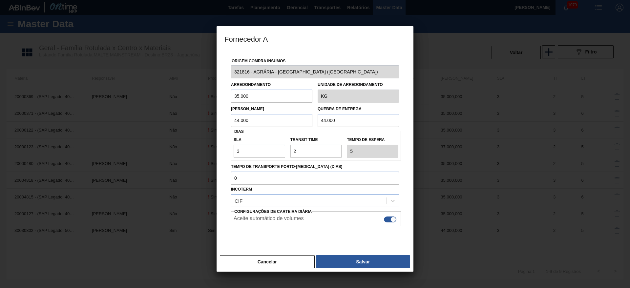
click at [212, 116] on div "Fornecedor A Origem Compra Insumos 321816 - AGRÁRIA - [GEOGRAPHIC_DATA] (PR) Ar…" at bounding box center [315, 144] width 630 height 288
paste input "35"
type input "35.000"
drag, startPoint x: 307, startPoint y: 123, endPoint x: 238, endPoint y: 133, distance: 69.5
click at [248, 130] on div "Origem Compra Insumos 321816 - AGRÁRIA - [GEOGRAPHIC_DATA] ([GEOGRAPHIC_DATA]) …" at bounding box center [314, 155] width 181 height 208
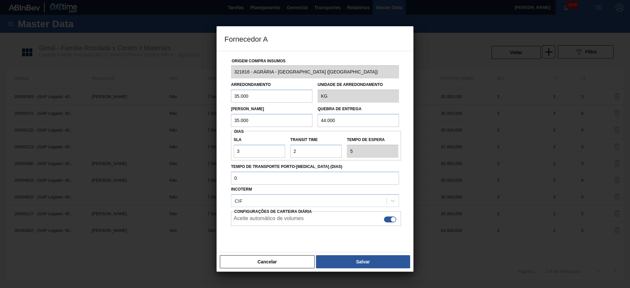
paste input "35"
type input "35.000"
click at [348, 263] on button "Salvar" at bounding box center [363, 261] width 94 height 13
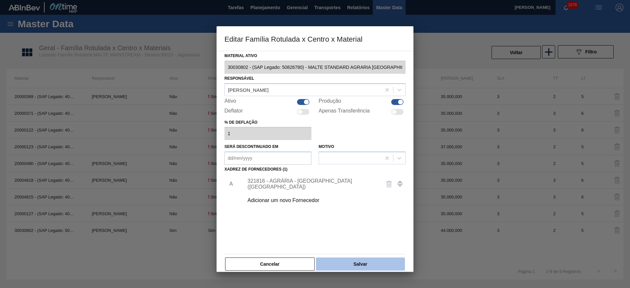
click at [356, 262] on button "Salvar" at bounding box center [360, 264] width 89 height 13
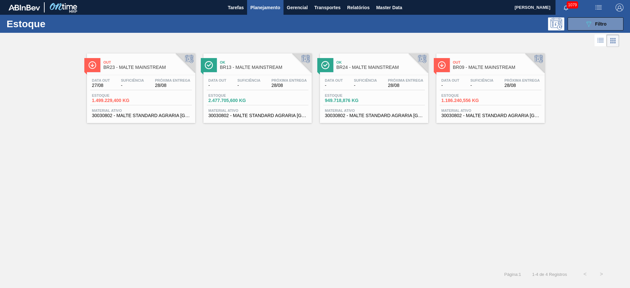
click at [230, 86] on div "Data out - Suficiência - Próxima Entrega 28/08" at bounding box center [258, 84] width 102 height 12
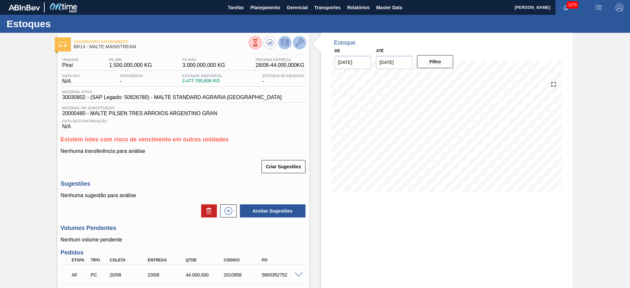
click at [301, 39] on icon at bounding box center [300, 43] width 8 height 8
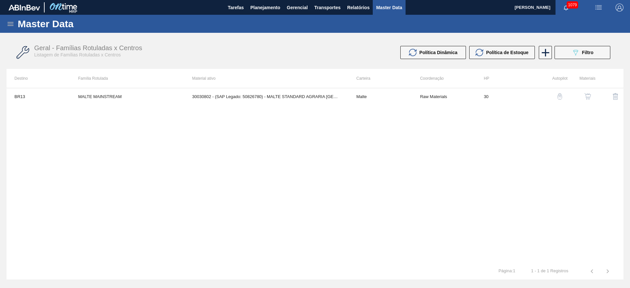
click at [590, 98] on img "button" at bounding box center [587, 96] width 7 height 7
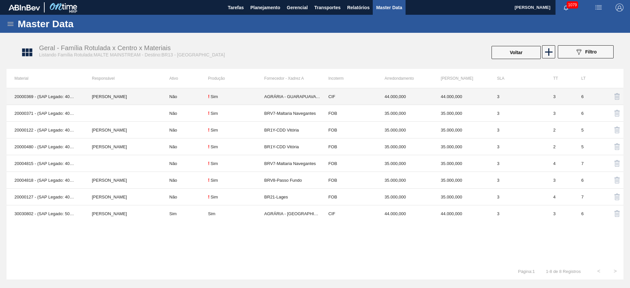
click at [188, 99] on td "Não" at bounding box center [184, 96] width 47 height 17
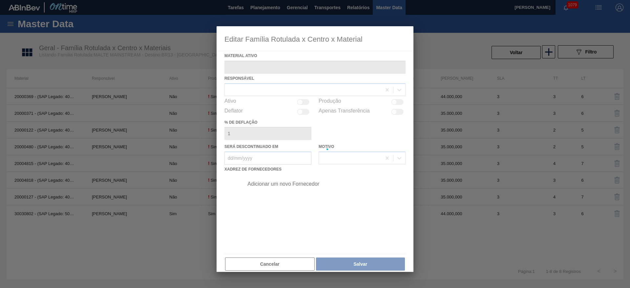
type ativo "20000369 - (SAP Legado: 40001354) - MALTE AGROMALTE AMBEV [GEOGRAPHIC_DATA] GRA…"
checkbox input "true"
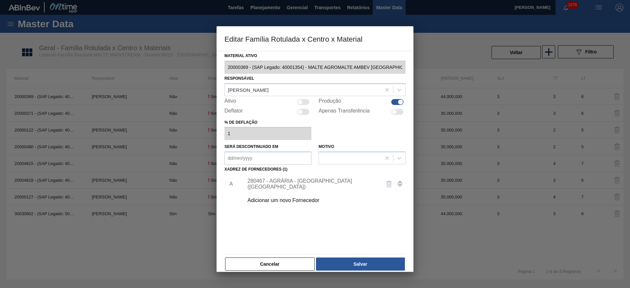
click at [259, 184] on div "280467 - AGRÁRIA - [GEOGRAPHIC_DATA] ([GEOGRAPHIC_DATA])" at bounding box center [311, 184] width 129 height 12
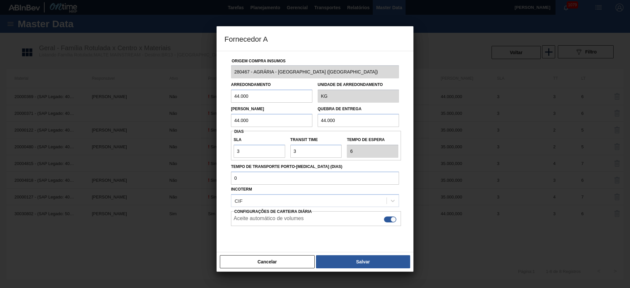
drag, startPoint x: 264, startPoint y: 94, endPoint x: 192, endPoint y: 96, distance: 72.2
click at [198, 95] on div "Fornecedor A Origem Compra Insumos 280467 - AGRÁRIA - GUARAPUAVA ([GEOGRAPHIC_D…" at bounding box center [315, 144] width 630 height 288
paste input "35"
type input "35.000"
drag, startPoint x: 256, startPoint y: 120, endPoint x: 185, endPoint y: 123, distance: 70.6
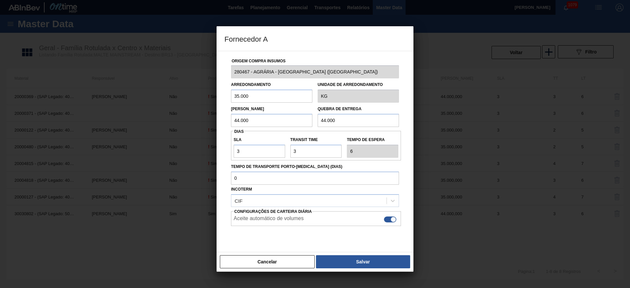
click at [185, 122] on div "Fornecedor A Origem Compra Insumos 280467 - AGRÁRIA - GUARAPUAVA ([GEOGRAPHIC_D…" at bounding box center [315, 144] width 630 height 288
paste input "35"
type input "35.000"
drag, startPoint x: 260, startPoint y: 130, endPoint x: 237, endPoint y: 138, distance: 24.3
click at [236, 134] on div "Origem Compra Insumos 280467 - AGRÁRIA - [GEOGRAPHIC_DATA] (PR) Arredondamento …" at bounding box center [314, 155] width 181 height 208
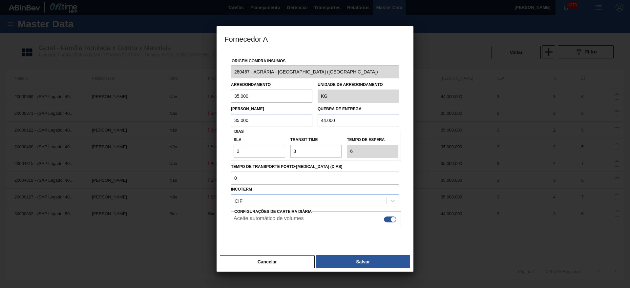
paste input "35"
type input "35.000"
click at [346, 262] on button "Salvar" at bounding box center [363, 261] width 94 height 13
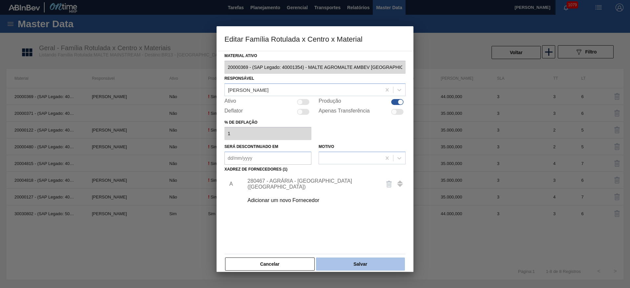
click at [351, 263] on button "Salvar" at bounding box center [360, 264] width 89 height 13
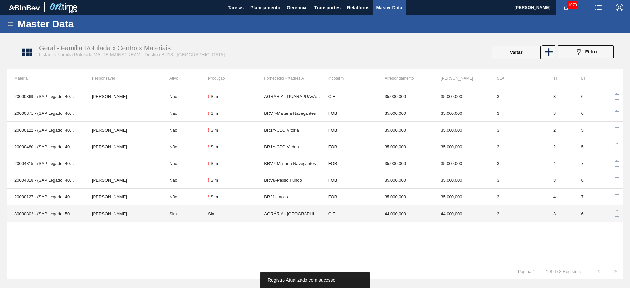
click at [199, 212] on td "Sim" at bounding box center [184, 213] width 47 height 17
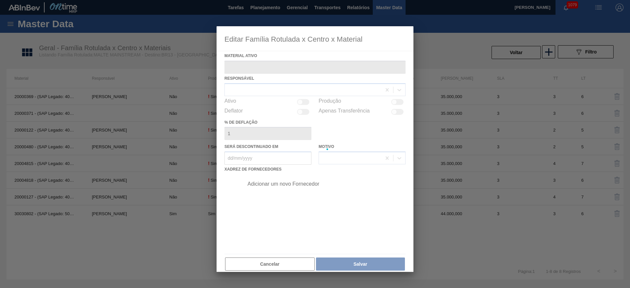
type ativo "30030802 - (SAP Legado: 50826780) - MALTE STANDARD AGRARIA [GEOGRAPHIC_DATA]"
checkbox input "true"
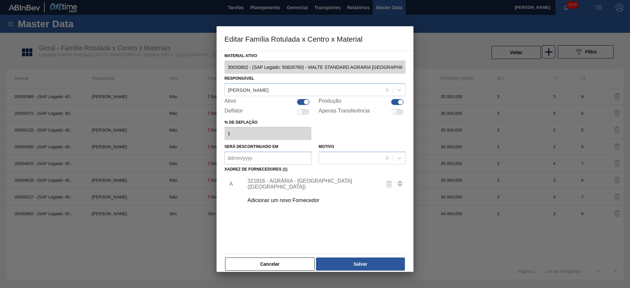
click at [272, 184] on div "321816 - AGRÁRIA - [GEOGRAPHIC_DATA] ([GEOGRAPHIC_DATA])" at bounding box center [311, 184] width 129 height 12
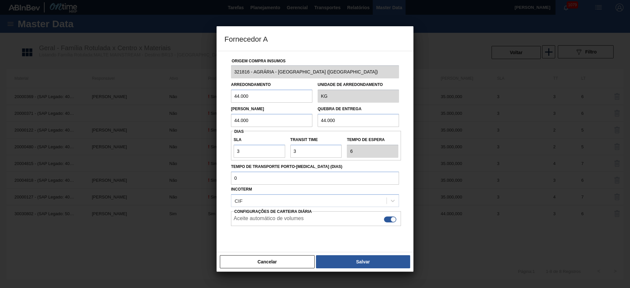
drag, startPoint x: 251, startPoint y: 95, endPoint x: 194, endPoint y: 98, distance: 56.8
click at [201, 97] on div "Fornecedor A Origem Compra Insumos 321816 - AGRÁRIA - [GEOGRAPHIC_DATA] ([GEOGR…" at bounding box center [315, 144] width 630 height 288
paste input "35"
type input "35.000"
drag, startPoint x: 262, startPoint y: 120, endPoint x: 177, endPoint y: 129, distance: 85.4
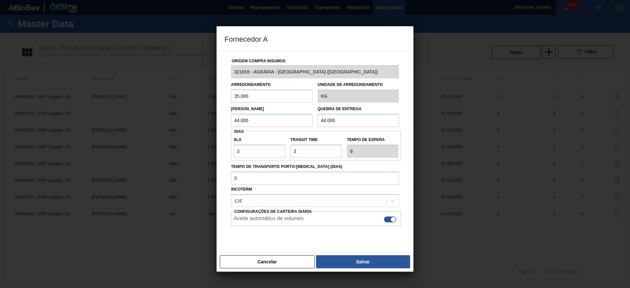
click at [181, 126] on div "Fornecedor A Origem Compra Insumos 321816 - AGRÁRIA - [GEOGRAPHIC_DATA] (PR) Ar…" at bounding box center [315, 144] width 630 height 288
paste input "35"
type input "35.000"
drag, startPoint x: 346, startPoint y: 119, endPoint x: 243, endPoint y: 131, distance: 103.6
click at [265, 126] on div "Lote Mínimo 35.000 Quebra de entrega 44.000" at bounding box center [314, 115] width 173 height 24
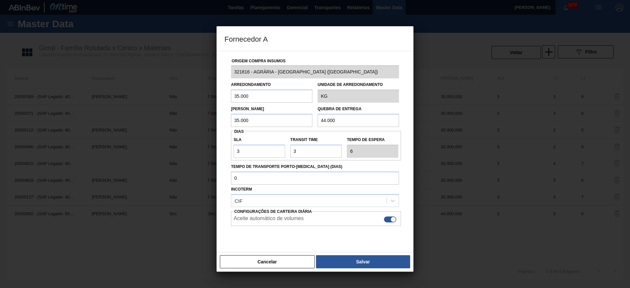
paste input "35"
type input "35.000"
click at [345, 255] on div "Cancelar Salvar" at bounding box center [315, 262] width 197 height 20
click at [346, 258] on button "Salvar" at bounding box center [363, 261] width 94 height 13
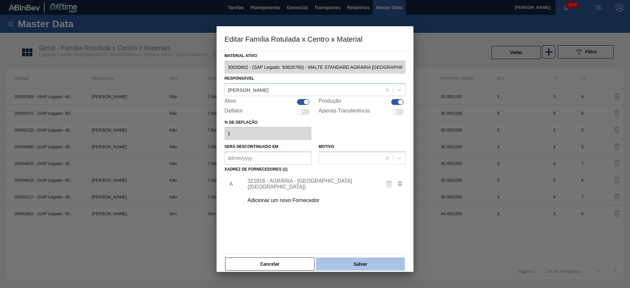
click at [353, 264] on button "Salvar" at bounding box center [360, 264] width 89 height 13
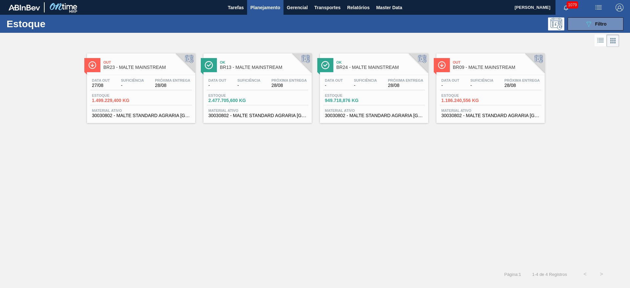
click at [352, 98] on span "949.718,876 KG" at bounding box center [348, 100] width 46 height 5
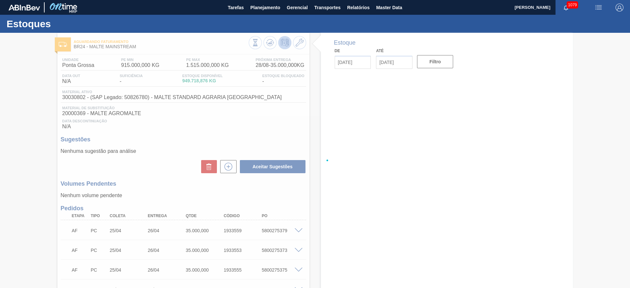
type input "[DATE]"
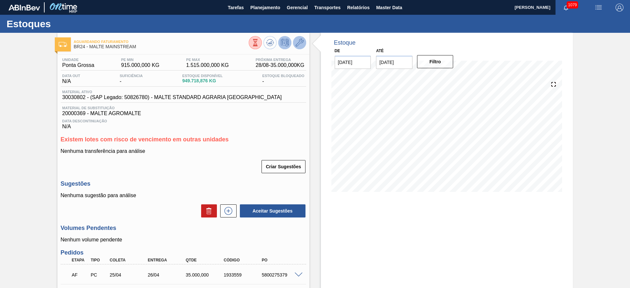
click at [299, 43] on icon at bounding box center [300, 43] width 8 height 8
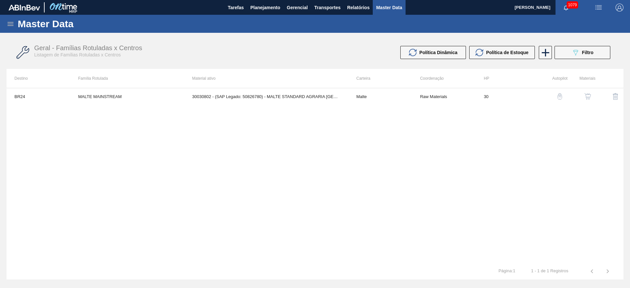
click at [588, 98] on img "button" at bounding box center [587, 96] width 7 height 7
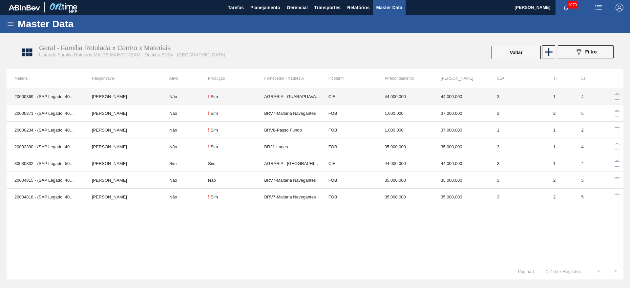
click at [219, 94] on div "! Sim" at bounding box center [236, 96] width 56 height 5
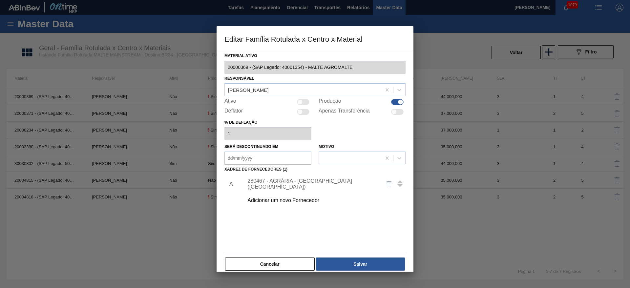
click at [276, 184] on div "280467 - AGRÁRIA - [GEOGRAPHIC_DATA] ([GEOGRAPHIC_DATA])" at bounding box center [311, 184] width 129 height 12
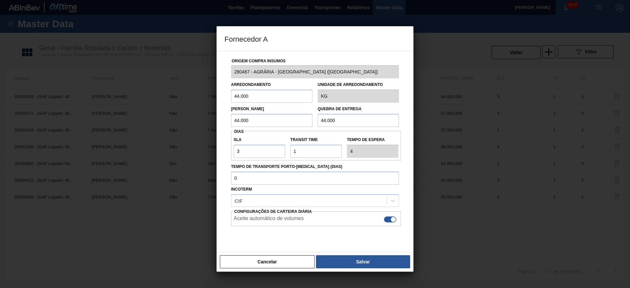
drag, startPoint x: 255, startPoint y: 97, endPoint x: 190, endPoint y: 104, distance: 64.9
click at [192, 103] on div "Fornecedor A Origem Compra Insumos 280467 - AGRÁRIA - GUARAPUAVA ([GEOGRAPHIC_D…" at bounding box center [315, 144] width 630 height 288
paste input "35"
type input "35.000"
click at [166, 123] on div "Fornecedor A Origem Compra Insumos 280467 - AGRÁRIA - GUARAPUAVA ([GEOGRAPHIC_D…" at bounding box center [315, 144] width 630 height 288
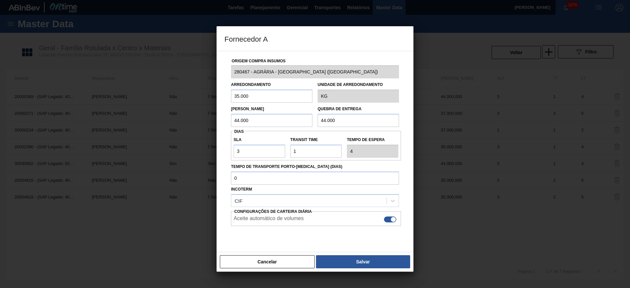
paste input "35"
type input "35.000"
drag, startPoint x: 332, startPoint y: 122, endPoint x: 196, endPoint y: 134, distance: 137.3
click at [214, 131] on div "Fornecedor A Origem Compra Insumos 280467 - AGRÁRIA - GUARAPUAVA ([GEOGRAPHIC_D…" at bounding box center [315, 144] width 630 height 288
paste input "35"
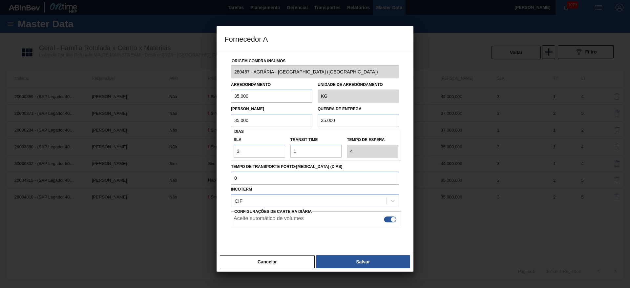
type input "35.000"
click at [346, 260] on button "Salvar" at bounding box center [363, 261] width 94 height 13
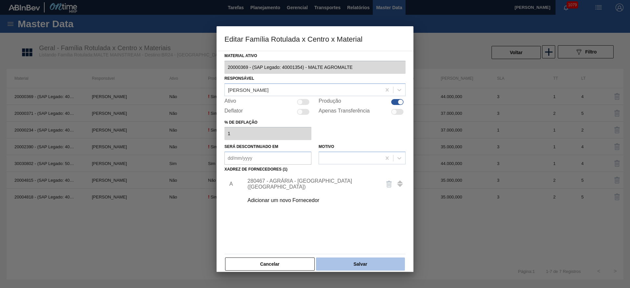
click at [352, 263] on button "Salvar" at bounding box center [360, 264] width 89 height 13
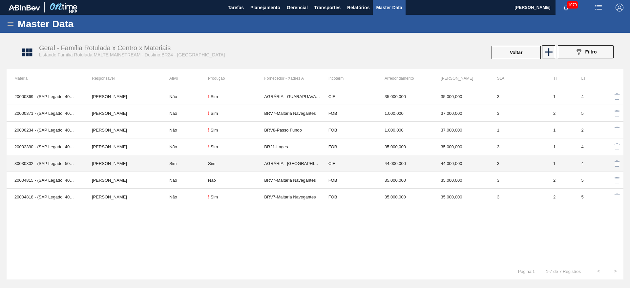
click at [209, 160] on td "Sim" at bounding box center [236, 163] width 56 height 17
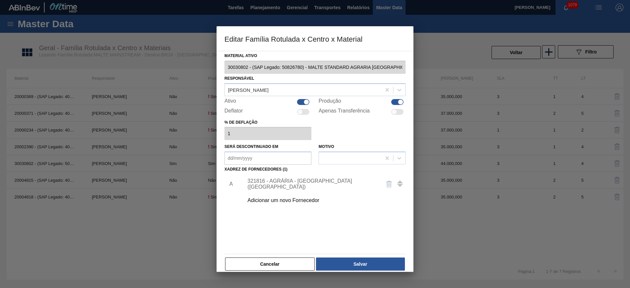
click at [295, 184] on div "321816 - AGRÁRIA - [GEOGRAPHIC_DATA] ([GEOGRAPHIC_DATA])" at bounding box center [311, 184] width 129 height 12
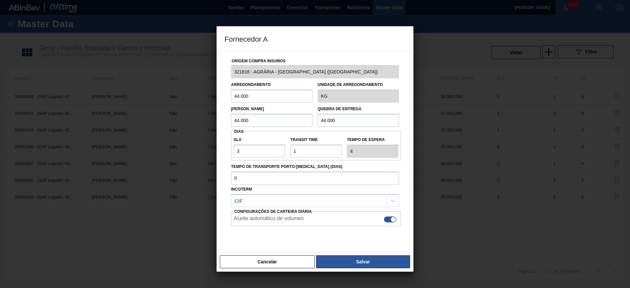
click at [188, 93] on div "Fornecedor A Origem Compra Insumos 321816 - AGRÁRIA - [GEOGRAPHIC_DATA] ([GEOGR…" at bounding box center [315, 144] width 630 height 288
paste input "35"
type input "35.000"
drag, startPoint x: 266, startPoint y: 118, endPoint x: 155, endPoint y: 134, distance: 111.7
click at [169, 131] on div "Fornecedor A Origem Compra Insumos 321816 - AGRÁRIA - [GEOGRAPHIC_DATA] (PR) Ar…" at bounding box center [315, 144] width 630 height 288
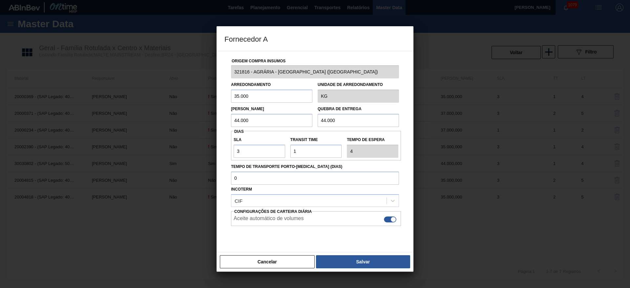
paste input "35"
type input "35.000"
drag, startPoint x: 357, startPoint y: 116, endPoint x: 214, endPoint y: 131, distance: 143.7
click at [240, 127] on div "Origem Compra Insumos 321816 - AGRÁRIA - [GEOGRAPHIC_DATA] ([GEOGRAPHIC_DATA]) …" at bounding box center [314, 155] width 181 height 208
paste input "35"
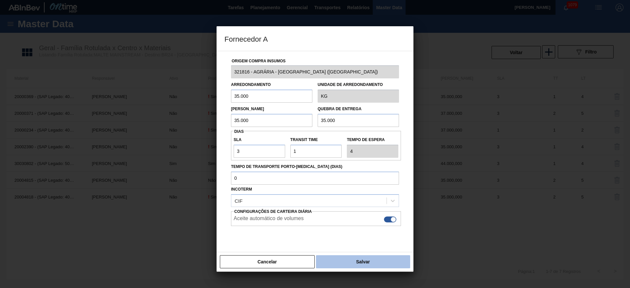
type input "35.000"
click at [350, 261] on button "Salvar" at bounding box center [363, 261] width 94 height 13
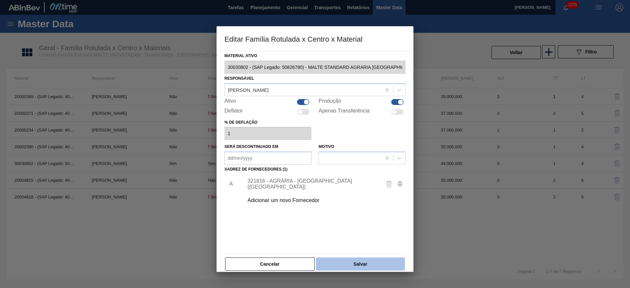
click at [351, 265] on button "Salvar" at bounding box center [360, 264] width 89 height 13
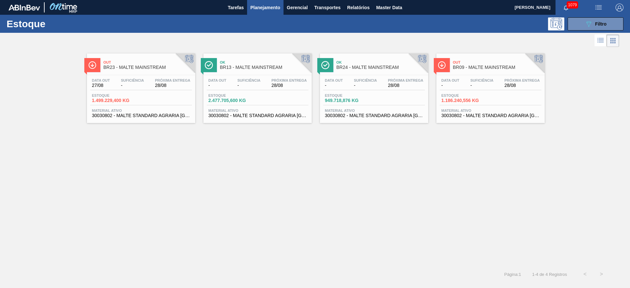
click at [469, 92] on div "Data out - Suficiência - Próxima Entrega 28/08 Estoque 1.186.240,556 KG Materia…" at bounding box center [490, 97] width 108 height 45
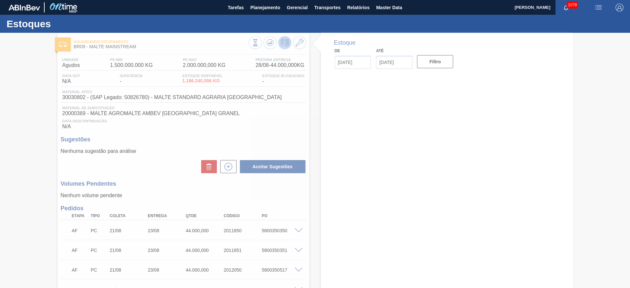
type input "[DATE]"
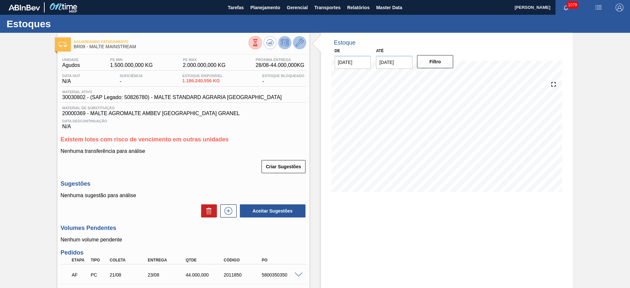
click at [300, 44] on icon at bounding box center [300, 43] width 8 height 8
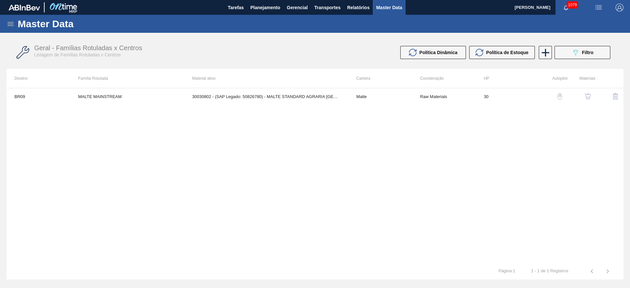
click at [588, 94] on img "button" at bounding box center [587, 96] width 7 height 7
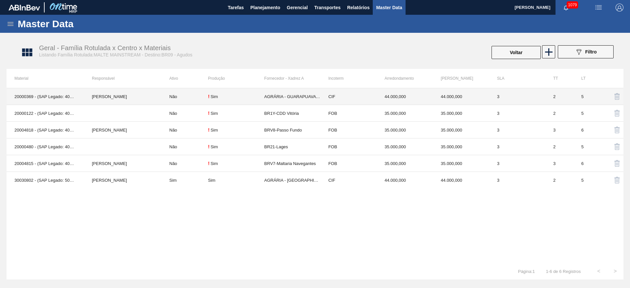
click at [217, 97] on div "Sim" at bounding box center [214, 96] width 7 height 5
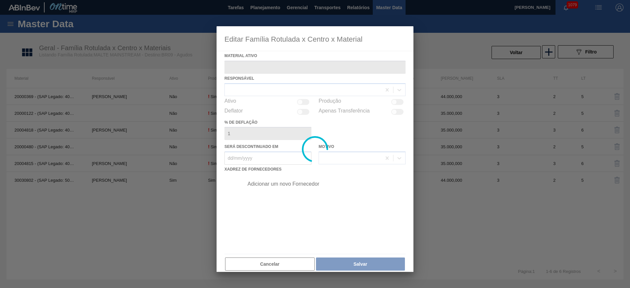
type ativo "20000369 - (SAP Legado: 40001354) - MALTE AGROMALTE AMBEV [GEOGRAPHIC_DATA] GRA…"
checkbox input "true"
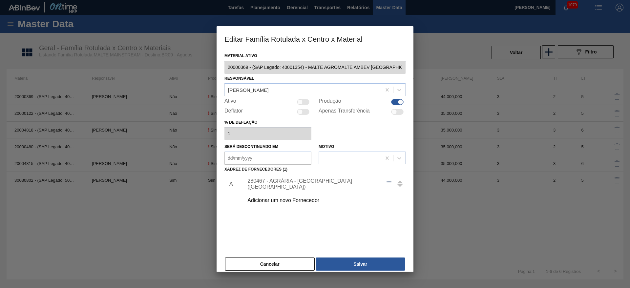
click at [257, 185] on div "280467 - AGRÁRIA - [GEOGRAPHIC_DATA] ([GEOGRAPHIC_DATA])" at bounding box center [311, 184] width 129 height 12
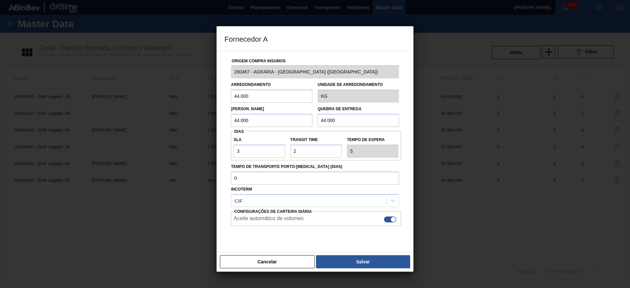
drag, startPoint x: 259, startPoint y: 95, endPoint x: 173, endPoint y: 106, distance: 87.3
click at [173, 106] on div "Fornecedor A Origem Compra Insumos 280467 - AGRÁRIA - GUARAPUAVA ([GEOGRAPHIC_D…" at bounding box center [315, 144] width 630 height 288
paste input "35"
type input "35.000"
drag, startPoint x: 204, startPoint y: 133, endPoint x: 184, endPoint y: 137, distance: 20.5
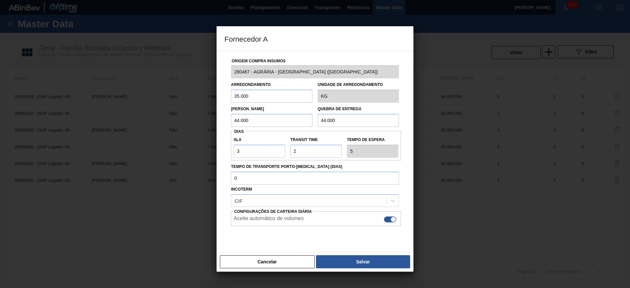
click at [184, 137] on div "Fornecedor A Origem Compra Insumos 280467 - AGRÁRIA - GUARAPUAVA ([GEOGRAPHIC_D…" at bounding box center [315, 144] width 630 height 288
paste input "35"
type input "35.000"
drag, startPoint x: 345, startPoint y: 126, endPoint x: 261, endPoint y: 124, distance: 83.7
click at [266, 123] on div "Lote Mínimo 35.000 Quebra de entrega 44.000" at bounding box center [314, 115] width 173 height 24
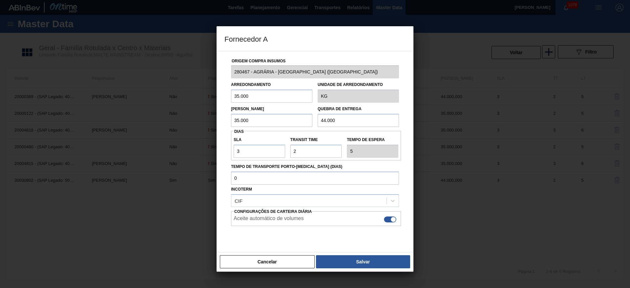
paste input "35"
type input "35.000"
click at [341, 260] on button "Salvar" at bounding box center [363, 261] width 94 height 13
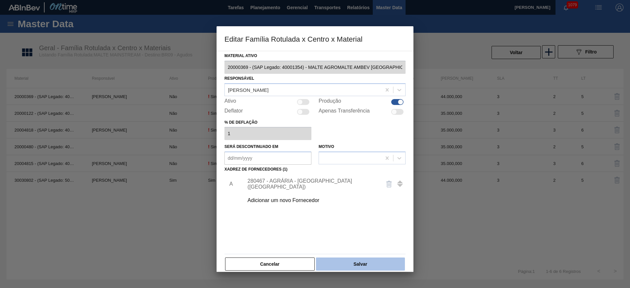
click at [349, 264] on button "Salvar" at bounding box center [360, 264] width 89 height 13
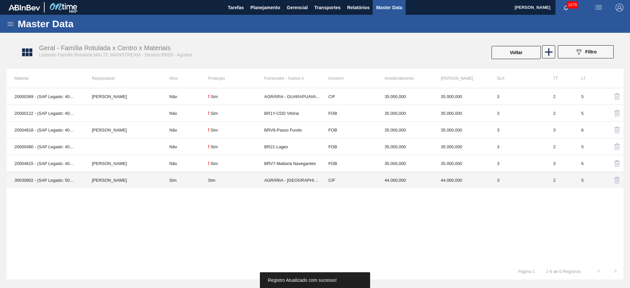
click at [262, 180] on div "Sim" at bounding box center [236, 180] width 56 height 5
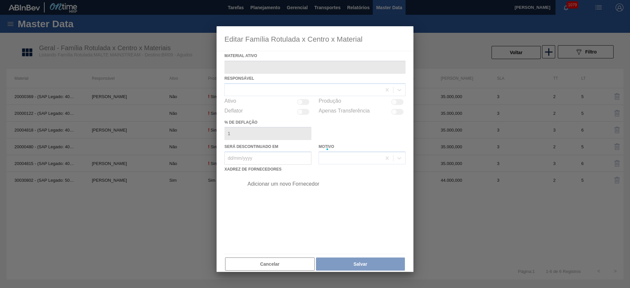
type ativo "30030802 - (SAP Legado: 50826780) - MALTE STANDARD AGRARIA [GEOGRAPHIC_DATA]"
checkbox input "true"
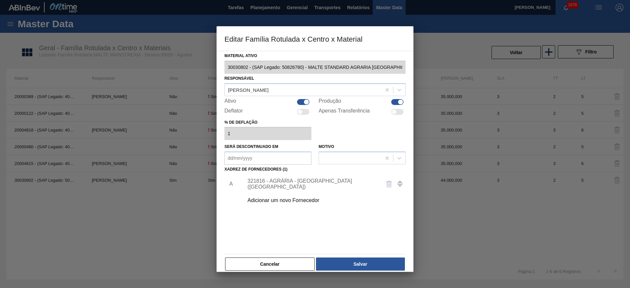
click at [260, 183] on div "321816 - AGRÁRIA - [GEOGRAPHIC_DATA] ([GEOGRAPHIC_DATA])" at bounding box center [311, 184] width 129 height 12
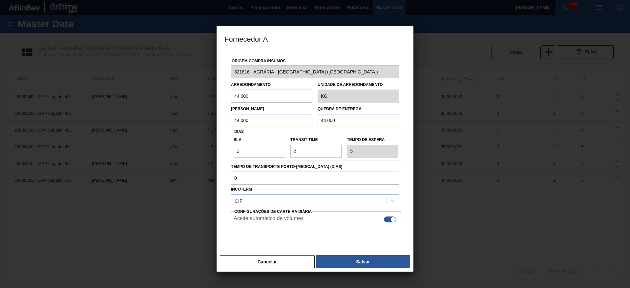
drag, startPoint x: 227, startPoint y: 101, endPoint x: 169, endPoint y: 110, distance: 58.8
click at [169, 110] on div "Fornecedor A Origem Compra Insumos 321816 - AGRÁRIA - [GEOGRAPHIC_DATA] ([GEOGR…" at bounding box center [315, 144] width 630 height 288
paste input "35"
type input "35.000"
drag, startPoint x: 265, startPoint y: 122, endPoint x: 164, endPoint y: 129, distance: 101.3
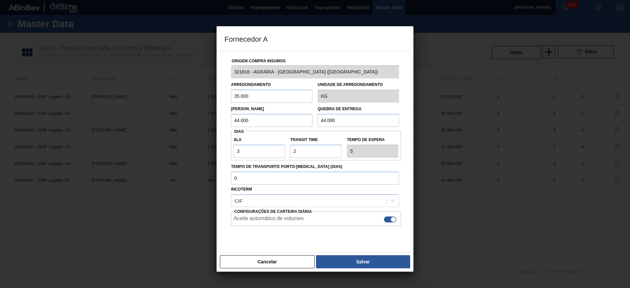
click at [167, 129] on div "Fornecedor A Origem Compra Insumos 321816 - AGRÁRIA - [GEOGRAPHIC_DATA] (PR) Ar…" at bounding box center [315, 144] width 630 height 288
paste input "35"
type input "35.000"
drag, startPoint x: 334, startPoint y: 119, endPoint x: 230, endPoint y: 125, distance: 104.2
click at [230, 125] on div "Lote Mínimo 35.000 Quebra de entrega 44.000" at bounding box center [314, 115] width 173 height 24
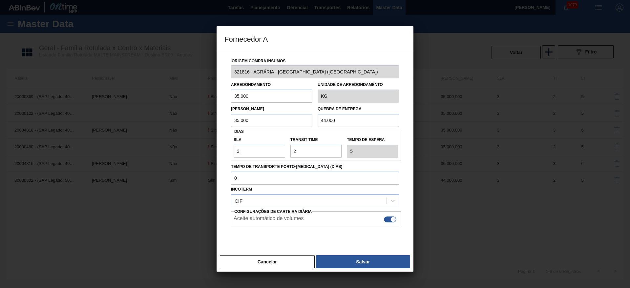
paste input "35"
type input "35.000"
click at [344, 262] on button "Salvar" at bounding box center [363, 261] width 94 height 13
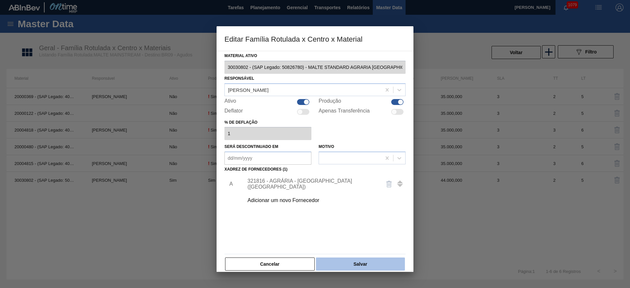
click at [353, 266] on button "Salvar" at bounding box center [360, 264] width 89 height 13
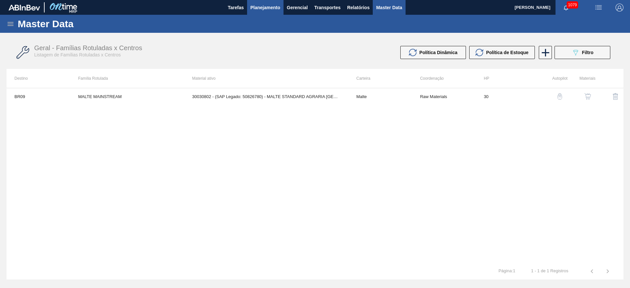
click at [258, 9] on span "Planejamento" at bounding box center [265, 8] width 30 height 8
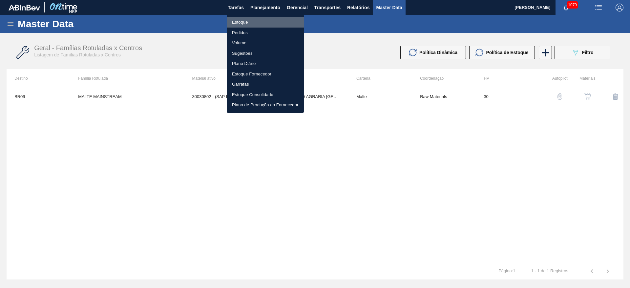
click at [241, 20] on li "Estoque" at bounding box center [265, 22] width 77 height 10
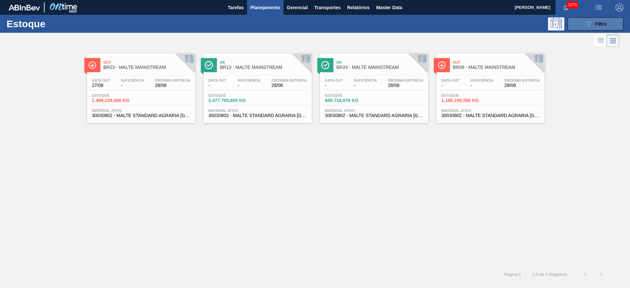
click at [581, 25] on button "089F7B8B-B2A5-4AFE-B5C0-19BA573D28AC Filtro" at bounding box center [596, 23] width 56 height 13
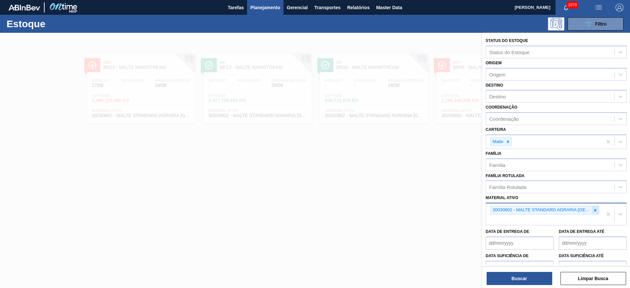
click at [595, 209] on icon at bounding box center [595, 210] width 2 height 2
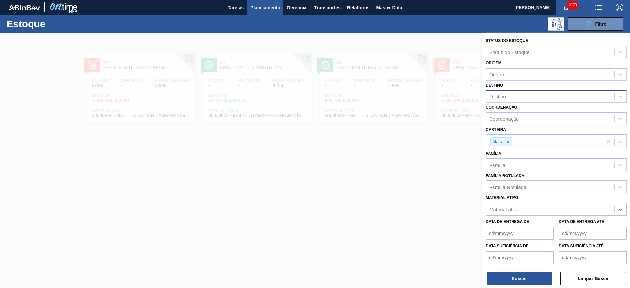
click at [498, 94] on div "Destino" at bounding box center [497, 97] width 17 height 6
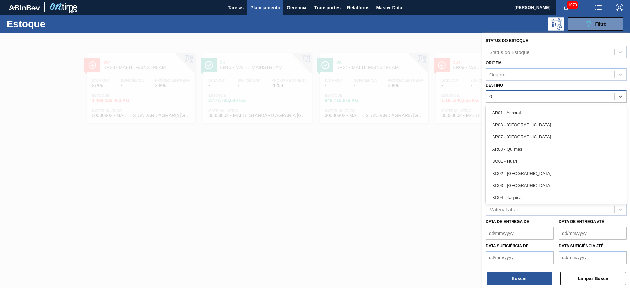
type input "02"
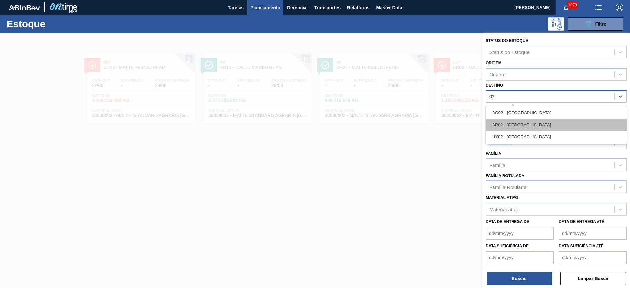
click at [500, 124] on div "BR02 - [GEOGRAPHIC_DATA]" at bounding box center [556, 125] width 141 height 12
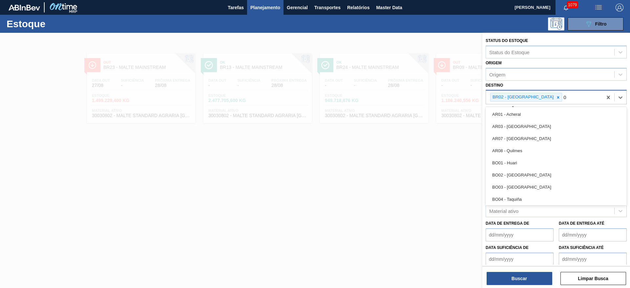
type input "03"
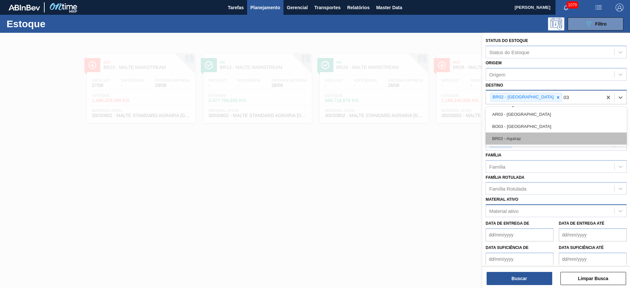
click at [511, 140] on div "BR03 - Aquiraz" at bounding box center [556, 139] width 141 height 12
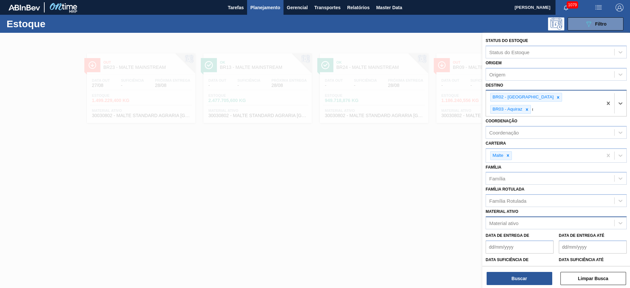
type input "04"
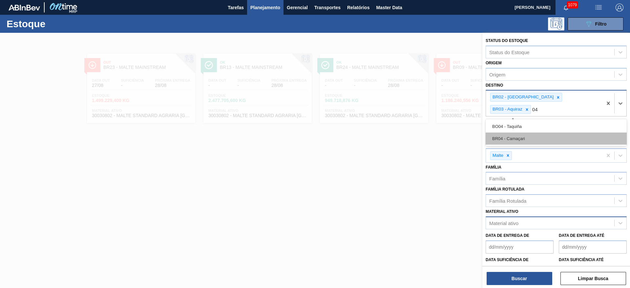
click at [516, 133] on div "BR04 - Camaçari" at bounding box center [556, 139] width 141 height 12
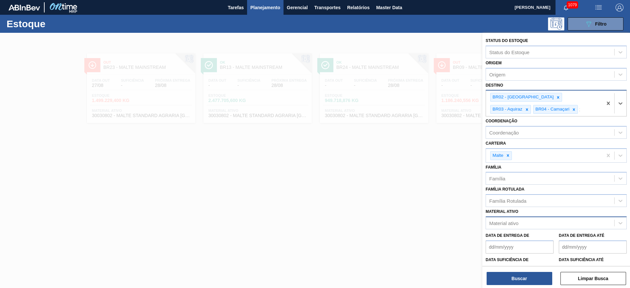
type input "11"
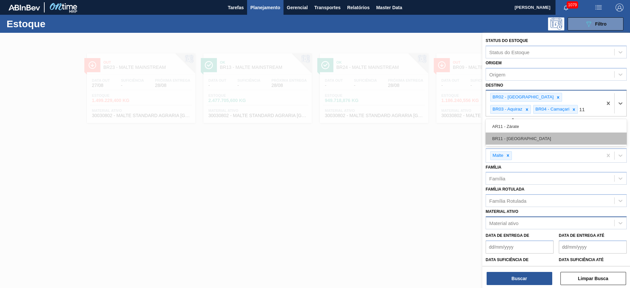
click at [515, 135] on div "BR11 - [GEOGRAPHIC_DATA]" at bounding box center [556, 139] width 141 height 12
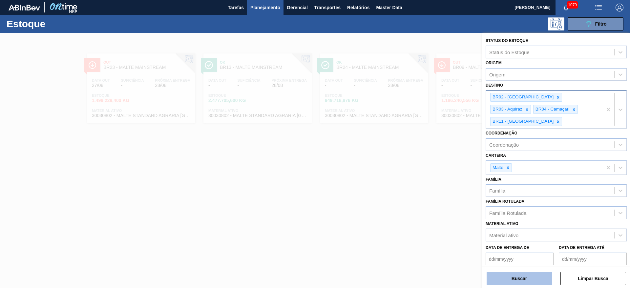
click at [520, 279] on button "Buscar" at bounding box center [519, 278] width 66 height 13
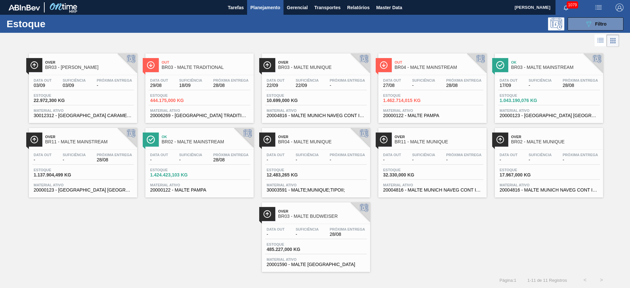
drag, startPoint x: 590, startPoint y: 26, endPoint x: 527, endPoint y: 63, distance: 73.0
click at [590, 26] on icon "089F7B8B-B2A5-4AFE-B5C0-19BA573D28AC" at bounding box center [589, 24] width 8 height 8
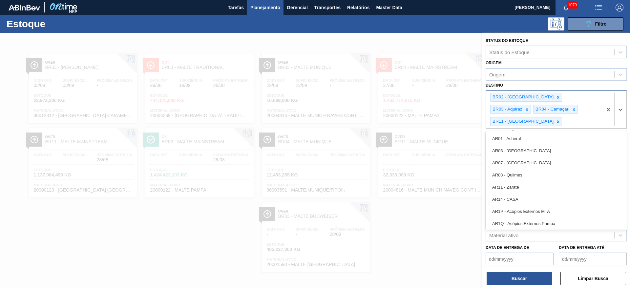
click at [593, 109] on div "BR02 - Sergipe BR03 - Aquiraz BR04 - Camaçari BR11 - [GEOGRAPHIC_DATA]" at bounding box center [544, 110] width 116 height 38
type input "08"
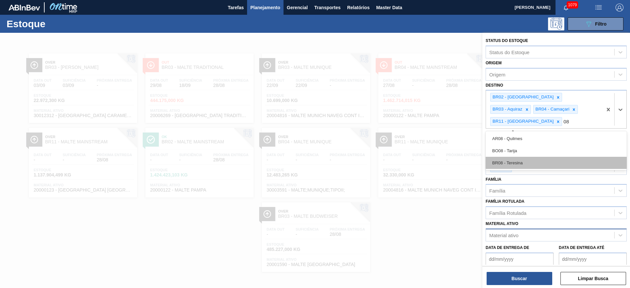
click at [514, 157] on div "BR08 - Teresina" at bounding box center [556, 163] width 141 height 12
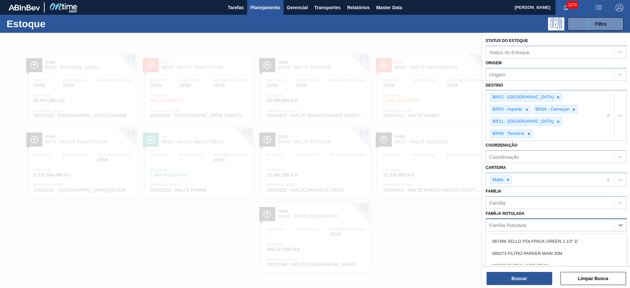
click at [505, 222] on div "Família Rotulada" at bounding box center [507, 225] width 37 height 6
type Rotulada "main"
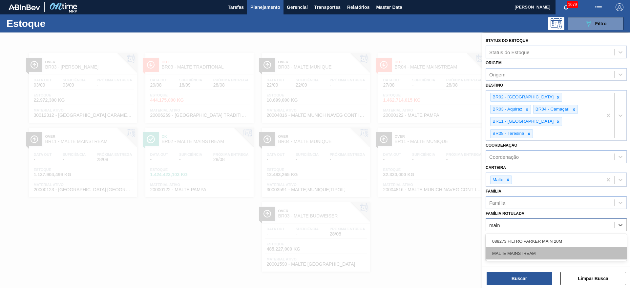
click at [505, 247] on div "MALTE MAINSTREAM" at bounding box center [556, 253] width 141 height 12
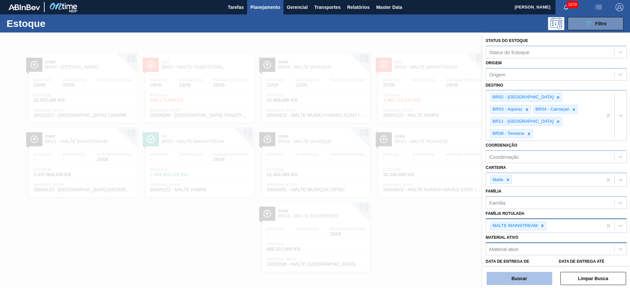
click at [509, 280] on button "Buscar" at bounding box center [519, 278] width 66 height 13
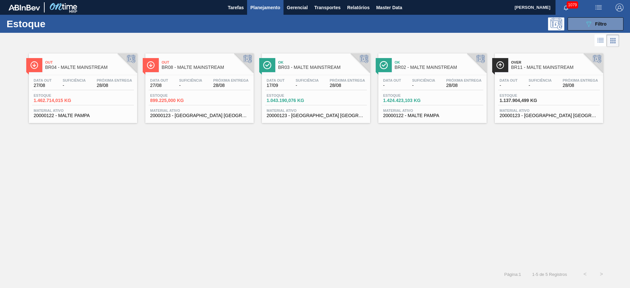
click at [70, 91] on div "Data [DATE] Suficiência - Próxima Entrega 28/08 Estoque 1.462.714,015 KG Materi…" at bounding box center [83, 97] width 108 height 45
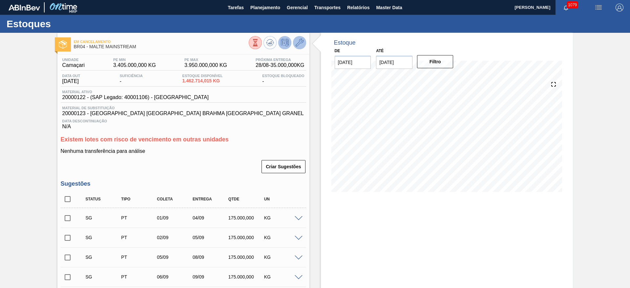
click at [301, 43] on icon at bounding box center [300, 43] width 8 height 8
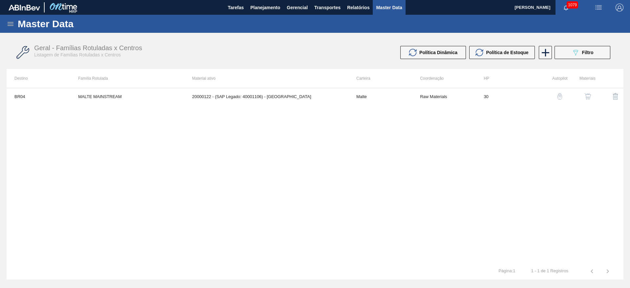
click at [591, 96] on div "button" at bounding box center [588, 96] width 8 height 7
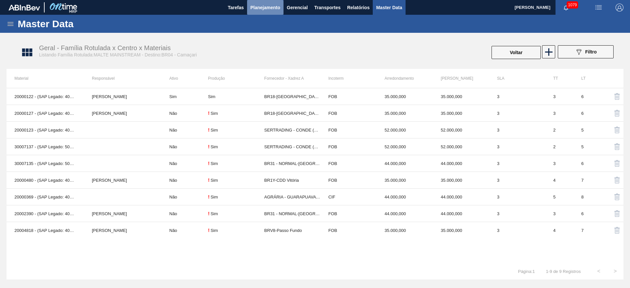
click at [254, 10] on span "Planejamento" at bounding box center [265, 8] width 30 height 8
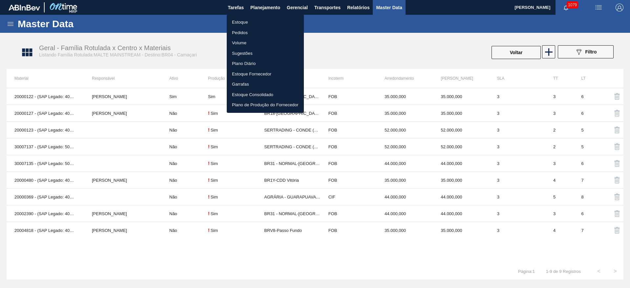
click at [241, 22] on li "Estoque" at bounding box center [265, 22] width 77 height 10
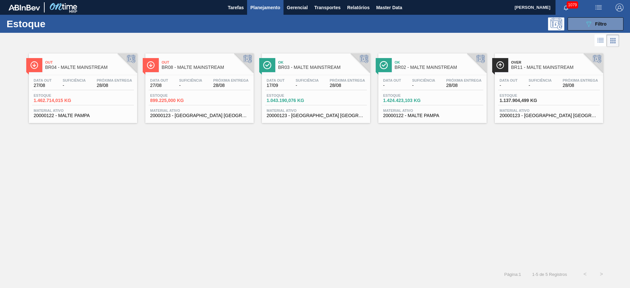
click at [179, 87] on span "-" at bounding box center [190, 85] width 23 height 5
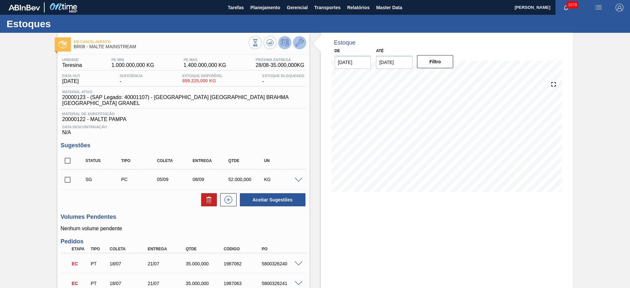
click at [301, 42] on icon at bounding box center [300, 43] width 8 height 8
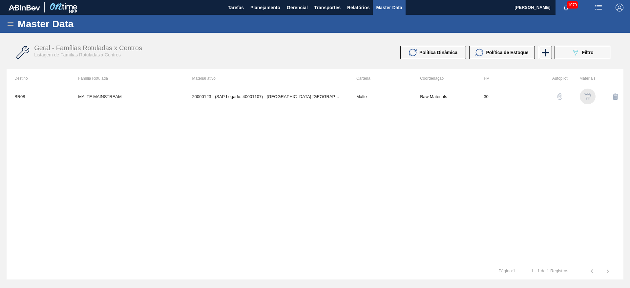
click at [589, 97] on img "button" at bounding box center [587, 96] width 7 height 7
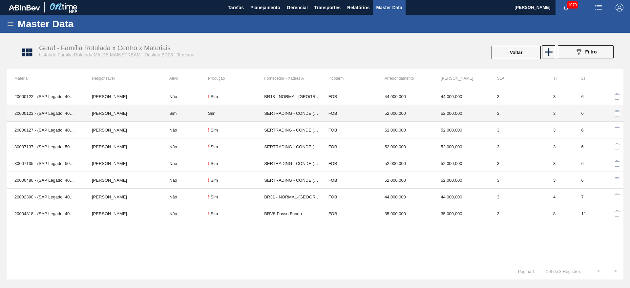
click at [201, 115] on td "Sim" at bounding box center [184, 113] width 47 height 17
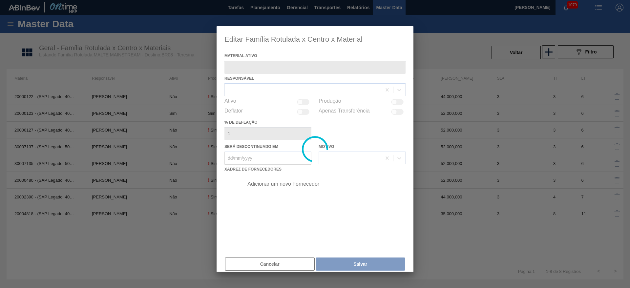
type ativo "20000123 - (SAP Legado: 40001107) - [GEOGRAPHIC_DATA] [GEOGRAPHIC_DATA] BRAHMA …"
checkbox input "true"
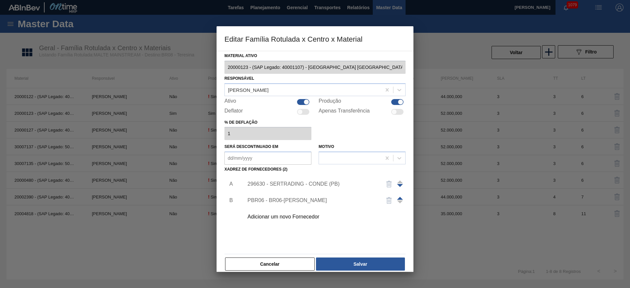
click at [271, 183] on div "296630 - SERTRADING - CONDE (PB)" at bounding box center [311, 184] width 129 height 6
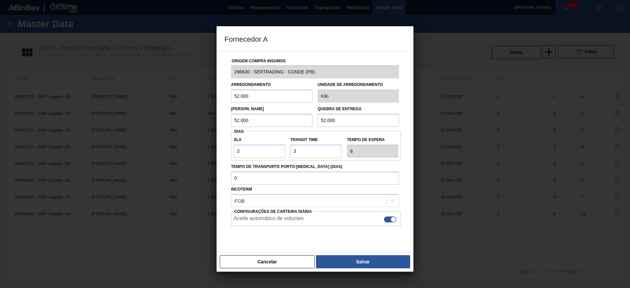
drag, startPoint x: 231, startPoint y: 100, endPoint x: 189, endPoint y: 106, distance: 42.4
click at [190, 106] on div "Fornecedor A Origem Compra Insumos 296630 - SERTRADING - CONDE (PB) Arredondame…" at bounding box center [315, 144] width 630 height 288
type input "35.000"
drag, startPoint x: 267, startPoint y: 93, endPoint x: 192, endPoint y: 100, distance: 75.4
click at [193, 99] on div "Fornecedor A Origem Compra Insumos 296630 - SERTRADING - CONDE (PB) Arredondame…" at bounding box center [315, 144] width 630 height 288
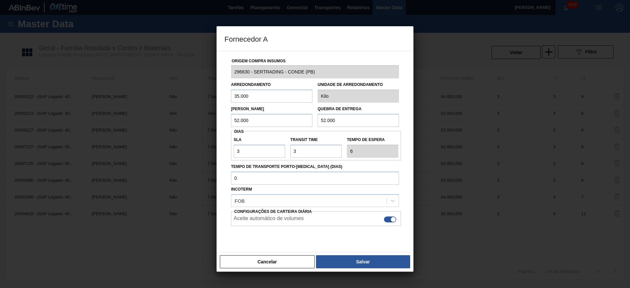
drag, startPoint x: 258, startPoint y: 121, endPoint x: 153, endPoint y: 135, distance: 106.2
click at [154, 135] on div "Fornecedor A Origem Compra Insumos 296630 - SERTRADING - CONDE (PB) Arredondame…" at bounding box center [315, 144] width 630 height 288
paste input "35"
type input "35.000"
drag, startPoint x: 352, startPoint y: 118, endPoint x: 249, endPoint y: 121, distance: 103.7
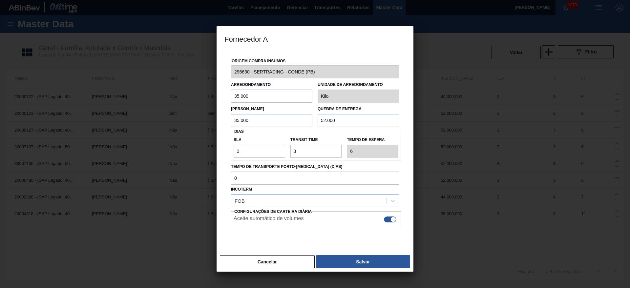
click at [279, 119] on div "Lote Mínimo 35.000 Quebra de entrega 52.000" at bounding box center [314, 115] width 173 height 24
paste input "35"
type input "35.000"
click at [360, 269] on div "Cancelar Salvar" at bounding box center [315, 262] width 197 height 20
click at [355, 261] on button "Salvar" at bounding box center [363, 261] width 94 height 13
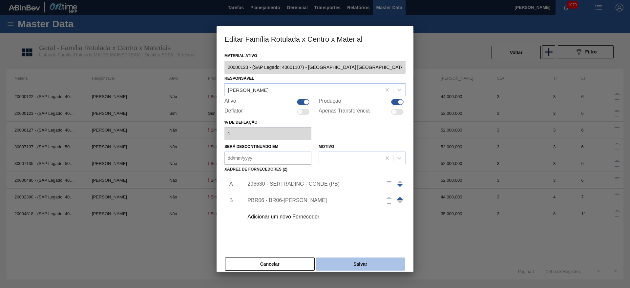
click at [362, 265] on button "Salvar" at bounding box center [360, 264] width 89 height 13
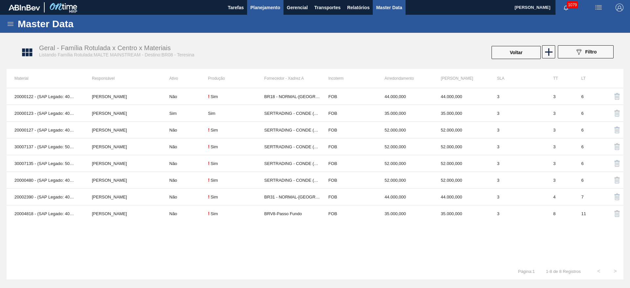
click at [263, 7] on span "Planejamento" at bounding box center [265, 8] width 30 height 8
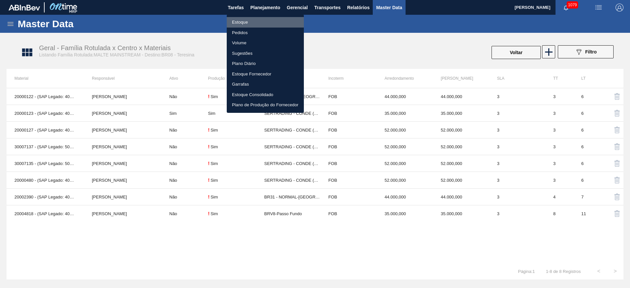
click at [234, 21] on li "Estoque" at bounding box center [265, 22] width 77 height 10
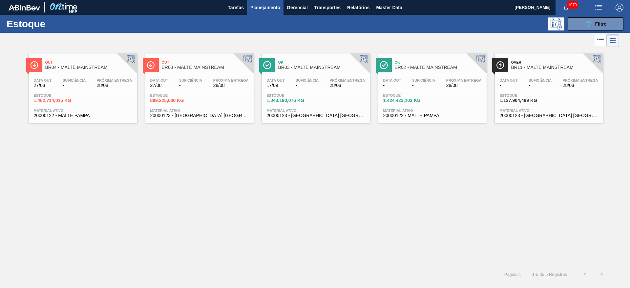
click at [317, 93] on div "Estoque 1.043.190,076 KG" at bounding box center [316, 99] width 102 height 12
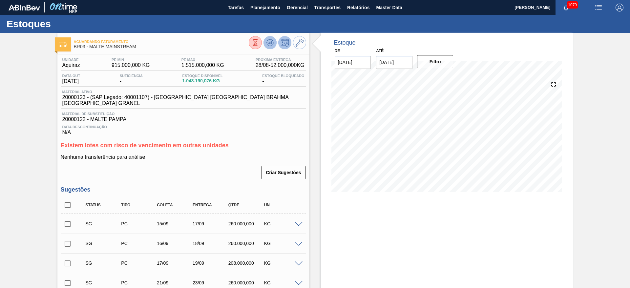
click at [269, 44] on icon at bounding box center [270, 43] width 8 height 8
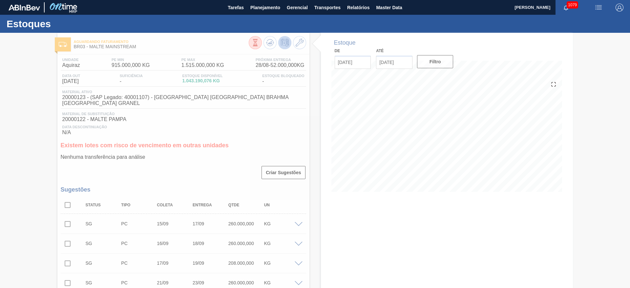
click at [263, 36] on button at bounding box center [269, 42] width 13 height 13
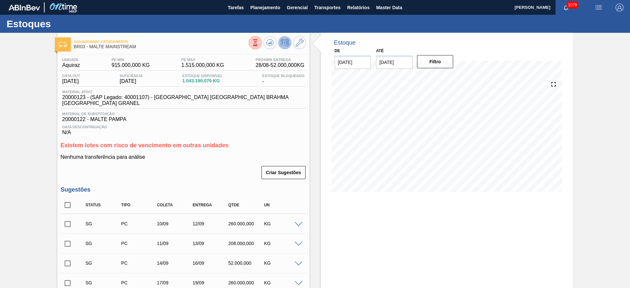
click at [300, 41] on icon at bounding box center [300, 43] width 8 height 8
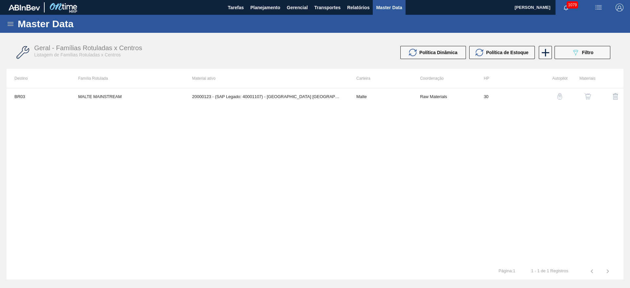
click at [588, 97] on img "button" at bounding box center [587, 96] width 7 height 7
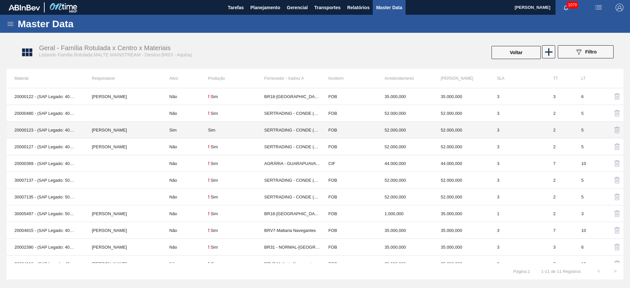
click at [185, 132] on td "Sim" at bounding box center [184, 130] width 47 height 17
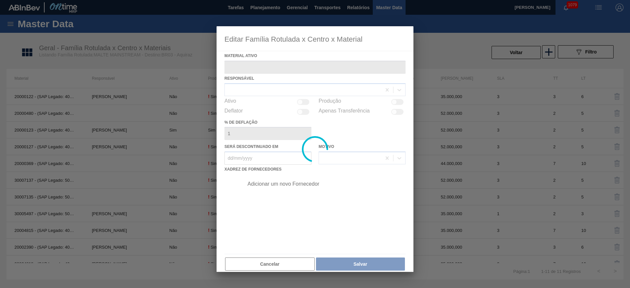
type ativo "20000123 - (SAP Legado: 40001107) - [GEOGRAPHIC_DATA] [GEOGRAPHIC_DATA] BRAHMA …"
checkbox input "true"
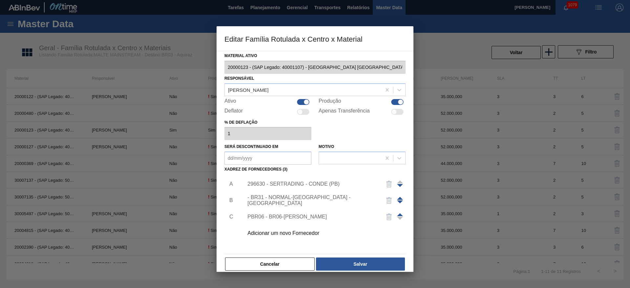
click at [284, 184] on div "296630 - SERTRADING - CONDE (PB)" at bounding box center [311, 184] width 129 height 6
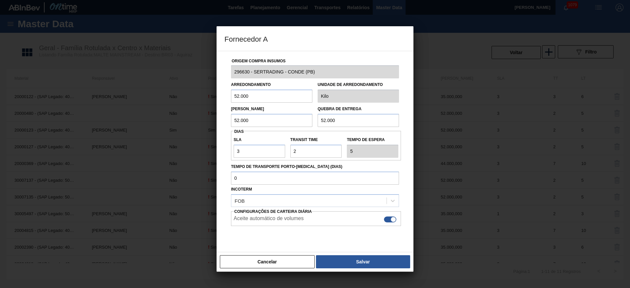
drag, startPoint x: 255, startPoint y: 99, endPoint x: 197, endPoint y: 97, distance: 57.1
click at [208, 88] on div "Fornecedor A Origem Compra Insumos 296630 - SERTRADING - CONDE (PB) Arredondame…" at bounding box center [315, 144] width 630 height 288
type input "35.000"
drag, startPoint x: 257, startPoint y: 97, endPoint x: 178, endPoint y: 95, distance: 79.1
click at [179, 94] on div "Fornecedor A Origem Compra Insumos 296630 - SERTRADING - CONDE (PB) Arredondame…" at bounding box center [315, 144] width 630 height 288
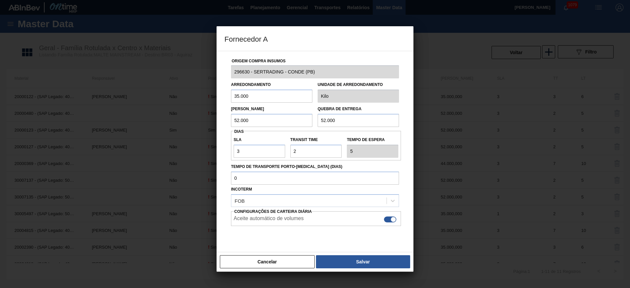
drag, startPoint x: 275, startPoint y: 120, endPoint x: 180, endPoint y: 125, distance: 94.6
click at [180, 125] on div "Fornecedor A Origem Compra Insumos 296630 - SERTRADING - CONDE (PB) Arredondame…" at bounding box center [315, 144] width 630 height 288
paste input "35"
type input "35.000"
drag, startPoint x: 340, startPoint y: 119, endPoint x: 271, endPoint y: 122, distance: 69.6
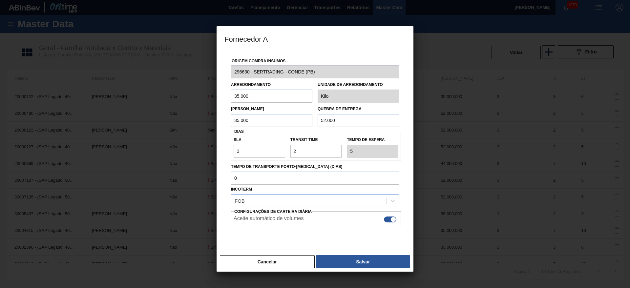
click at [273, 121] on div "Lote Mínimo 35.000 Quebra de entrega 52.000" at bounding box center [314, 115] width 173 height 24
paste input "35"
type input "35.000"
click at [377, 264] on button "Salvar" at bounding box center [363, 261] width 94 height 13
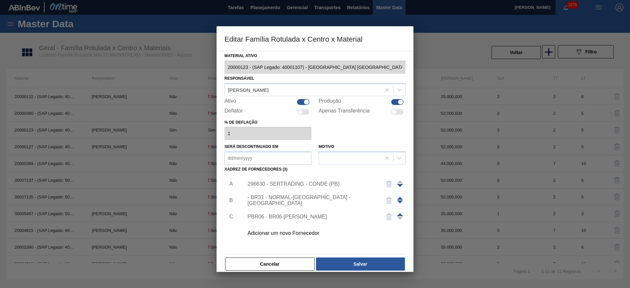
click at [280, 199] on div "- BR31 - NORMAL-[GEOGRAPHIC_DATA] - [GEOGRAPHIC_DATA]" at bounding box center [311, 201] width 129 height 12
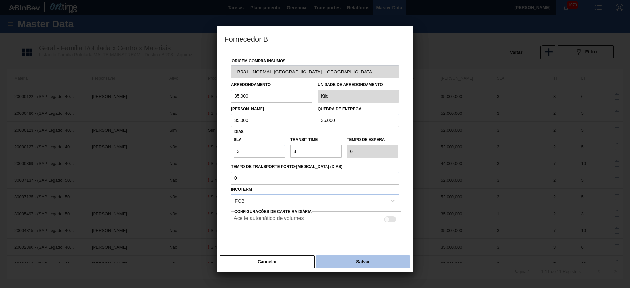
click at [343, 264] on button "Salvar" at bounding box center [363, 261] width 94 height 13
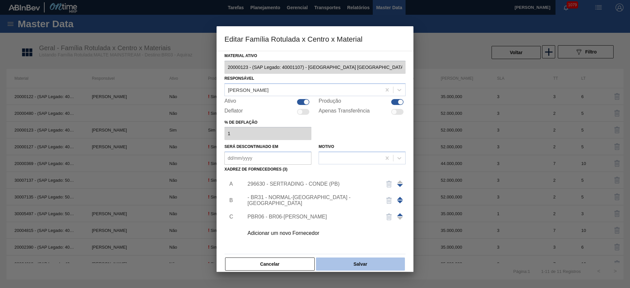
click at [348, 262] on button "Salvar" at bounding box center [360, 264] width 89 height 13
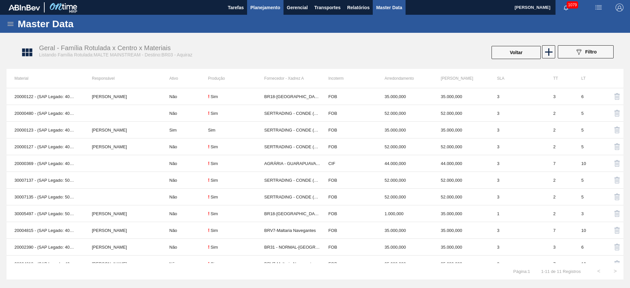
click at [268, 6] on span "Planejamento" at bounding box center [265, 8] width 30 height 8
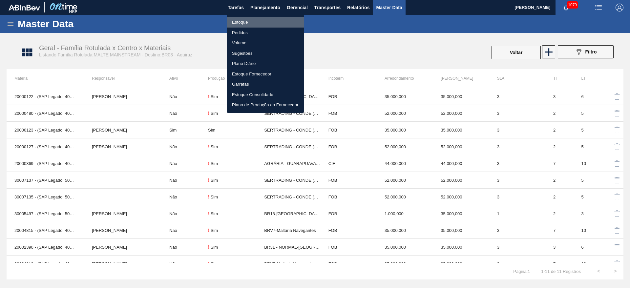
click at [234, 22] on li "Estoque" at bounding box center [265, 22] width 77 height 10
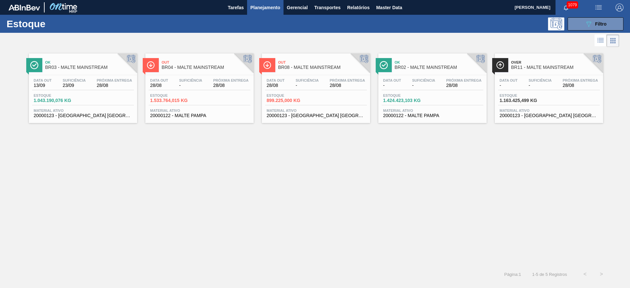
click at [196, 84] on span "-" at bounding box center [190, 85] width 23 height 5
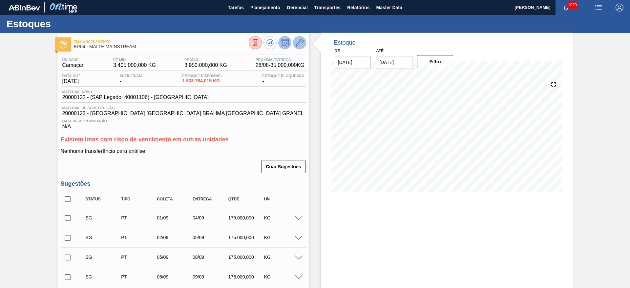
click at [302, 43] on icon at bounding box center [300, 43] width 8 height 8
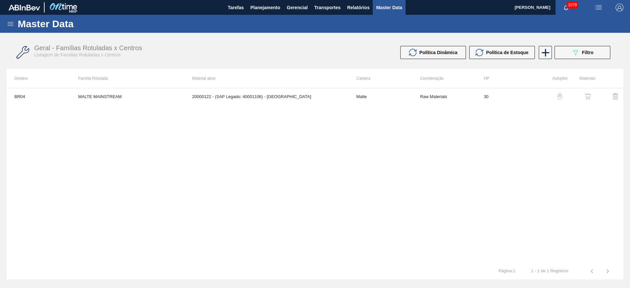
click at [586, 101] on button "button" at bounding box center [588, 97] width 16 height 16
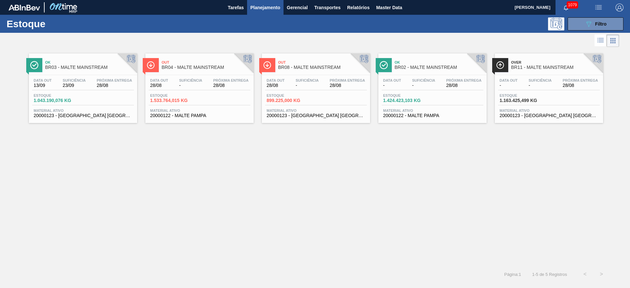
click at [329, 88] on div "Próxima Entrega 28/08" at bounding box center [347, 83] width 39 height 10
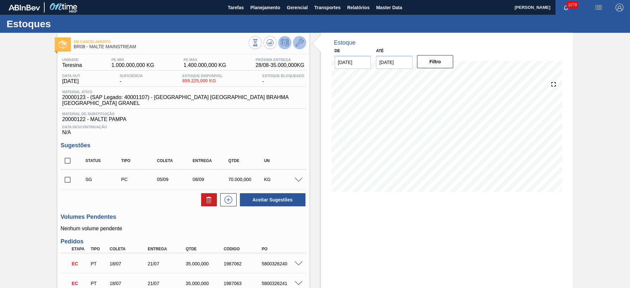
click at [302, 39] on icon at bounding box center [300, 43] width 8 height 8
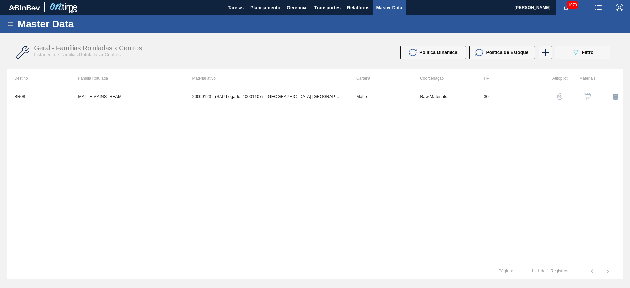
click at [591, 95] on button "button" at bounding box center [588, 97] width 16 height 16
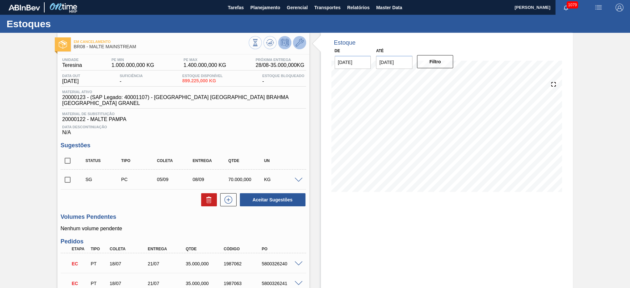
click at [299, 42] on icon at bounding box center [300, 43] width 8 height 8
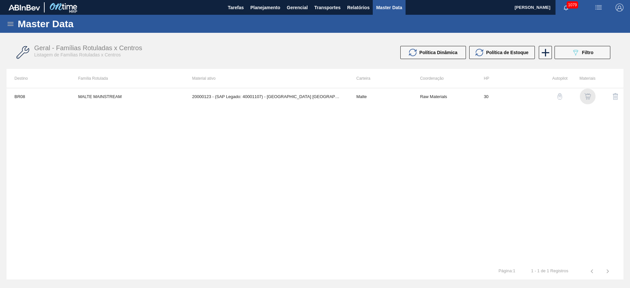
click at [587, 98] on img "button" at bounding box center [587, 96] width 7 height 7
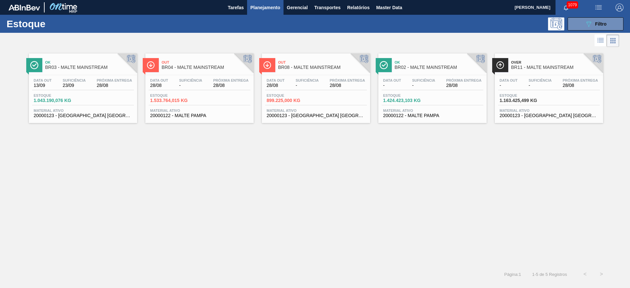
click at [465, 82] on div "Próxima Entrega 28/08" at bounding box center [463, 83] width 39 height 10
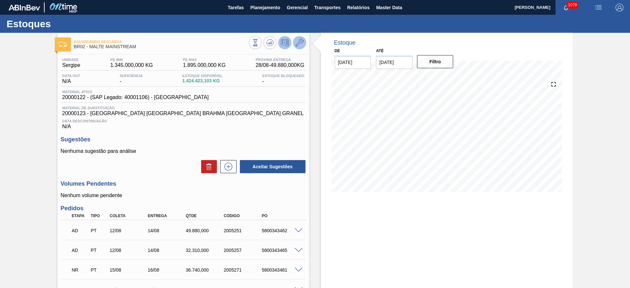
click at [303, 42] on button at bounding box center [299, 42] width 13 height 13
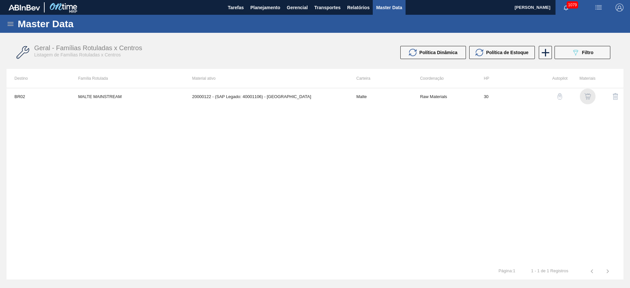
click at [587, 94] on img "button" at bounding box center [587, 96] width 7 height 7
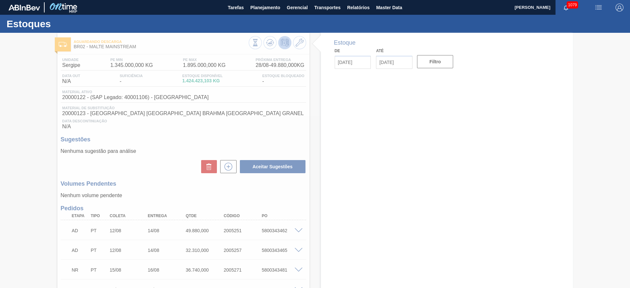
type input "[DATE]"
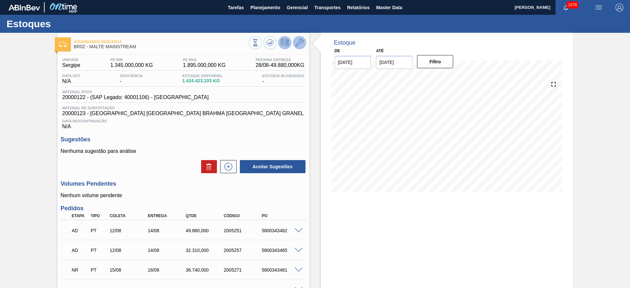
click at [298, 39] on icon at bounding box center [300, 43] width 8 height 8
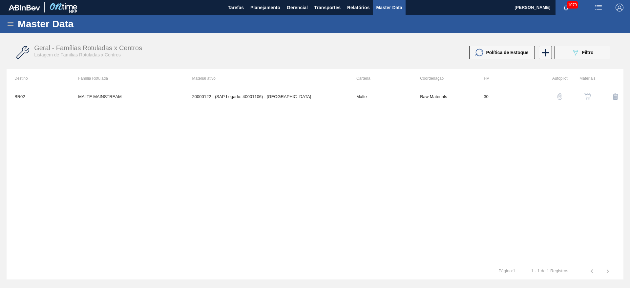
click at [584, 97] on img "button" at bounding box center [587, 96] width 7 height 7
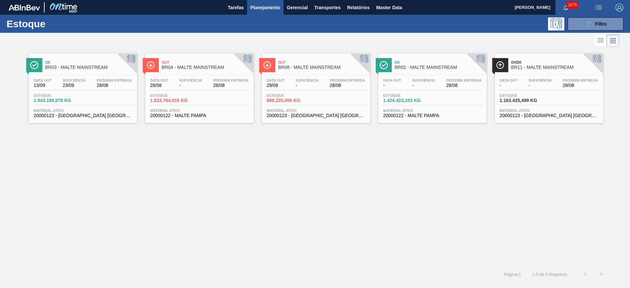
click at [551, 86] on span "-" at bounding box center [539, 85] width 23 height 5
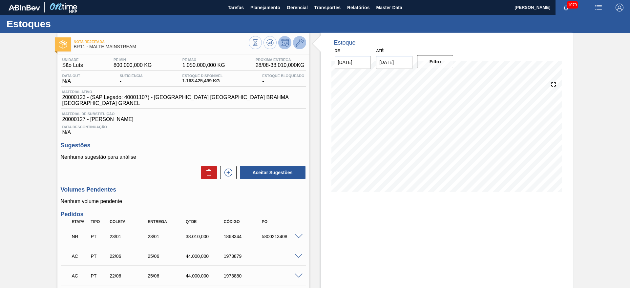
click at [294, 42] on button at bounding box center [299, 42] width 13 height 13
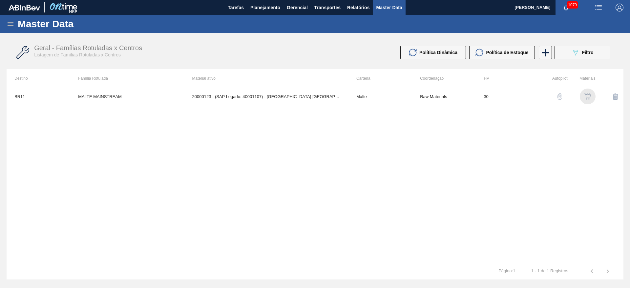
click at [589, 95] on img "button" at bounding box center [587, 96] width 7 height 7
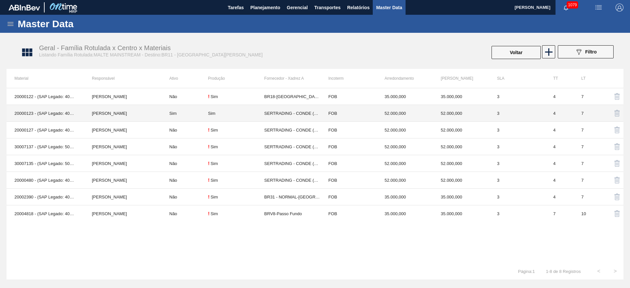
click at [198, 112] on td "Sim" at bounding box center [184, 113] width 47 height 17
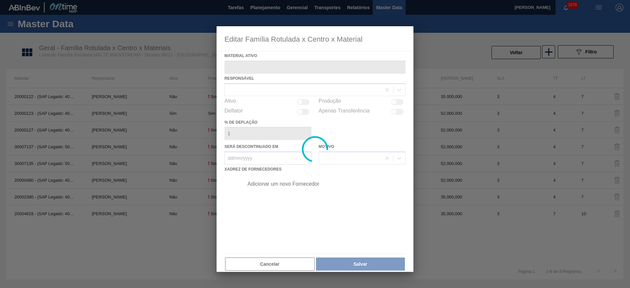
type ativo "20000123 - (SAP Legado: 40001107) - [GEOGRAPHIC_DATA] [GEOGRAPHIC_DATA] BRAHMA …"
checkbox input "true"
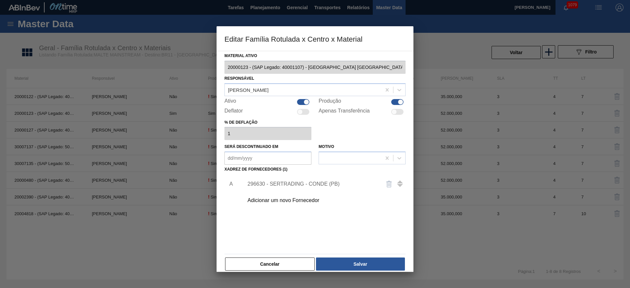
click at [268, 185] on div "296630 - SERTRADING - CONDE (PB)" at bounding box center [311, 184] width 129 height 6
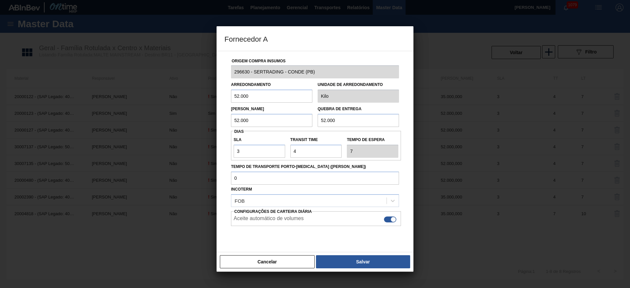
drag, startPoint x: 253, startPoint y: 90, endPoint x: 173, endPoint y: 99, distance: 81.2
click at [192, 95] on div "Fornecedor A Origem Compra Insumos 296630 - SERTRADING - CONDE (PB) Arredondame…" at bounding box center [315, 144] width 630 height 288
drag, startPoint x: 209, startPoint y: 91, endPoint x: 203, endPoint y: 105, distance: 15.3
click at [177, 95] on div "Fornecedor A Origem Compra Insumos 296630 - SERTRADING - CONDE (PB) Arredondame…" at bounding box center [315, 144] width 630 height 288
type input "35.000"
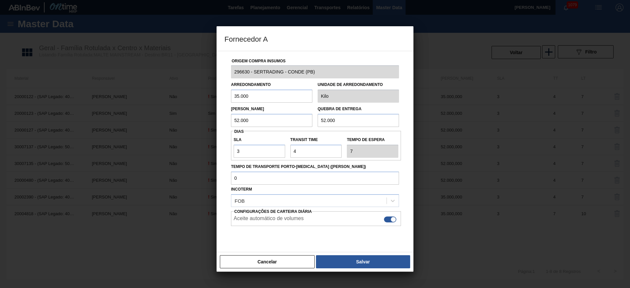
drag, startPoint x: 260, startPoint y: 123, endPoint x: 187, endPoint y: 118, distance: 73.3
click at [194, 118] on div "Fornecedor A Origem Compra Insumos 296630 - SERTRADING - CONDE (PB) Arredondame…" at bounding box center [315, 144] width 630 height 288
paste input "35"
type input "35.000"
click at [284, 123] on div "Lote Mínimo 35.000 Quebra de entrega 52.000" at bounding box center [314, 115] width 173 height 24
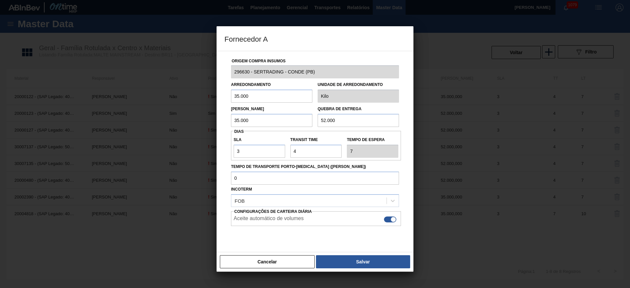
paste input "35"
type input "35.000"
click at [355, 260] on button "Salvar" at bounding box center [363, 261] width 94 height 13
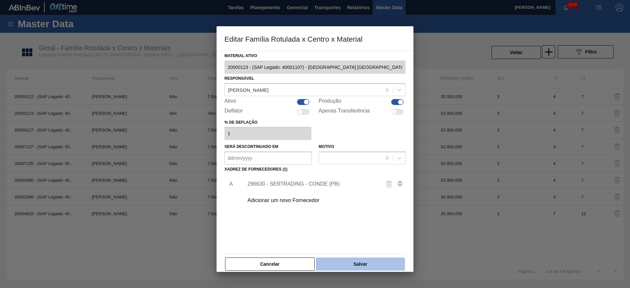
click at [361, 264] on button "Salvar" at bounding box center [360, 264] width 89 height 13
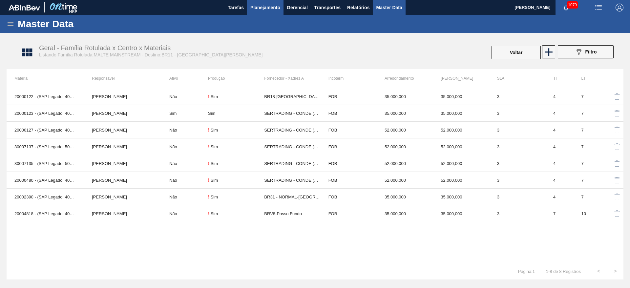
click at [262, 8] on span "Planejamento" at bounding box center [265, 8] width 30 height 8
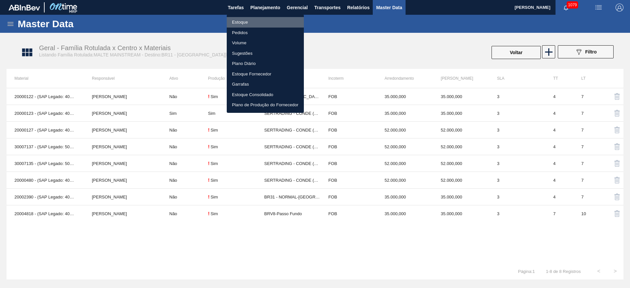
drag, startPoint x: 240, startPoint y: 23, endPoint x: 292, endPoint y: 88, distance: 82.6
click at [240, 23] on li "Estoque" at bounding box center [265, 22] width 77 height 10
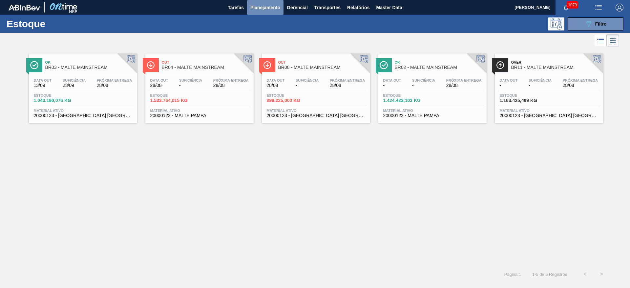
click at [268, 10] on span "Planejamento" at bounding box center [265, 8] width 30 height 8
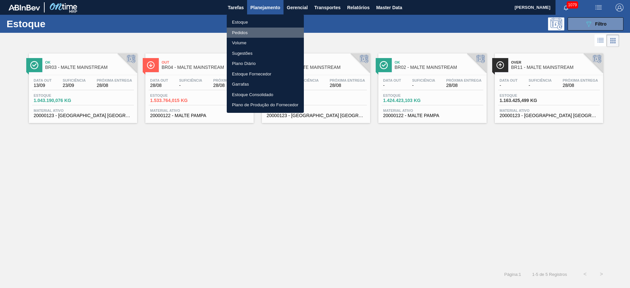
click at [239, 34] on li "Pedidos" at bounding box center [265, 33] width 77 height 10
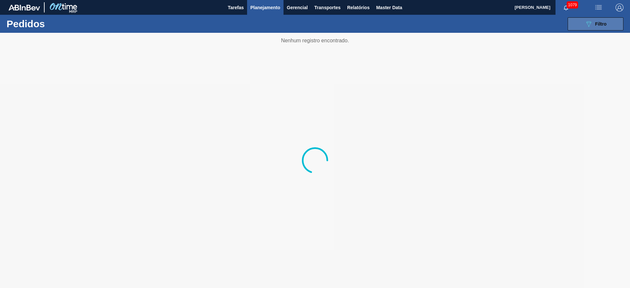
click at [586, 20] on icon "089F7B8B-B2A5-4AFE-B5C0-19BA573D28AC" at bounding box center [589, 24] width 8 height 8
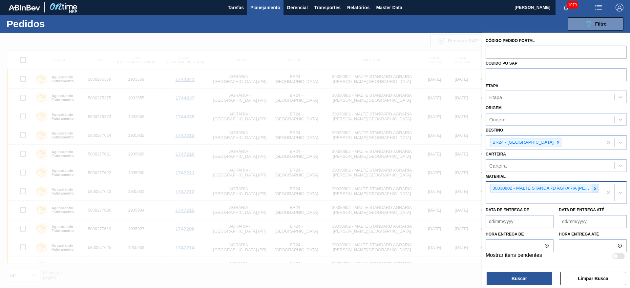
click at [595, 188] on icon at bounding box center [595, 188] width 5 height 5
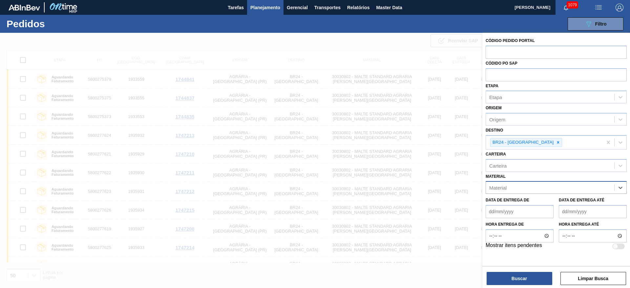
paste input "20000122"
drag, startPoint x: 511, startPoint y: 203, endPoint x: 528, endPoint y: 150, distance: 55.3
click at [514, 197] on div "20000122 - MALTA PAMPA GRANEL 20000122 - MALTE PAMPA" at bounding box center [556, 209] width 141 height 27
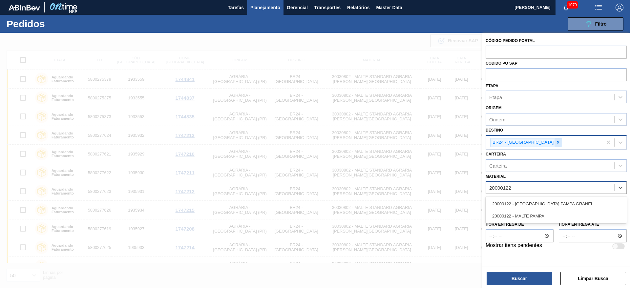
click at [556, 140] on icon at bounding box center [558, 142] width 5 height 5
type input "20000122"
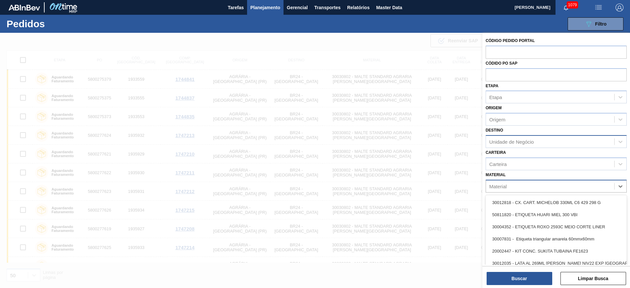
click at [494, 191] on div "Material" at bounding box center [550, 186] width 128 height 10
paste input "20000122"
type input "20000122"
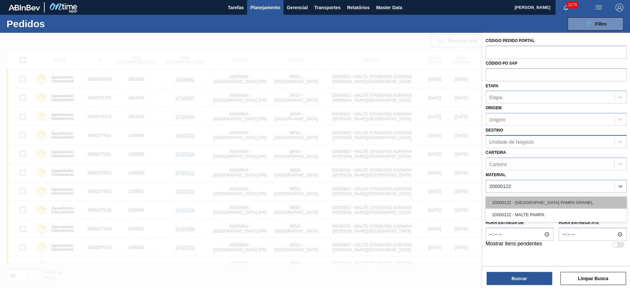
click at [516, 199] on div "20000122 - MALTA PAMPA GRANEL" at bounding box center [556, 202] width 141 height 12
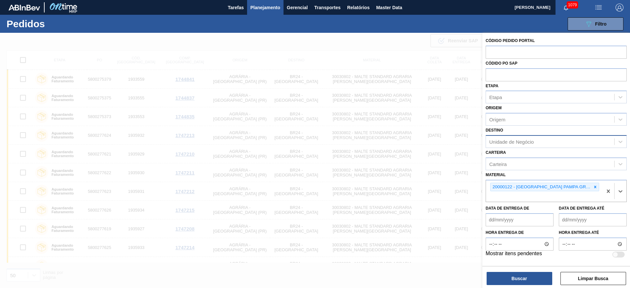
click at [497, 142] on div "Unidade de Negócio" at bounding box center [511, 142] width 45 height 6
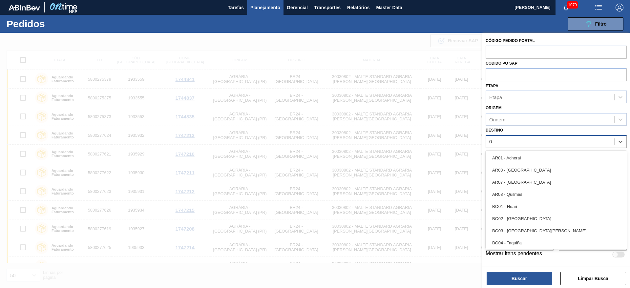
type input "02"
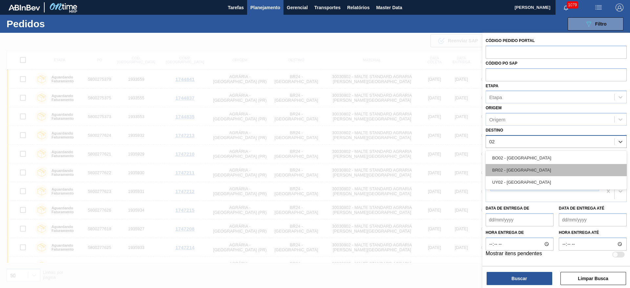
click at [492, 173] on div "BR02 - [GEOGRAPHIC_DATA]" at bounding box center [556, 170] width 141 height 12
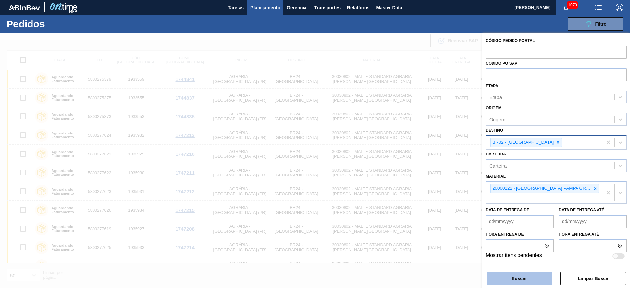
click at [497, 275] on button "Buscar" at bounding box center [519, 278] width 66 height 13
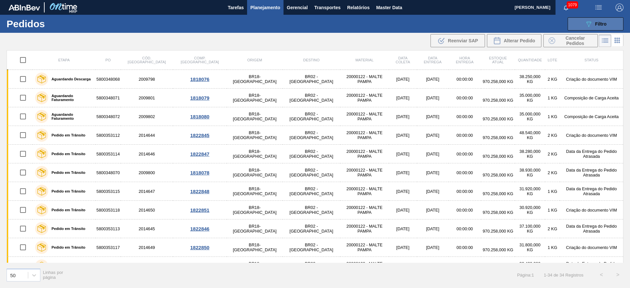
click at [599, 23] on span "Filtro" at bounding box center [600, 23] width 11 height 5
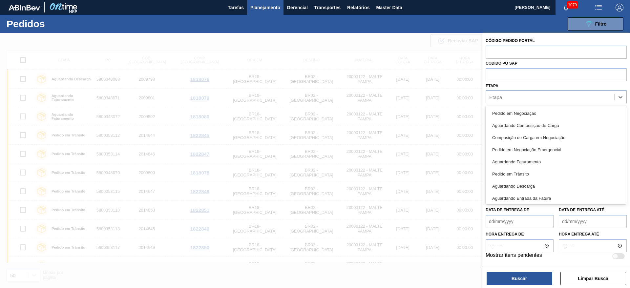
click at [502, 95] on div "Etapa" at bounding box center [495, 97] width 13 height 6
type input "agu"
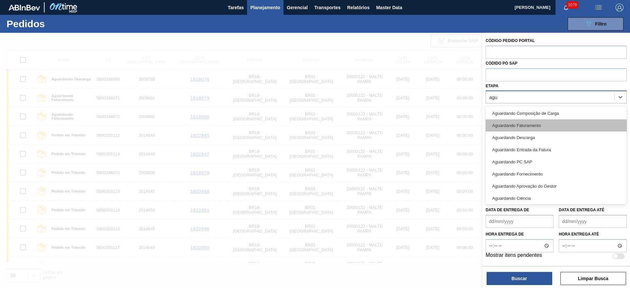
click at [513, 125] on div "Aguardando Faturamento" at bounding box center [556, 125] width 141 height 12
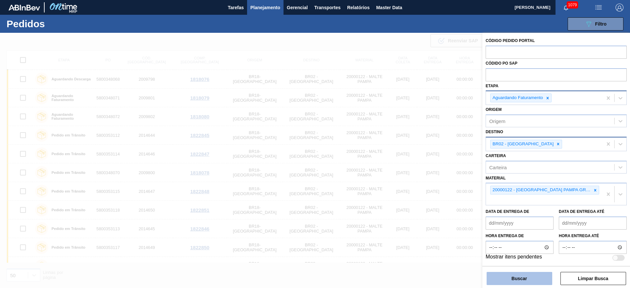
click at [519, 275] on button "Buscar" at bounding box center [519, 278] width 66 height 13
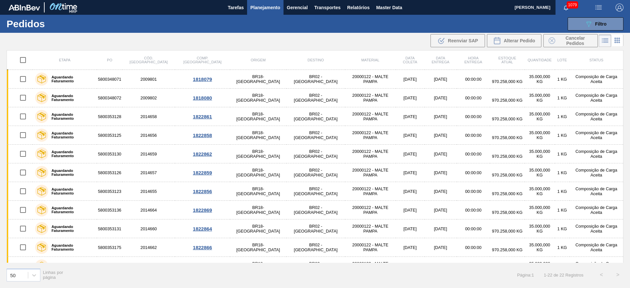
click at [25, 60] on input "checkbox" at bounding box center [23, 60] width 14 height 14
checkbox input "true"
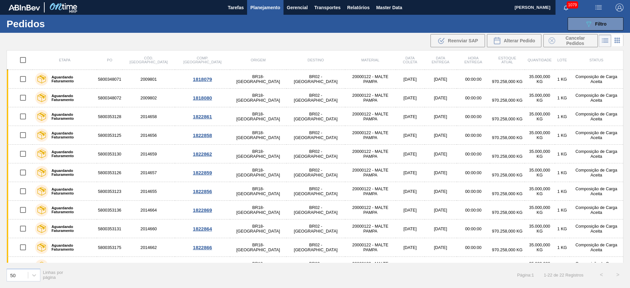
checkbox input "true"
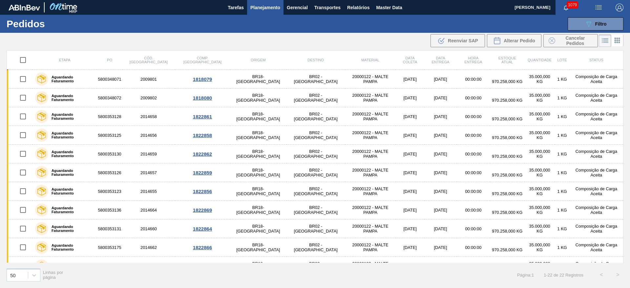
checkbox input "true"
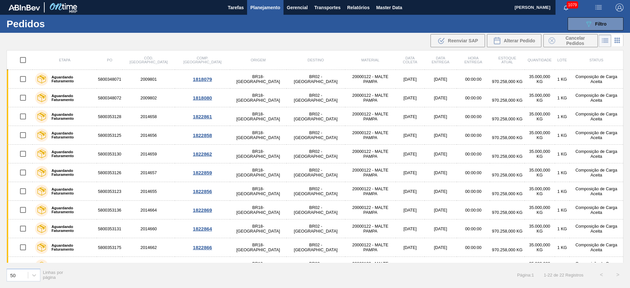
checkbox input "true"
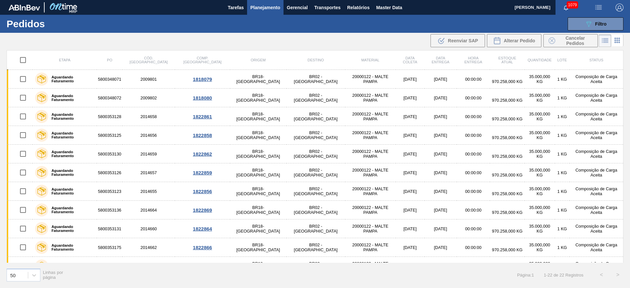
checkbox input "true"
click at [576, 41] on span "Cancelar Pedidos" at bounding box center [575, 40] width 35 height 10
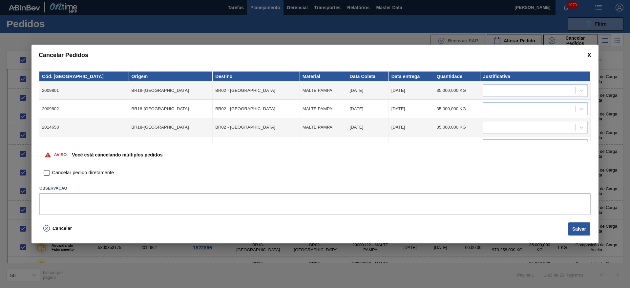
click at [47, 174] on input "Cancelar pedido diretamente" at bounding box center [46, 172] width 11 height 11
checkbox input "true"
click at [585, 228] on button "Salvar" at bounding box center [579, 228] width 22 height 13
click at [56, 230] on span "Cancelar" at bounding box center [61, 228] width 19 height 5
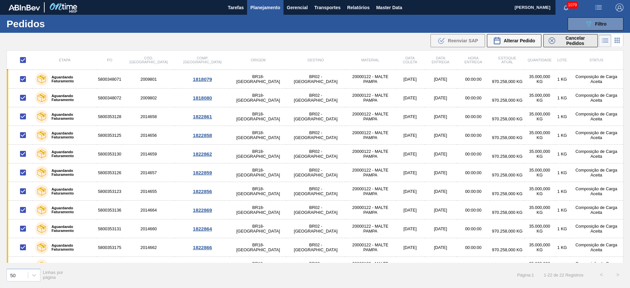
click at [576, 37] on span "Cancelar Pedidos" at bounding box center [575, 40] width 35 height 10
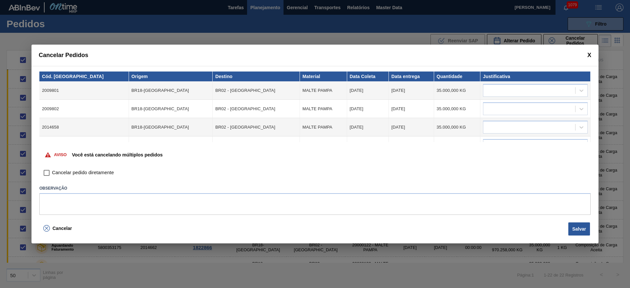
click at [46, 172] on input "Cancelar pedido diretamente" at bounding box center [46, 172] width 11 height 11
checkbox input "true"
click at [584, 227] on button "Salvar" at bounding box center [579, 228] width 22 height 13
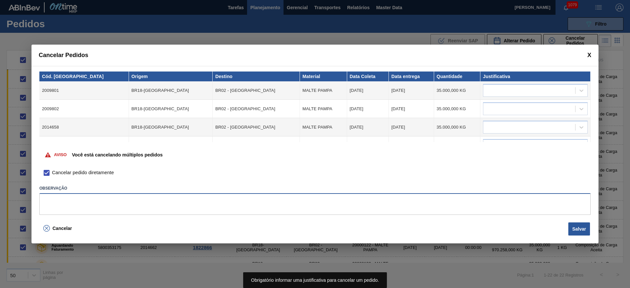
click at [66, 202] on textarea at bounding box center [314, 204] width 551 height 22
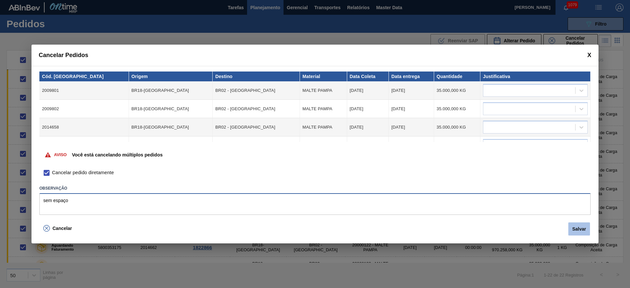
type textarea "sem espaço"
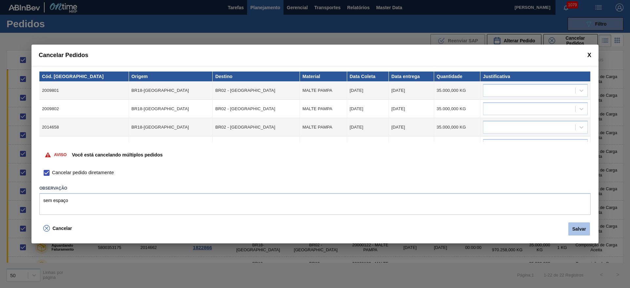
click at [585, 231] on button "Salvar" at bounding box center [579, 228] width 22 height 13
click at [581, 92] on icon at bounding box center [581, 90] width 7 height 7
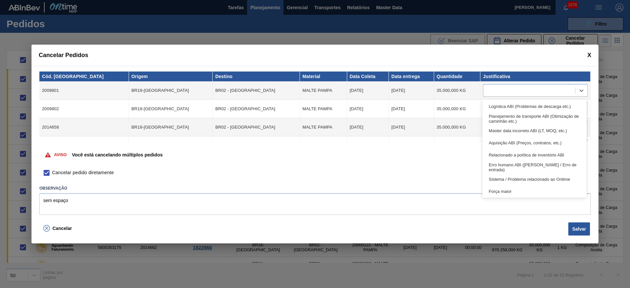
scroll to position [123, 0]
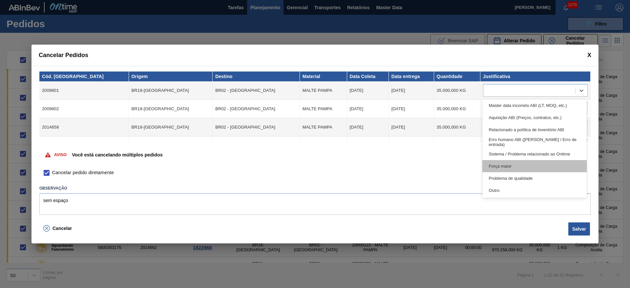
click at [501, 166] on div "Força maior" at bounding box center [534, 166] width 104 height 12
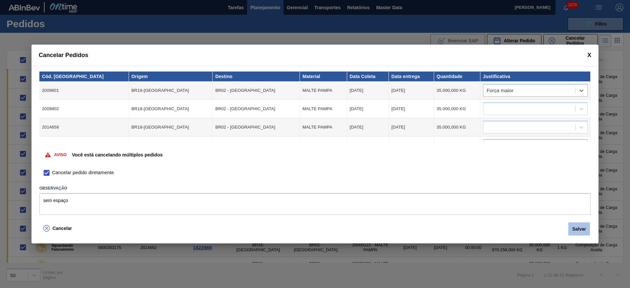
click at [581, 227] on button "Salvar" at bounding box center [579, 228] width 22 height 13
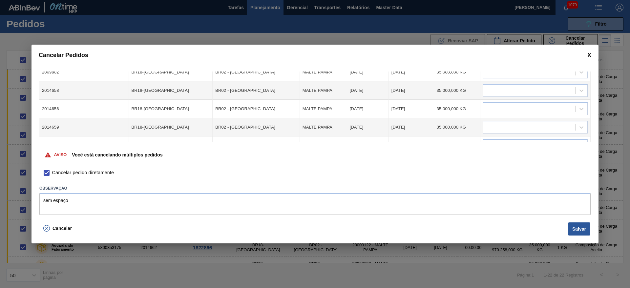
scroll to position [0, 0]
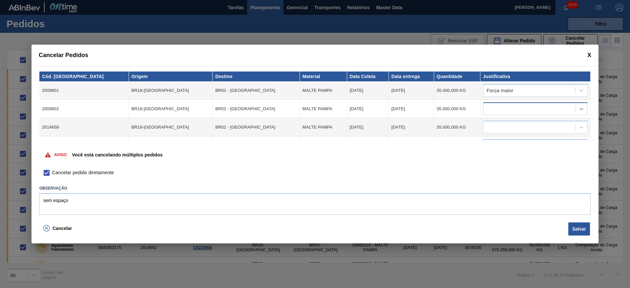
click at [579, 110] on icon at bounding box center [581, 109] width 7 height 7
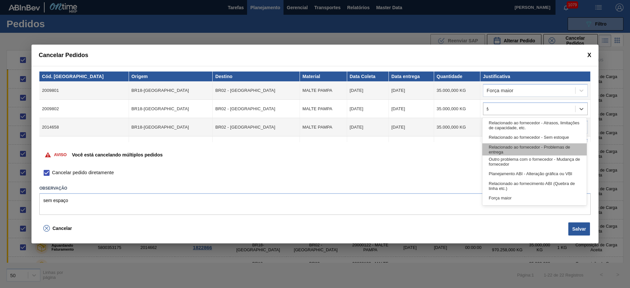
type input "for"
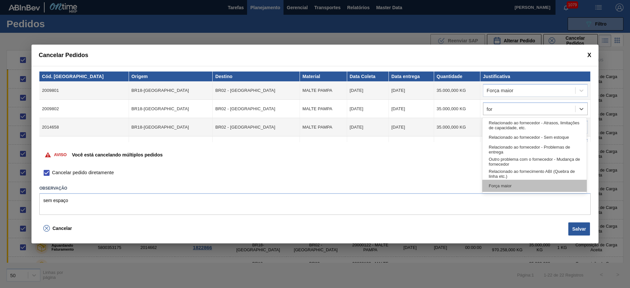
click at [500, 190] on div "Força maior" at bounding box center [534, 186] width 104 height 12
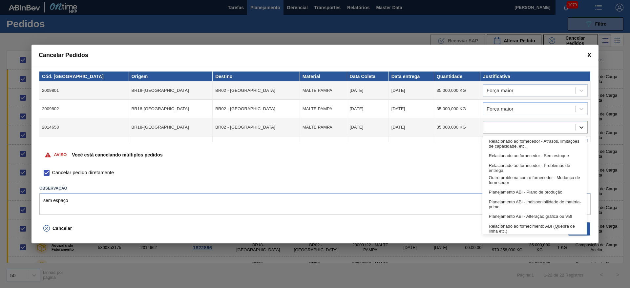
click at [583, 130] on icon at bounding box center [581, 127] width 7 height 7
type input "for"
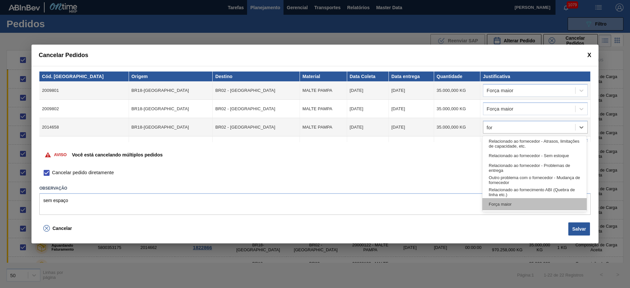
click at [497, 204] on div "Força maior" at bounding box center [534, 204] width 104 height 12
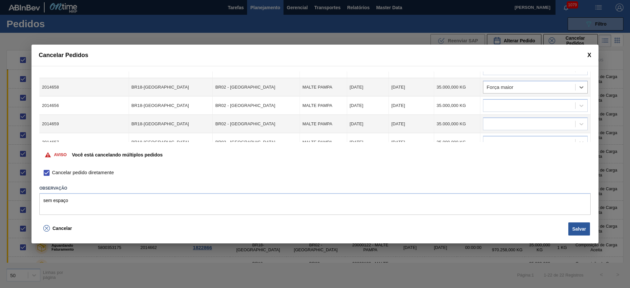
scroll to position [49, 0]
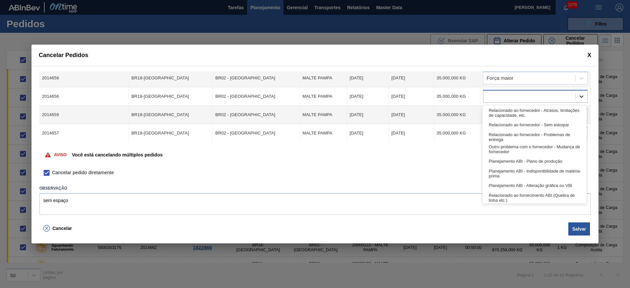
click at [584, 92] on div at bounding box center [581, 97] width 12 height 12
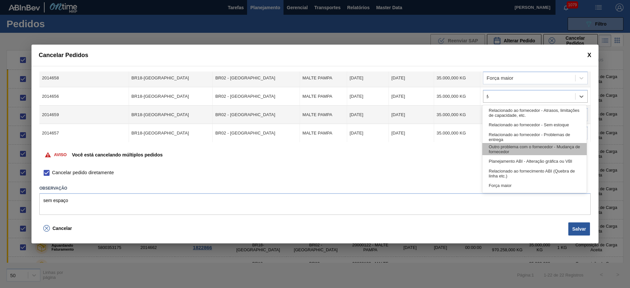
type input "for"
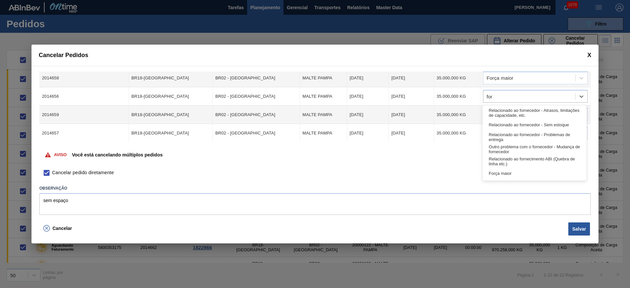
click at [497, 172] on div "Força maior" at bounding box center [534, 173] width 104 height 12
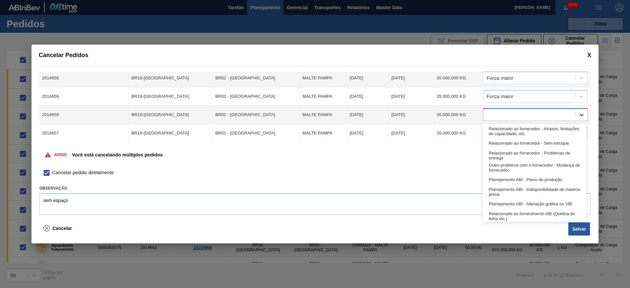
click at [580, 119] on div at bounding box center [581, 115] width 12 height 12
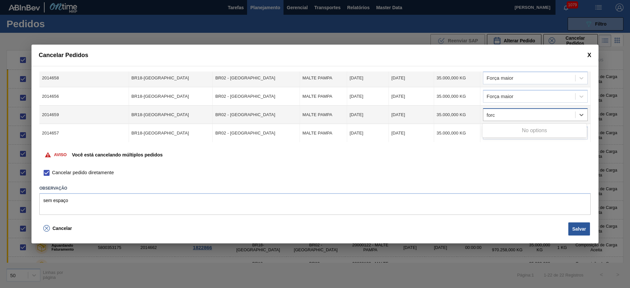
type input "for"
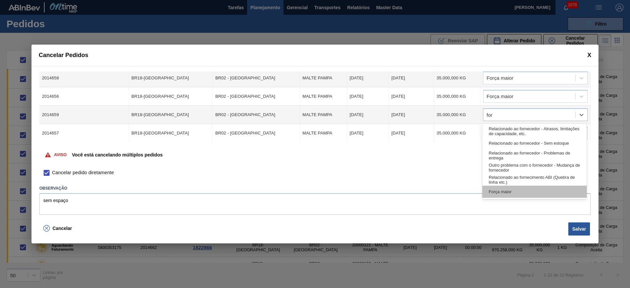
click at [504, 190] on div "Força maior" at bounding box center [534, 192] width 104 height 12
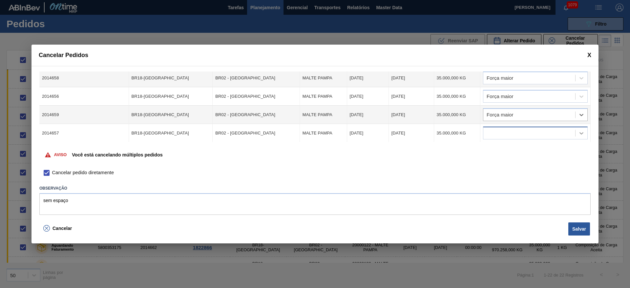
click at [581, 132] on icon at bounding box center [581, 133] width 7 height 7
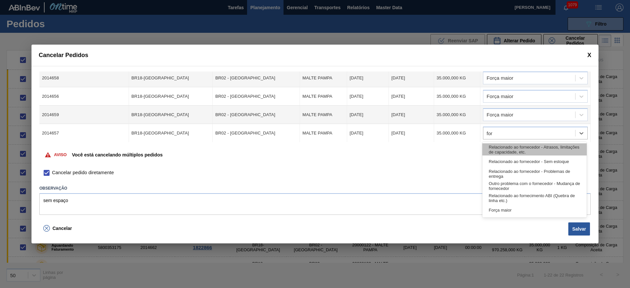
type input "forç"
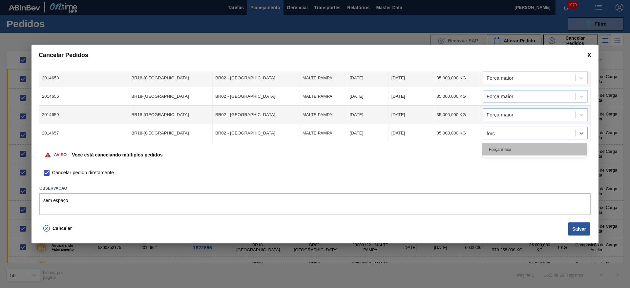
click at [551, 144] on div "Força maior" at bounding box center [534, 149] width 104 height 12
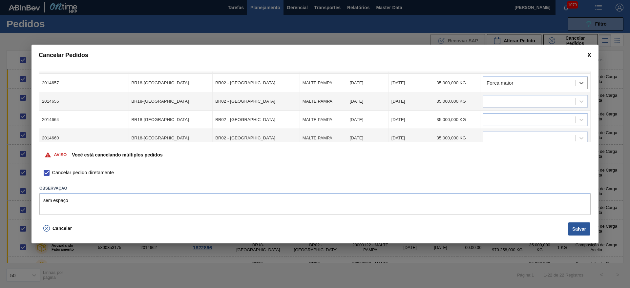
scroll to position [98, 0]
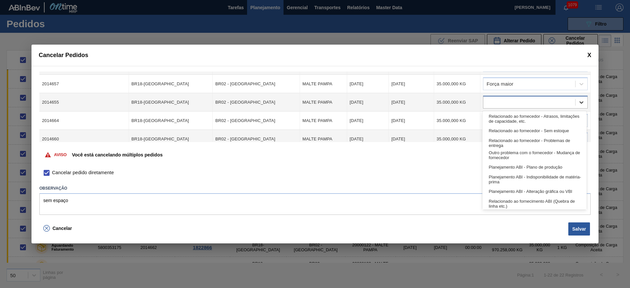
click at [579, 104] on icon at bounding box center [581, 102] width 7 height 7
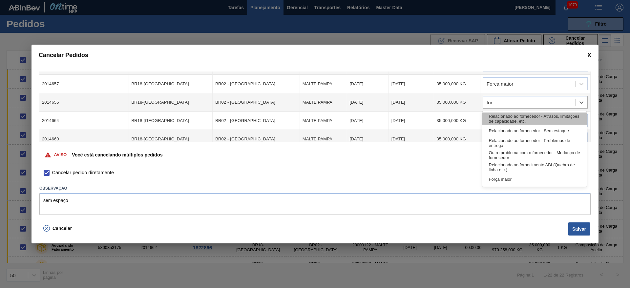
type input "forç"
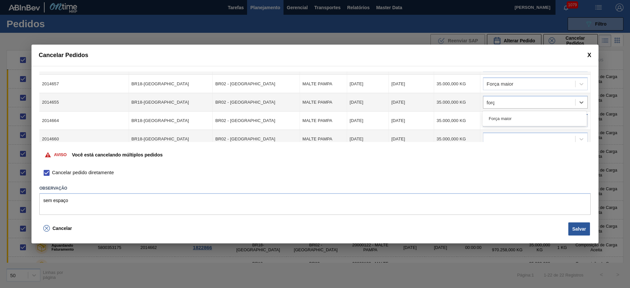
drag, startPoint x: 548, startPoint y: 123, endPoint x: 553, endPoint y: 123, distance: 5.9
click at [548, 123] on div "Força maior" at bounding box center [534, 119] width 104 height 12
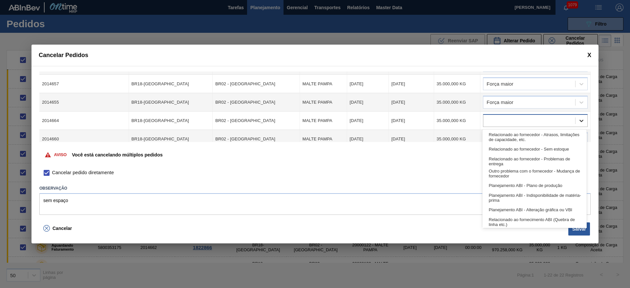
click at [579, 120] on icon at bounding box center [581, 120] width 7 height 7
type input "forç"
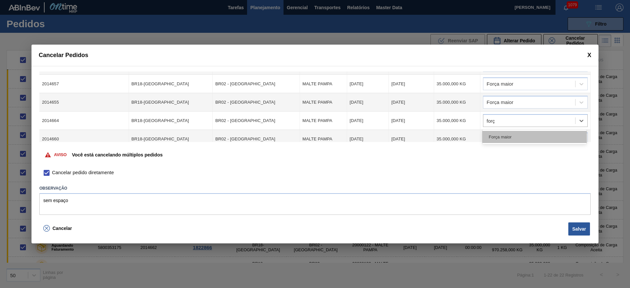
click at [520, 140] on div "Força maior" at bounding box center [534, 137] width 104 height 12
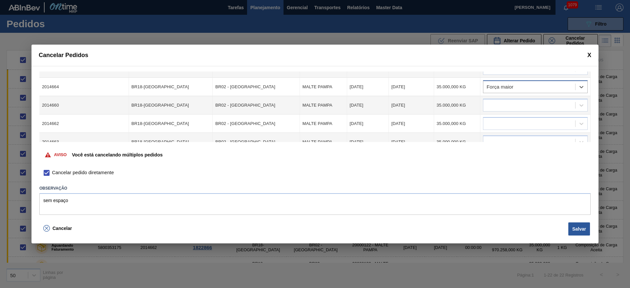
scroll to position [148, 0]
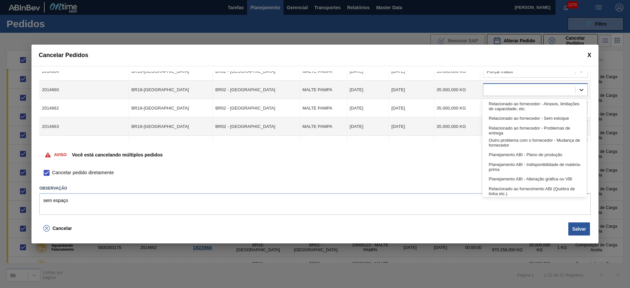
click at [580, 91] on icon at bounding box center [581, 90] width 7 height 7
type input "forç"
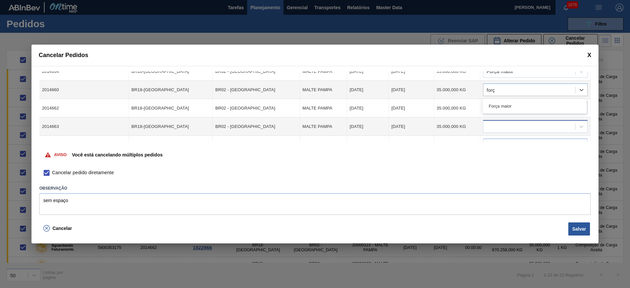
drag, startPoint x: 489, startPoint y: 108, endPoint x: 534, endPoint y: 128, distance: 48.9
click at [489, 108] on div "Força maior" at bounding box center [534, 106] width 104 height 12
click at [581, 110] on icon at bounding box center [581, 108] width 7 height 7
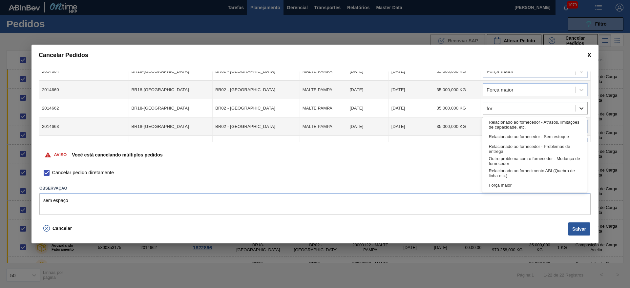
type input "forç"
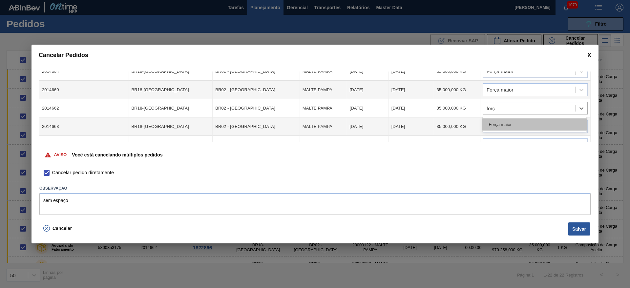
drag, startPoint x: 509, startPoint y: 126, endPoint x: 532, endPoint y: 124, distance: 23.1
click at [511, 126] on div "Força maior" at bounding box center [534, 124] width 104 height 12
click at [581, 126] on icon at bounding box center [581, 126] width 7 height 7
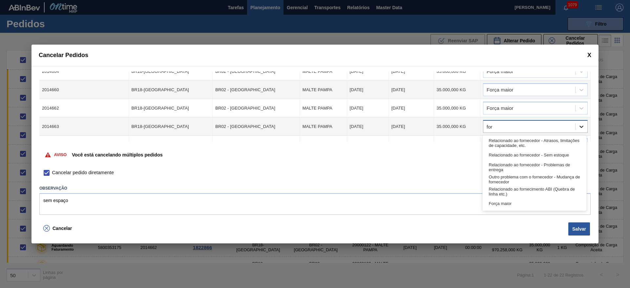
type input "forç"
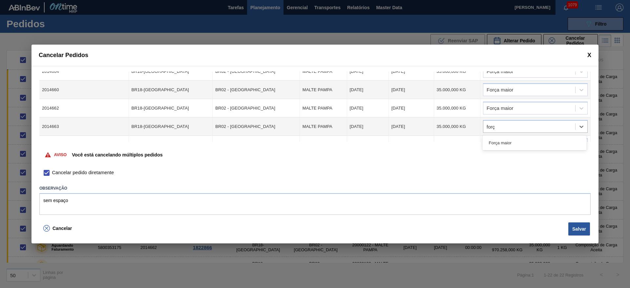
drag, startPoint x: 524, startPoint y: 144, endPoint x: 593, endPoint y: 137, distance: 69.5
click at [527, 143] on div "Força maior" at bounding box center [534, 143] width 104 height 12
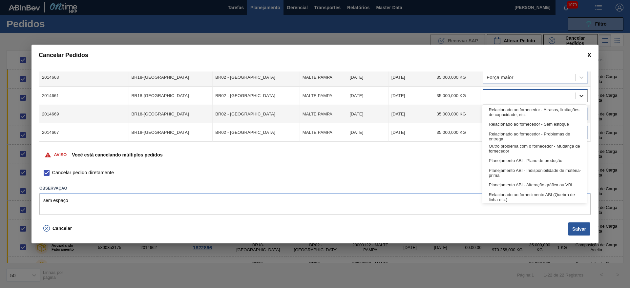
click at [580, 95] on icon at bounding box center [581, 96] width 7 height 7
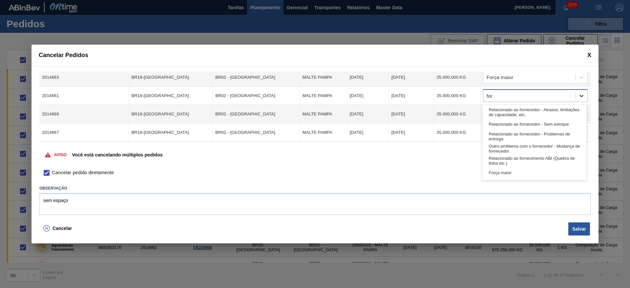
type input "forç"
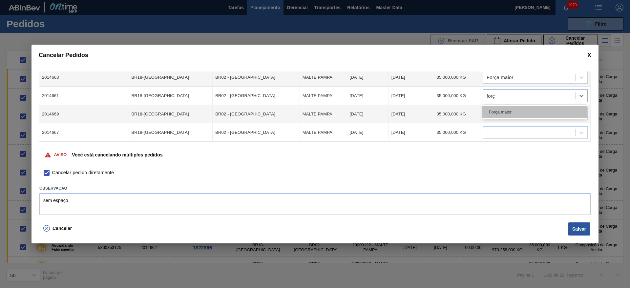
click at [518, 115] on div "Força maior" at bounding box center [534, 112] width 104 height 12
click at [579, 115] on icon at bounding box center [581, 114] width 7 height 7
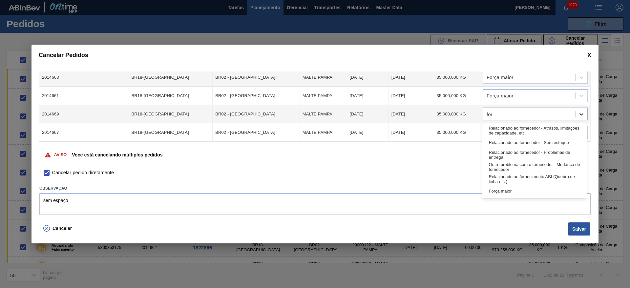
type input "forç"
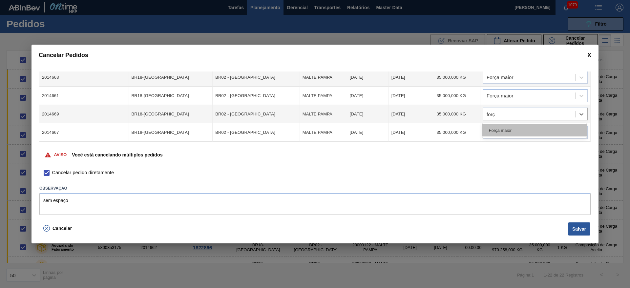
click at [502, 132] on div "Força maior" at bounding box center [534, 130] width 104 height 12
click at [580, 134] on icon at bounding box center [581, 132] width 7 height 7
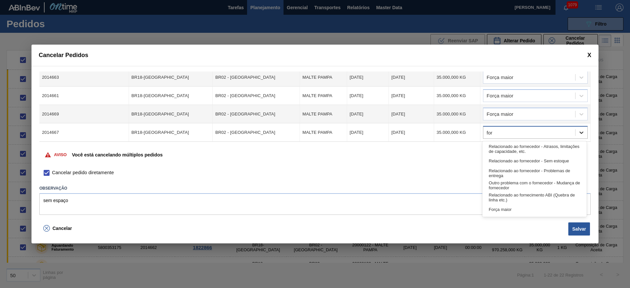
type input "forç"
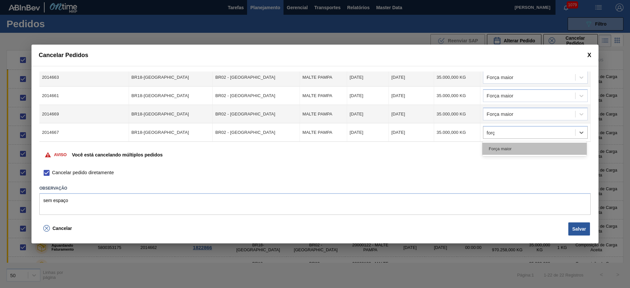
click at [517, 144] on div "Força maior" at bounding box center [534, 149] width 104 height 12
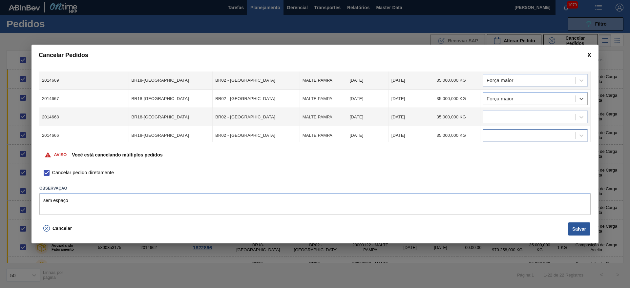
scroll to position [246, 0]
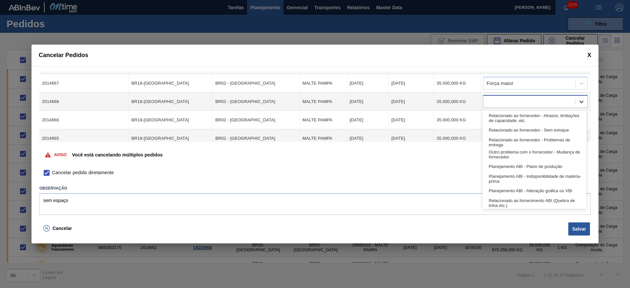
click at [580, 104] on icon at bounding box center [581, 101] width 7 height 7
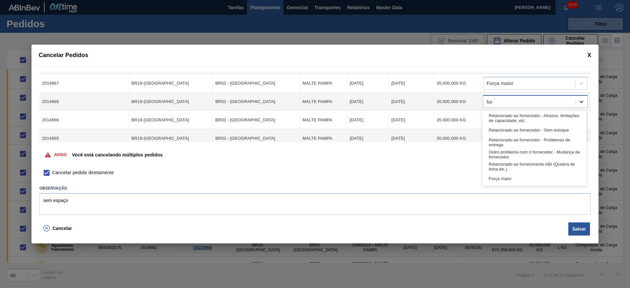
type input "forç"
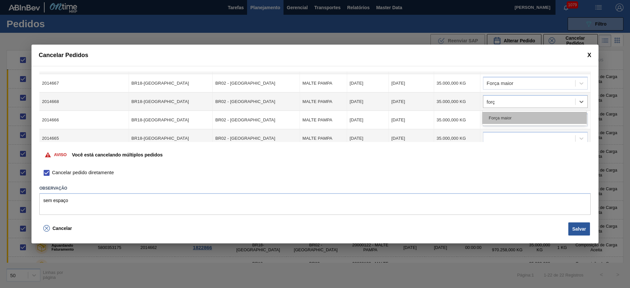
click at [511, 119] on div "Força maior" at bounding box center [534, 118] width 104 height 12
click at [581, 123] on icon at bounding box center [581, 120] width 7 height 7
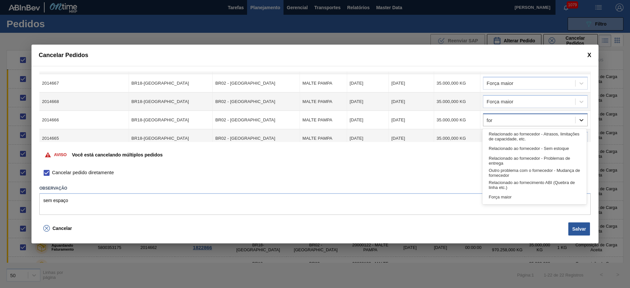
type input "forç"
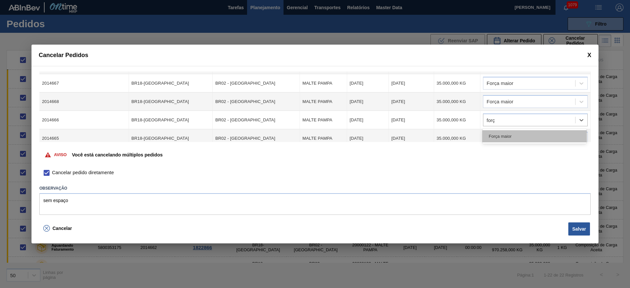
click at [512, 140] on div "Força maior" at bounding box center [534, 136] width 104 height 12
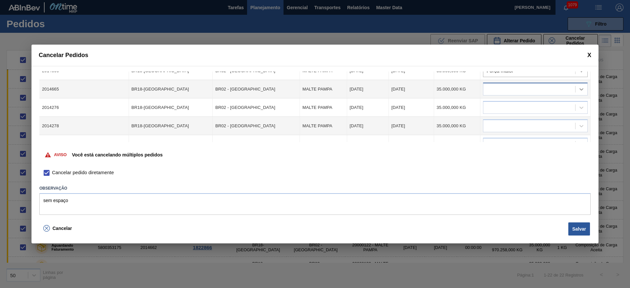
click at [579, 90] on icon at bounding box center [581, 89] width 7 height 7
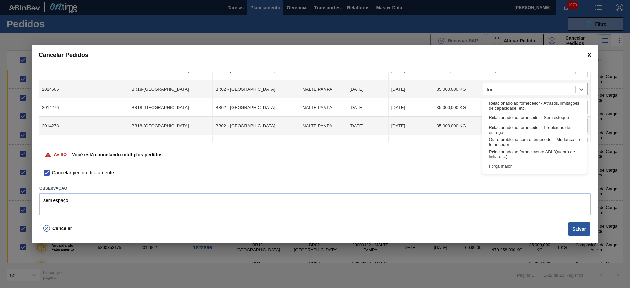
type input "forç"
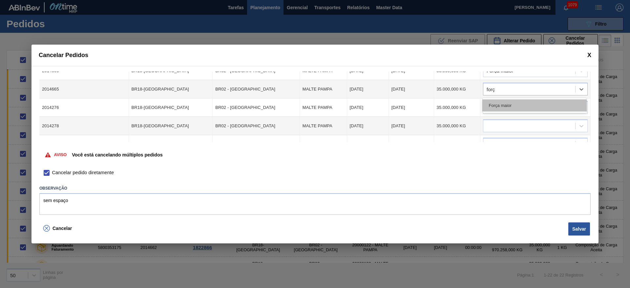
drag, startPoint x: 504, startPoint y: 106, endPoint x: 524, endPoint y: 106, distance: 20.0
click at [505, 106] on div "Força maior" at bounding box center [534, 105] width 104 height 12
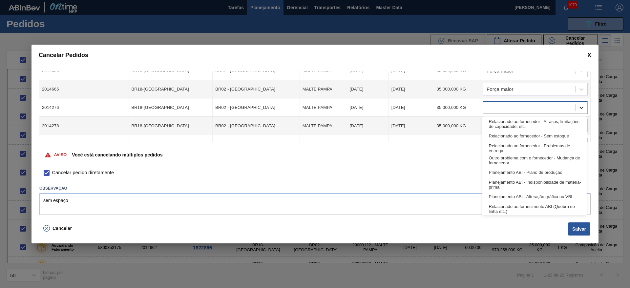
click at [579, 111] on div at bounding box center [581, 108] width 12 height 12
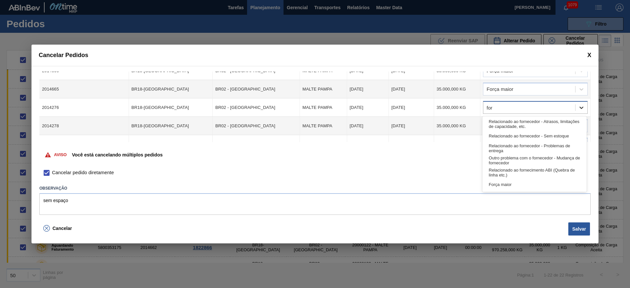
type input "forç"
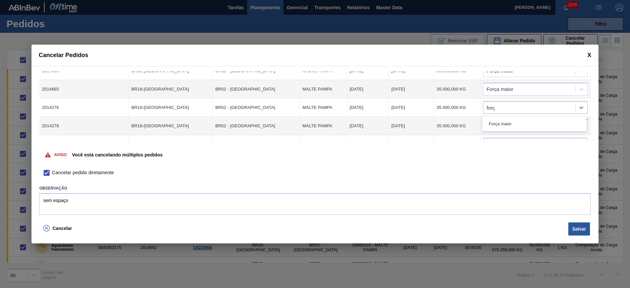
drag, startPoint x: 533, startPoint y: 121, endPoint x: 561, endPoint y: 127, distance: 28.3
click at [533, 121] on div "Força maior" at bounding box center [534, 124] width 104 height 12
click at [584, 125] on div at bounding box center [581, 126] width 12 height 12
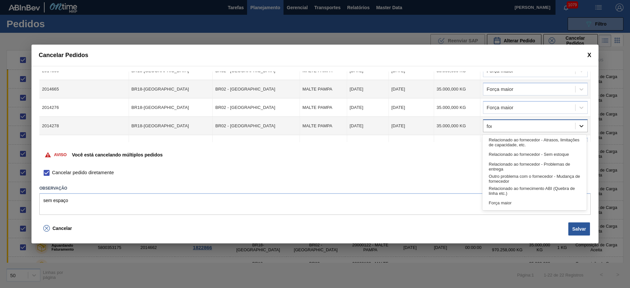
type input "forç"
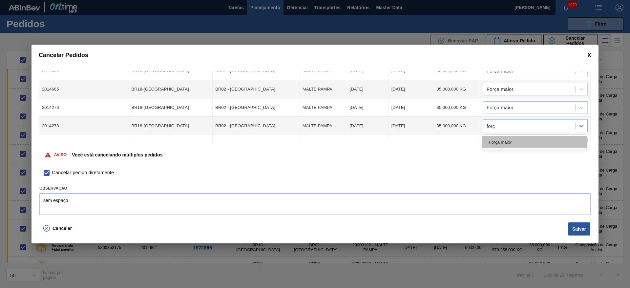
click at [544, 139] on div "Força maior" at bounding box center [534, 142] width 104 height 12
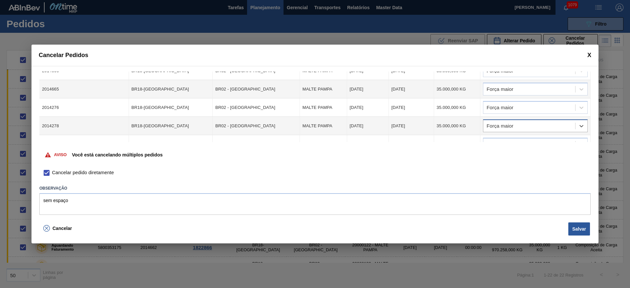
scroll to position [343, 0]
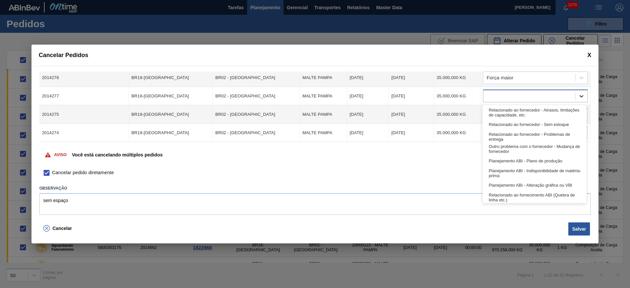
click at [583, 93] on icon at bounding box center [581, 96] width 7 height 7
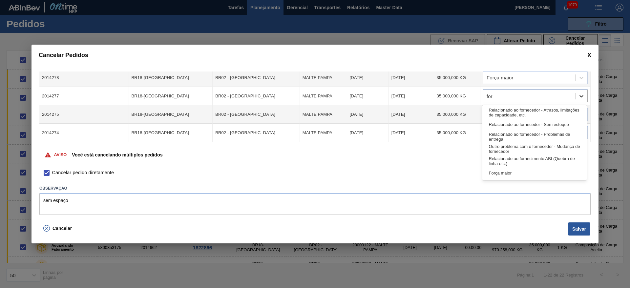
type input "forç"
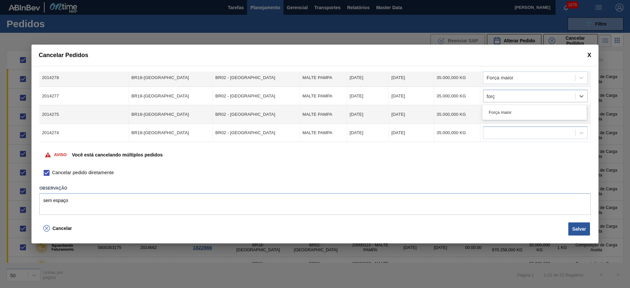
click at [528, 118] on div "Força maior" at bounding box center [534, 112] width 104 height 15
click at [533, 111] on div "Força maior" at bounding box center [534, 112] width 104 height 12
click at [580, 114] on icon at bounding box center [581, 114] width 7 height 7
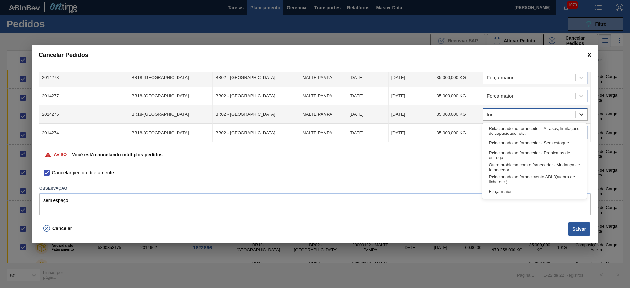
type input "forç"
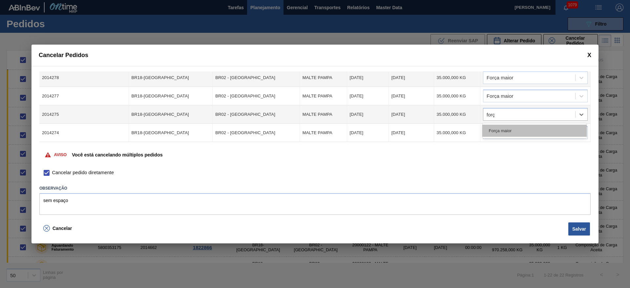
click at [501, 131] on div "Força maior" at bounding box center [534, 131] width 104 height 12
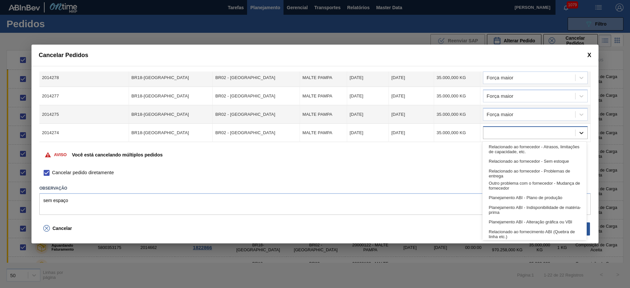
click at [585, 137] on div at bounding box center [581, 133] width 12 height 12
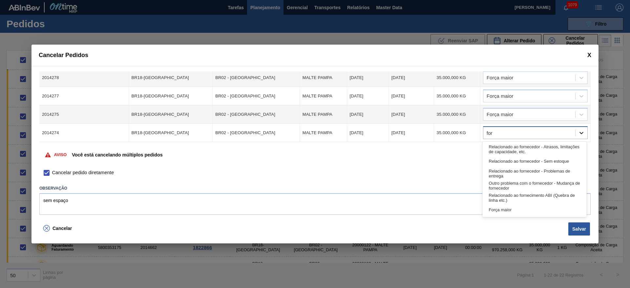
type input "forç"
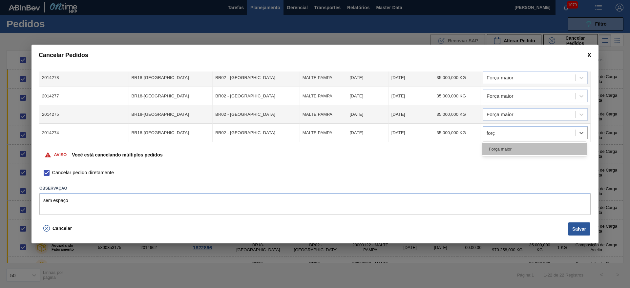
click at [512, 146] on div "Força maior" at bounding box center [534, 149] width 104 height 12
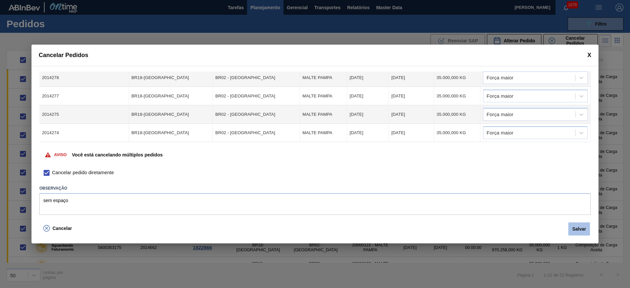
click at [583, 231] on button "Salvar" at bounding box center [579, 228] width 22 height 13
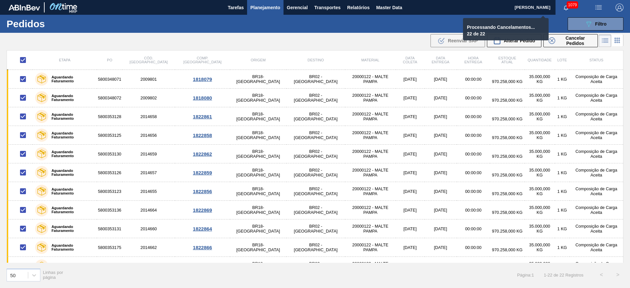
checkbox input "false"
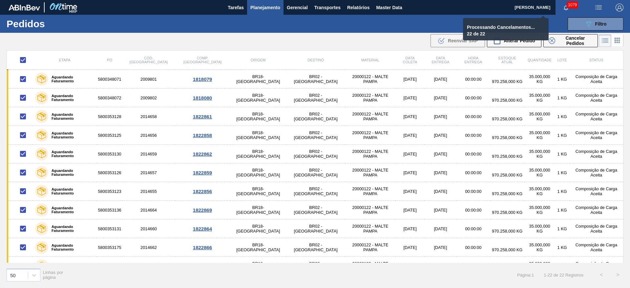
checkbox input "false"
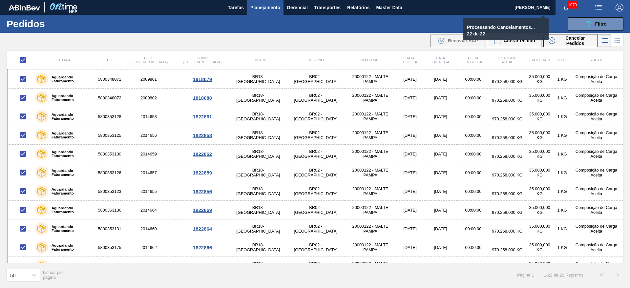
checkbox input "false"
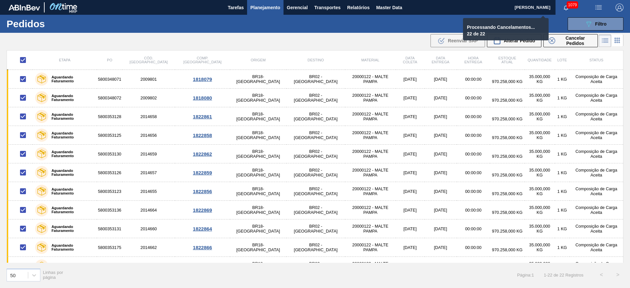
checkbox input "false"
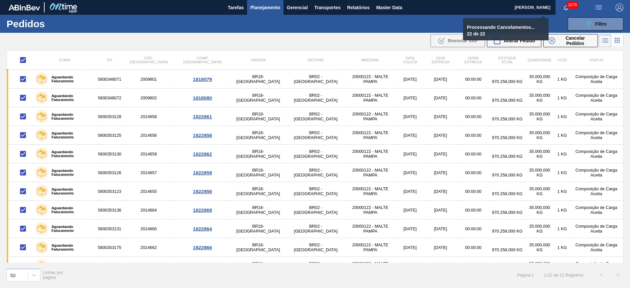
checkbox input "false"
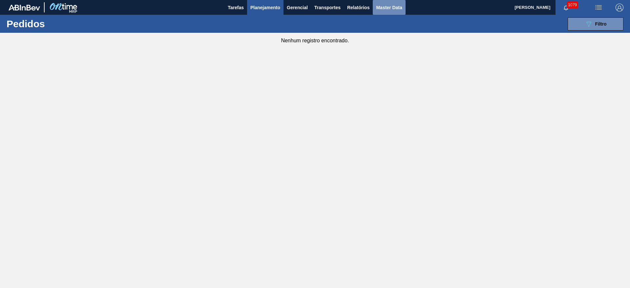
click at [386, 11] on button "Master Data" at bounding box center [389, 7] width 32 height 15
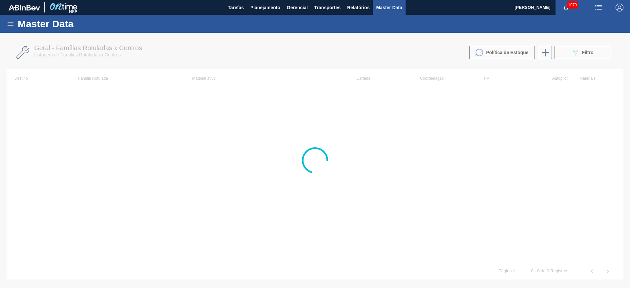
click at [9, 24] on icon at bounding box center [11, 24] width 8 height 8
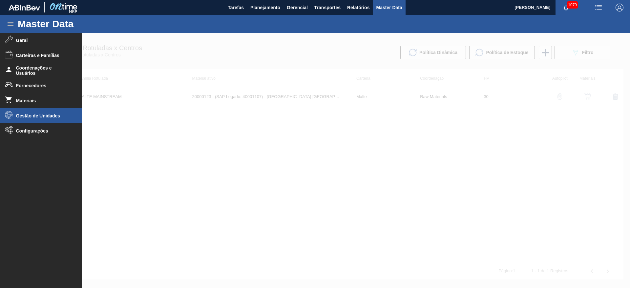
click at [30, 116] on span "Gestão de Unidades" at bounding box center [43, 115] width 54 height 5
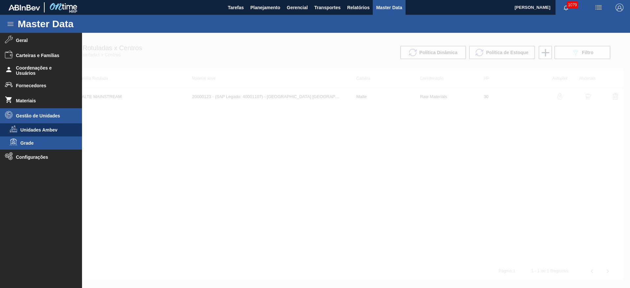
click at [28, 140] on span "Grade" at bounding box center [45, 142] width 51 height 5
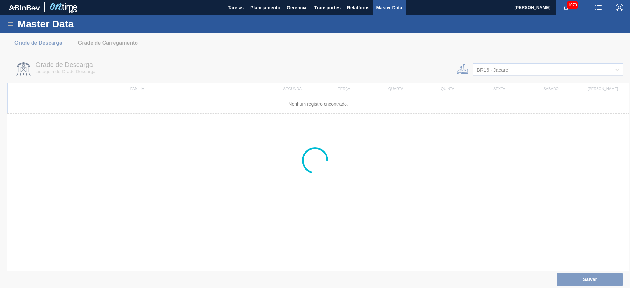
click at [496, 70] on div at bounding box center [315, 160] width 630 height 255
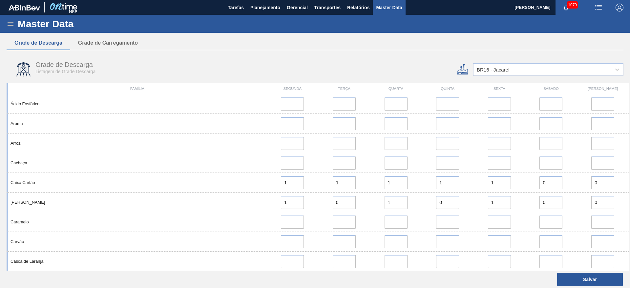
click at [496, 70] on div "BR16 - Jacareí" at bounding box center [493, 70] width 33 height 6
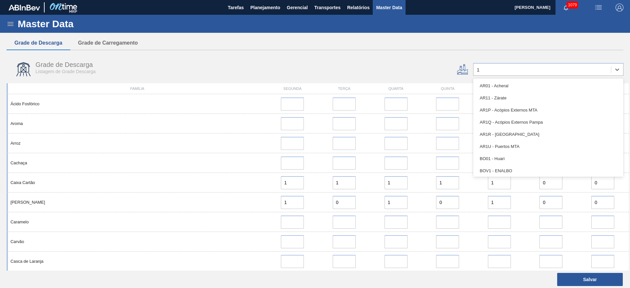
type input "12"
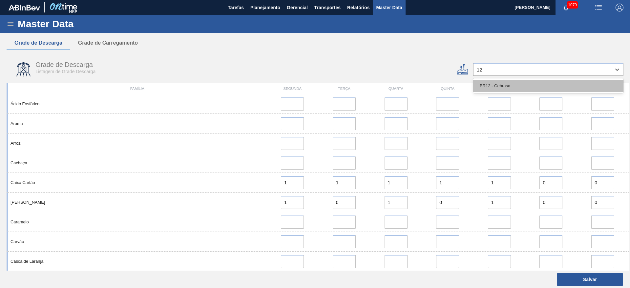
click at [486, 88] on div "BR12 - Cebrasa" at bounding box center [548, 86] width 150 height 12
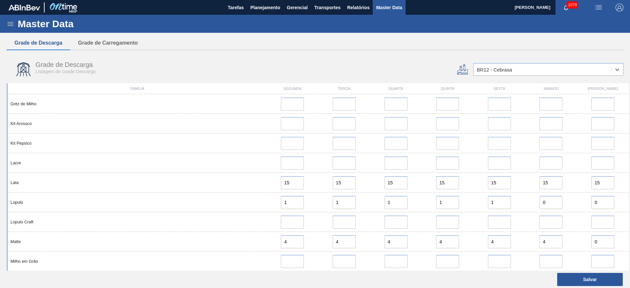
scroll to position [541, 0]
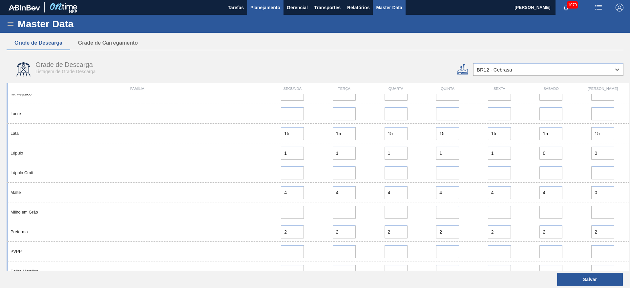
click at [262, 8] on span "Planejamento" at bounding box center [265, 8] width 30 height 8
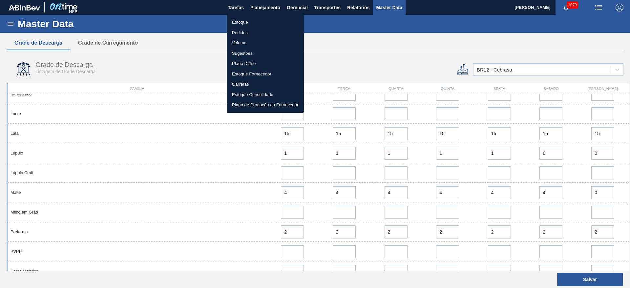
click at [251, 22] on li "Estoque" at bounding box center [265, 22] width 77 height 10
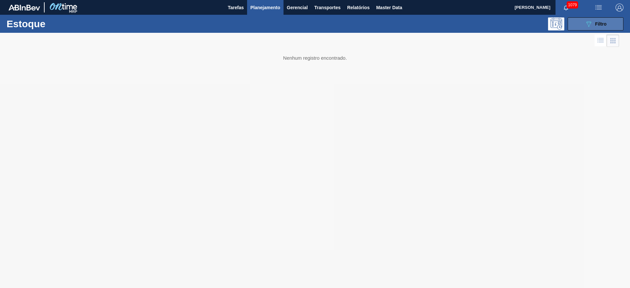
click at [594, 22] on div "089F7B8B-B2A5-4AFE-B5C0-19BA573D28AC Filtro" at bounding box center [596, 24] width 22 height 8
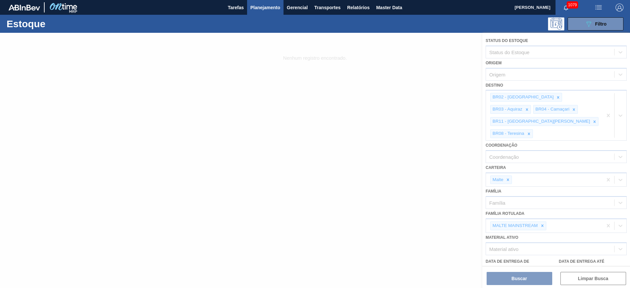
click at [150, 11] on div "Tarefas Planejamento Gerencial Transportes Relatórios Master Data" at bounding box center [315, 7] width 630 height 15
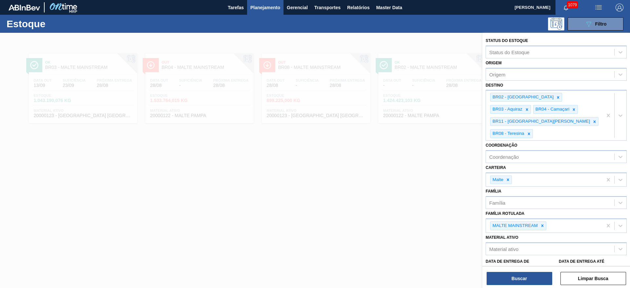
click at [332, 196] on div at bounding box center [315, 177] width 630 height 288
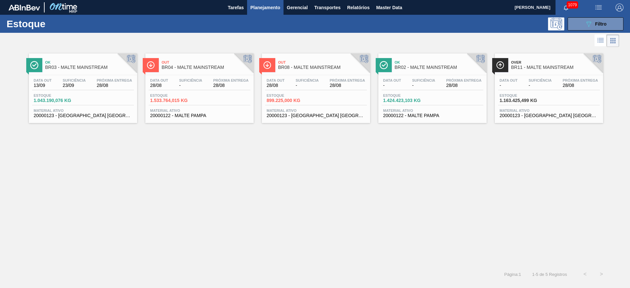
click at [302, 101] on span "899.225,000 KG" at bounding box center [290, 100] width 46 height 5
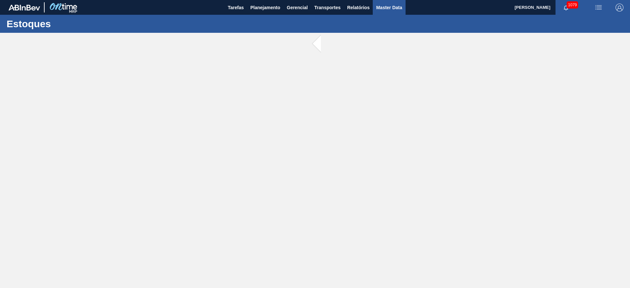
click at [385, 8] on span "Master Data" at bounding box center [389, 8] width 26 height 8
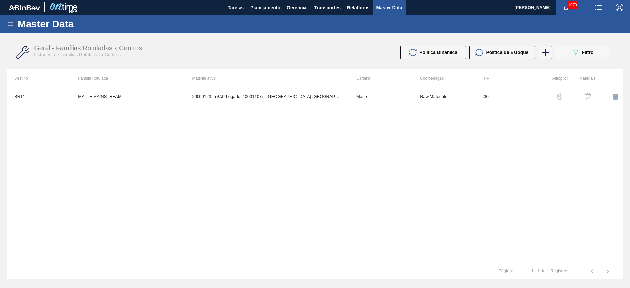
click at [9, 25] on icon at bounding box center [11, 24] width 8 height 8
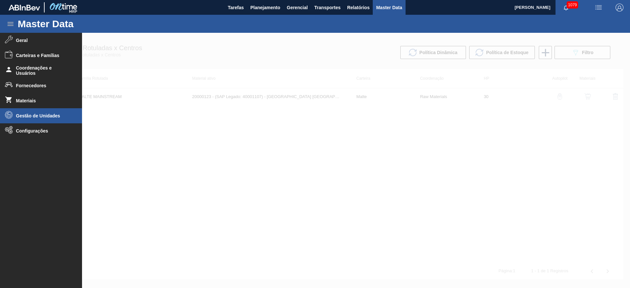
click at [27, 114] on span "Gestão de Unidades" at bounding box center [43, 115] width 54 height 5
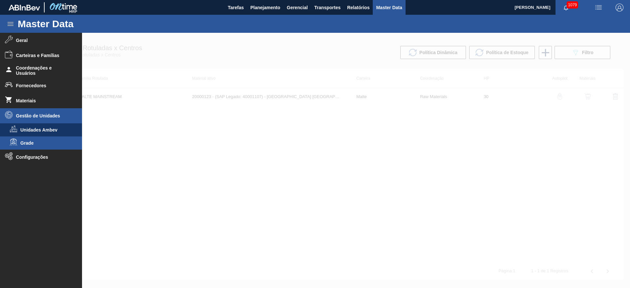
click at [27, 143] on span "Grade" at bounding box center [45, 142] width 51 height 5
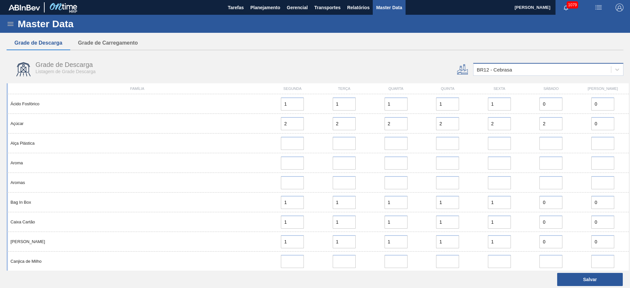
click at [486, 68] on div "BR12 - Cebrasa" at bounding box center [494, 70] width 35 height 6
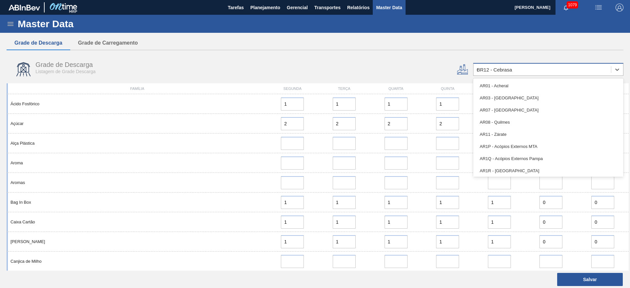
type input "08"
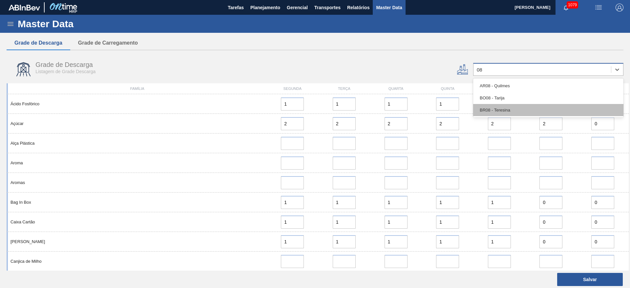
click at [510, 110] on div "BR08 - Teresina" at bounding box center [548, 110] width 150 height 12
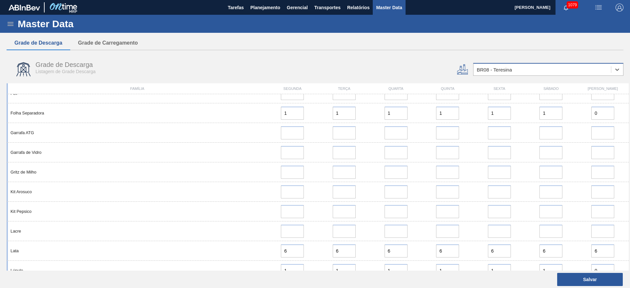
scroll to position [296, 0]
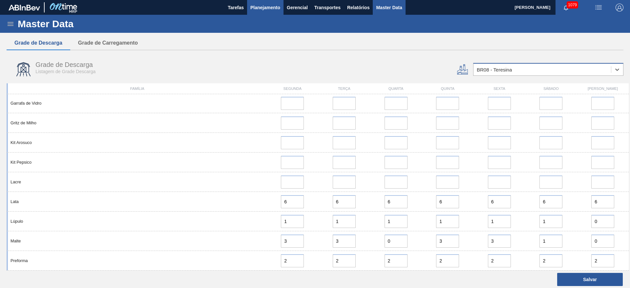
click at [260, 6] on span "Planejamento" at bounding box center [265, 8] width 30 height 8
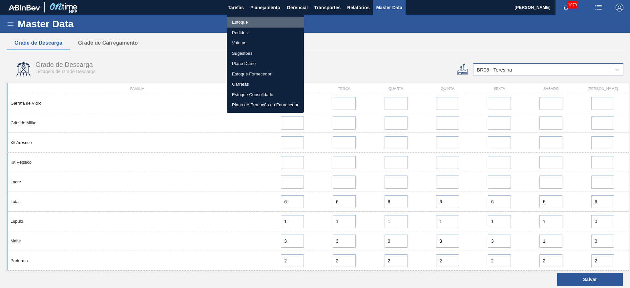
click at [239, 22] on li "Estoque" at bounding box center [265, 22] width 77 height 10
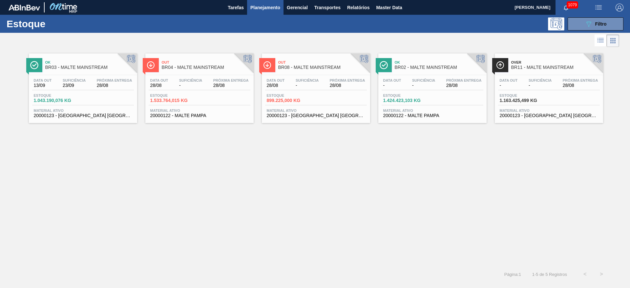
click at [531, 96] on span "Estoque" at bounding box center [523, 95] width 46 height 4
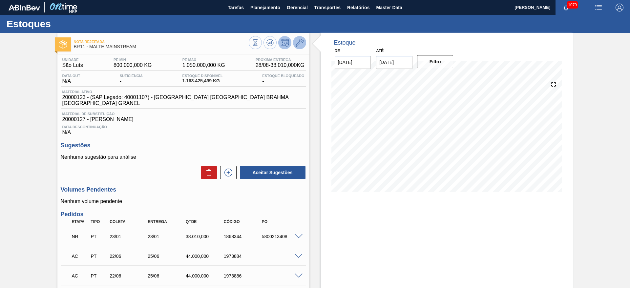
click at [301, 40] on icon at bounding box center [300, 43] width 8 height 8
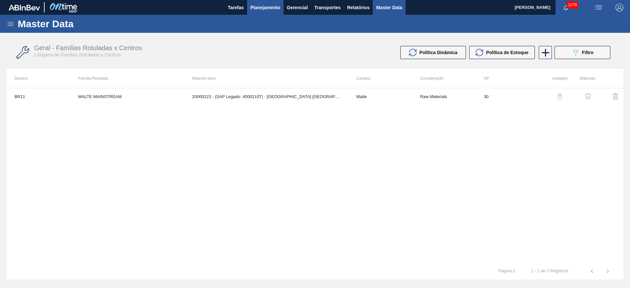
click at [266, 8] on span "Planejamento" at bounding box center [265, 8] width 30 height 8
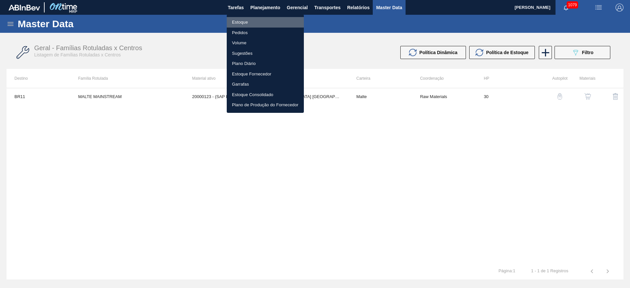
click at [242, 23] on li "Estoque" at bounding box center [265, 22] width 77 height 10
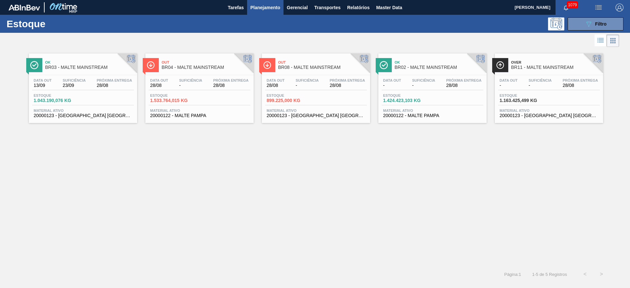
click at [62, 95] on span "Estoque" at bounding box center [57, 95] width 46 height 4
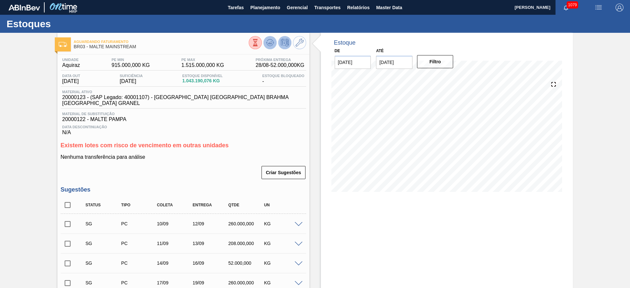
click at [271, 41] on icon at bounding box center [270, 43] width 8 height 8
click at [300, 222] on span at bounding box center [299, 224] width 8 height 5
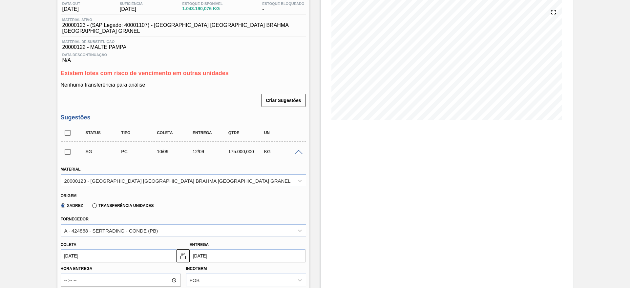
scroll to position [49, 0]
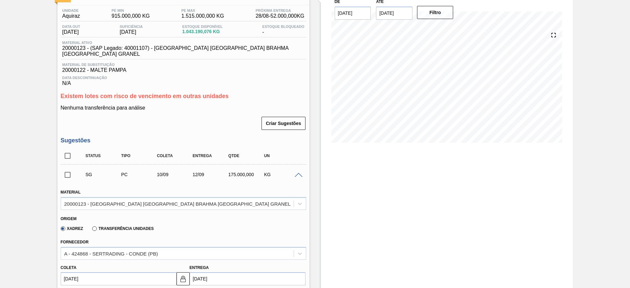
drag, startPoint x: 297, startPoint y: 170, endPoint x: 293, endPoint y: 169, distance: 4.6
click at [298, 173] on span at bounding box center [299, 175] width 8 height 5
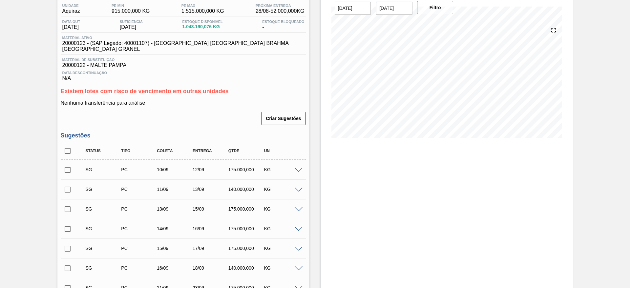
scroll to position [8, 0]
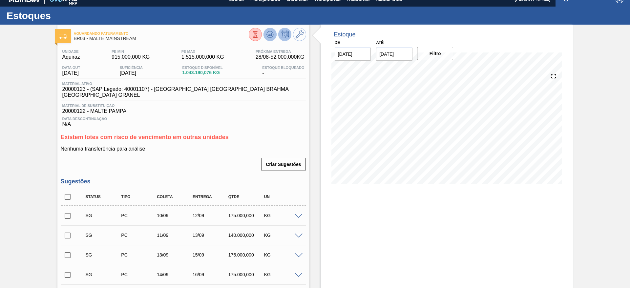
click at [268, 34] on icon at bounding box center [270, 35] width 8 height 8
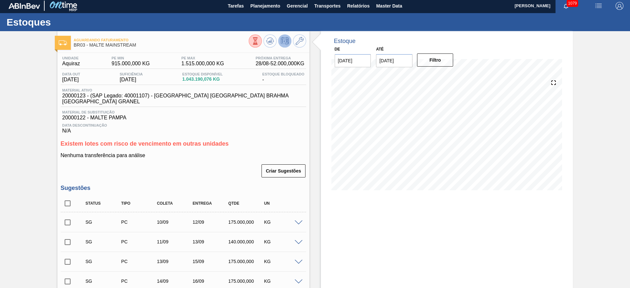
scroll to position [0, 0]
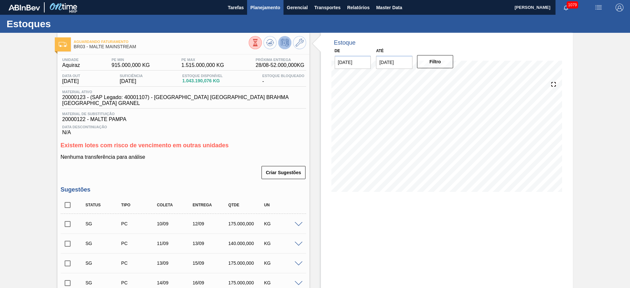
click at [265, 8] on span "Planejamento" at bounding box center [265, 8] width 30 height 8
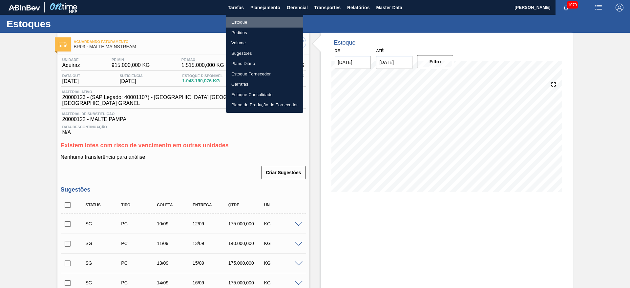
click at [239, 21] on li "Estoque" at bounding box center [264, 22] width 77 height 10
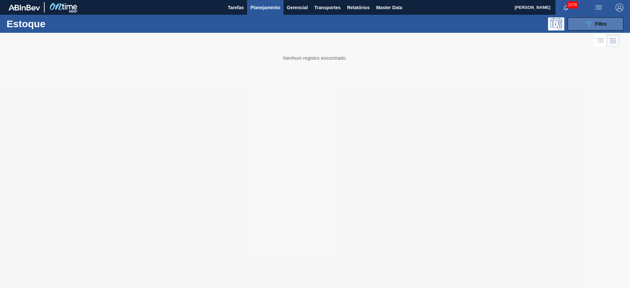
click at [593, 23] on div "089F7B8B-B2A5-4AFE-B5C0-19BA573D28AC Filtro" at bounding box center [596, 24] width 22 height 8
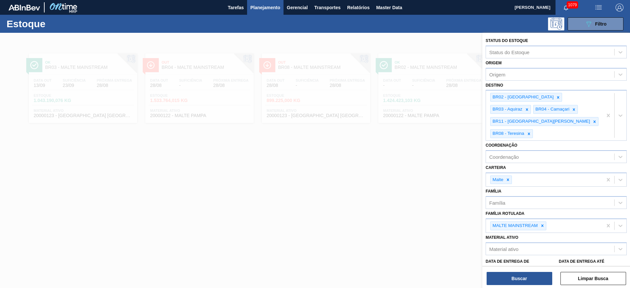
click at [592, 285] on div "Status do Estoque Status do Estoque Origem Origem Destino BR02 - Sergipe BR03 -…" at bounding box center [556, 161] width 148 height 257
click at [589, 279] on button "Limpar Busca" at bounding box center [593, 278] width 66 height 13
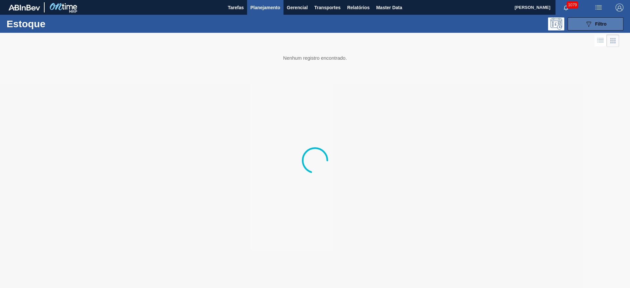
click at [591, 28] on button "089F7B8B-B2A5-4AFE-B5C0-19BA573D28AC Filtro" at bounding box center [596, 23] width 56 height 13
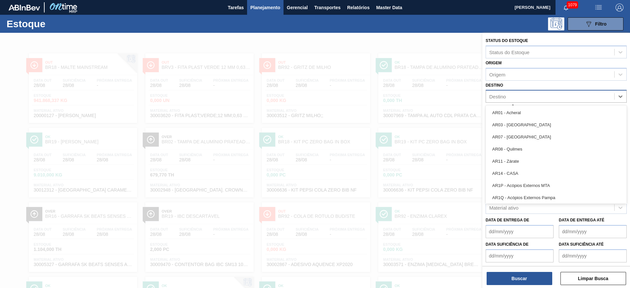
click at [503, 97] on div "Destino" at bounding box center [497, 97] width 17 height 6
type input "26"
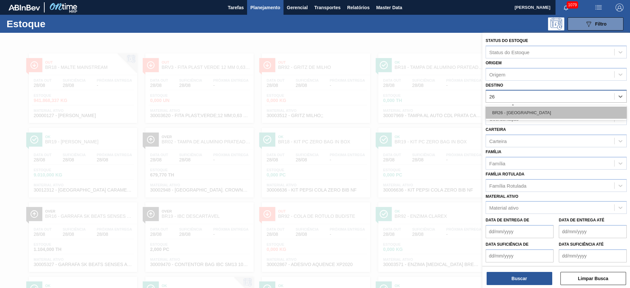
click at [499, 110] on div "BR26 - [GEOGRAPHIC_DATA]" at bounding box center [556, 113] width 141 height 12
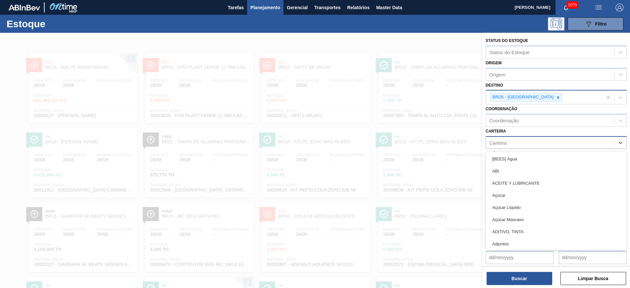
click at [501, 143] on div "Carteira" at bounding box center [497, 143] width 17 height 6
type input "malte"
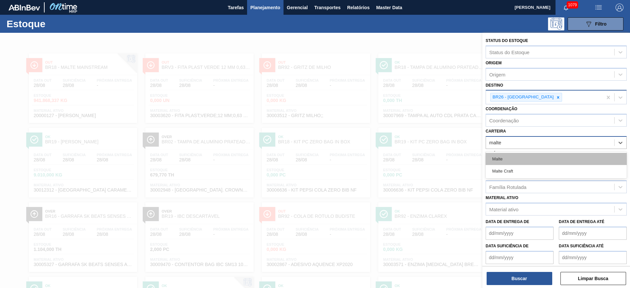
click at [503, 159] on div "Malte" at bounding box center [556, 159] width 141 height 12
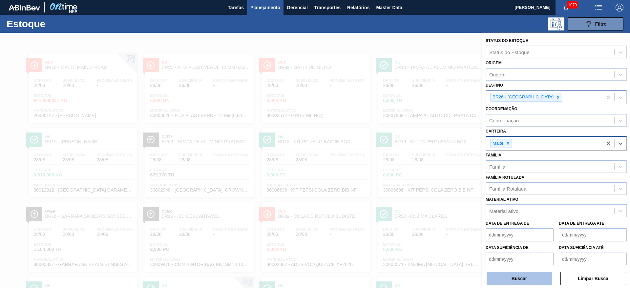
click at [505, 275] on button "Buscar" at bounding box center [519, 278] width 66 height 13
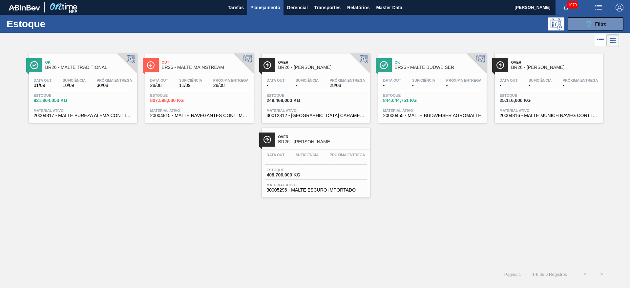
click at [180, 93] on span "Estoque" at bounding box center [173, 95] width 46 height 4
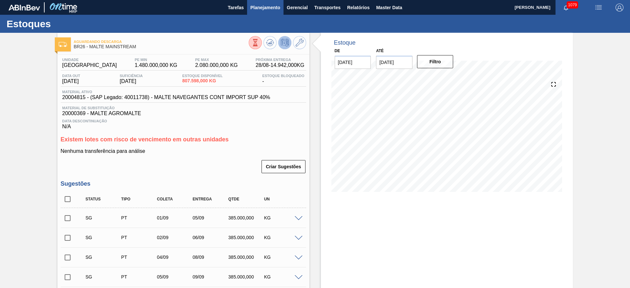
click at [264, 10] on span "Planejamento" at bounding box center [265, 8] width 30 height 8
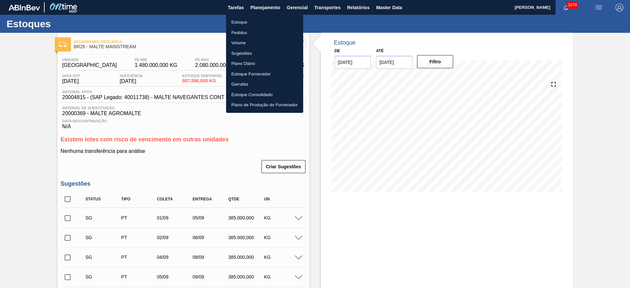
click at [236, 20] on li "Estoque" at bounding box center [264, 22] width 77 height 10
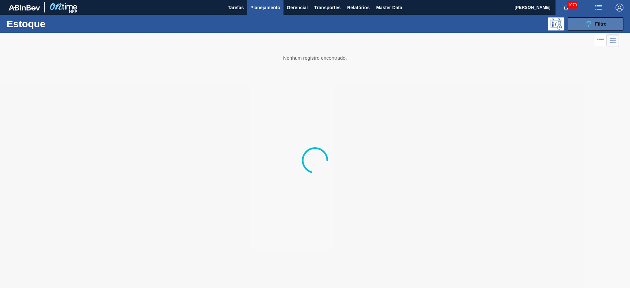
click at [580, 27] on button "089F7B8B-B2A5-4AFE-B5C0-19BA573D28AC Filtro" at bounding box center [596, 23] width 56 height 13
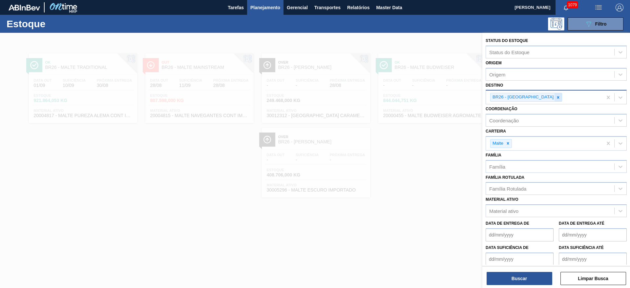
click at [556, 97] on icon at bounding box center [558, 97] width 5 height 5
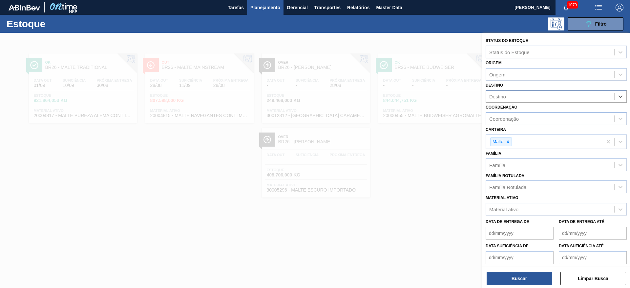
type input "12"
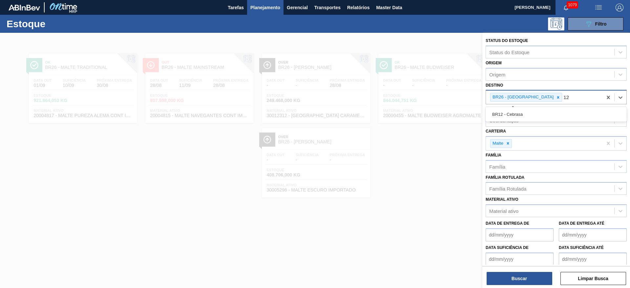
drag, startPoint x: 523, startPoint y: 115, endPoint x: 550, endPoint y: 87, distance: 38.7
click at [527, 111] on div "BR12 - Cebrasa" at bounding box center [556, 114] width 141 height 12
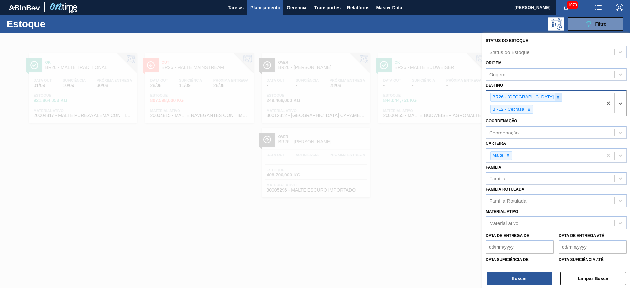
click at [556, 98] on icon at bounding box center [558, 97] width 5 height 5
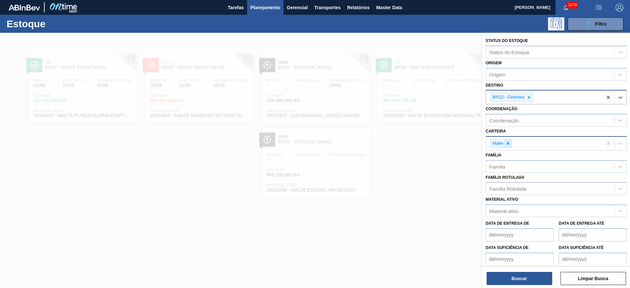
click at [507, 141] on icon at bounding box center [508, 143] width 5 height 5
click at [506, 190] on div "Família Rotulada" at bounding box center [507, 187] width 37 height 6
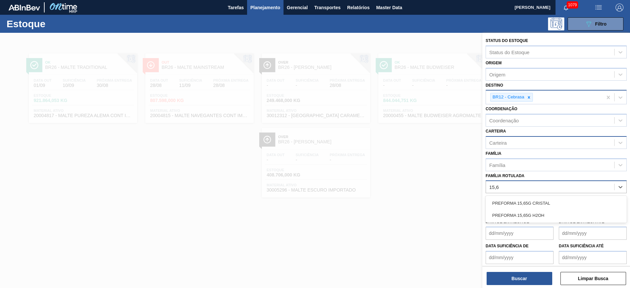
type Rotulada "15,65"
drag, startPoint x: 510, startPoint y: 202, endPoint x: 499, endPoint y: 245, distance: 44.1
click at [510, 202] on div "PREFORMA 15,65G CRISTAL" at bounding box center [556, 203] width 141 height 12
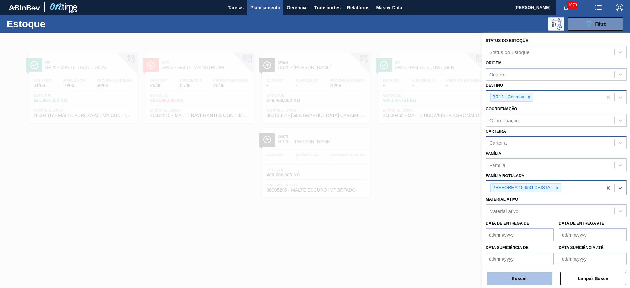
click at [500, 277] on button "Buscar" at bounding box center [519, 278] width 66 height 13
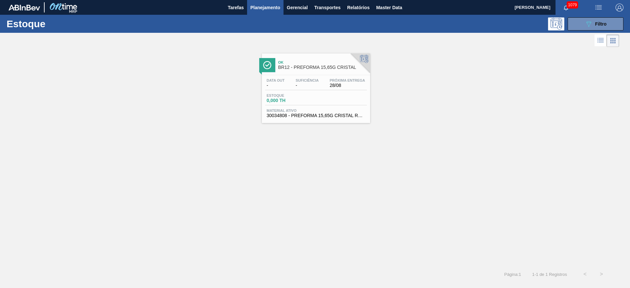
click at [308, 87] on span "-" at bounding box center [307, 85] width 23 height 5
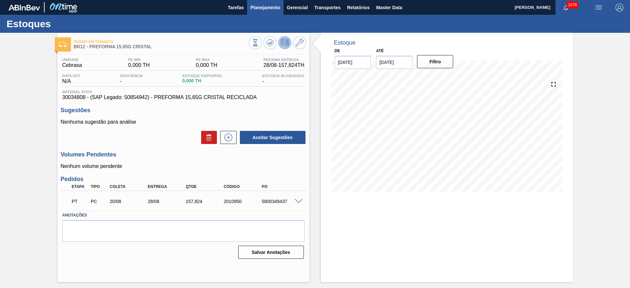
click at [263, 12] on button "Planejamento" at bounding box center [265, 7] width 36 height 15
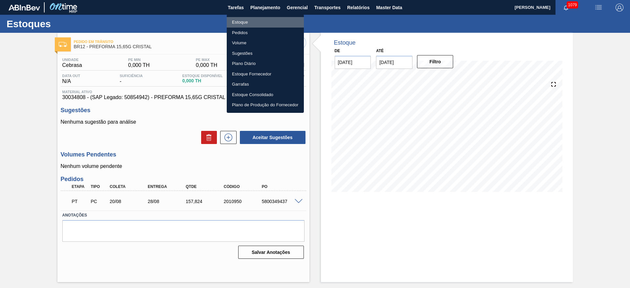
click at [238, 22] on li "Estoque" at bounding box center [265, 22] width 77 height 10
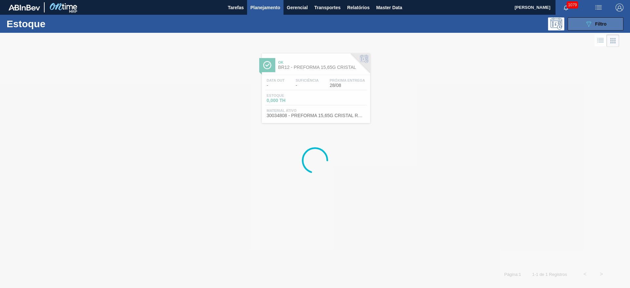
click at [588, 25] on icon "089F7B8B-B2A5-4AFE-B5C0-19BA573D28AC" at bounding box center [589, 24] width 8 height 8
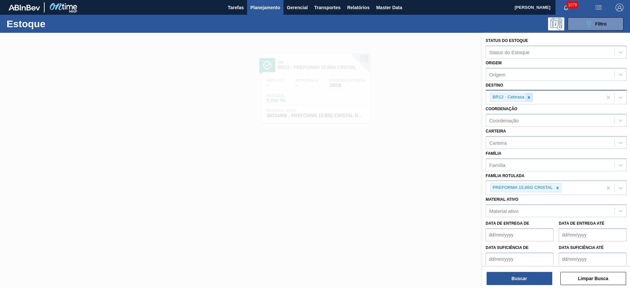
click at [529, 98] on icon at bounding box center [529, 97] width 5 height 5
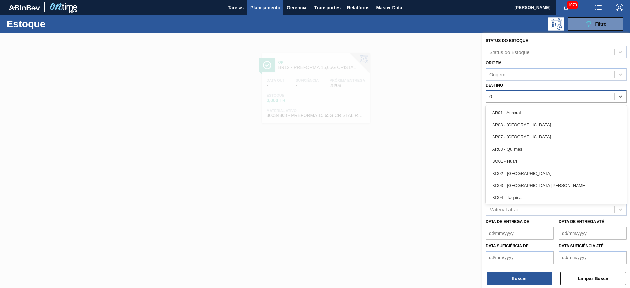
type input "07"
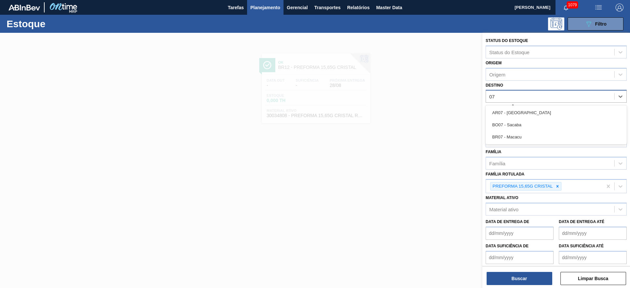
drag, startPoint x: 511, startPoint y: 136, endPoint x: 504, endPoint y: 155, distance: 20.2
click at [511, 136] on div "BR07 - Macacu" at bounding box center [556, 137] width 141 height 12
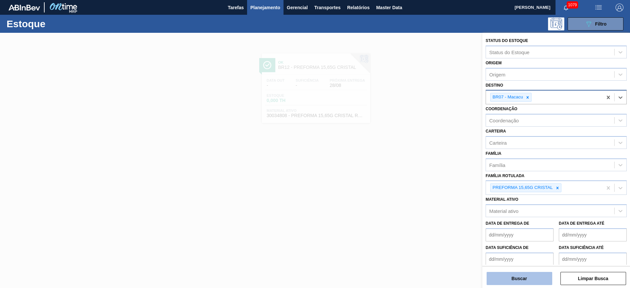
click at [509, 278] on button "Buscar" at bounding box center [519, 278] width 66 height 13
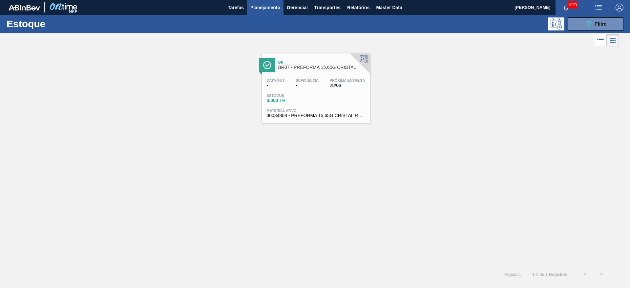
click at [299, 84] on span "-" at bounding box center [307, 85] width 23 height 5
